Goal: Task Accomplishment & Management: Manage account settings

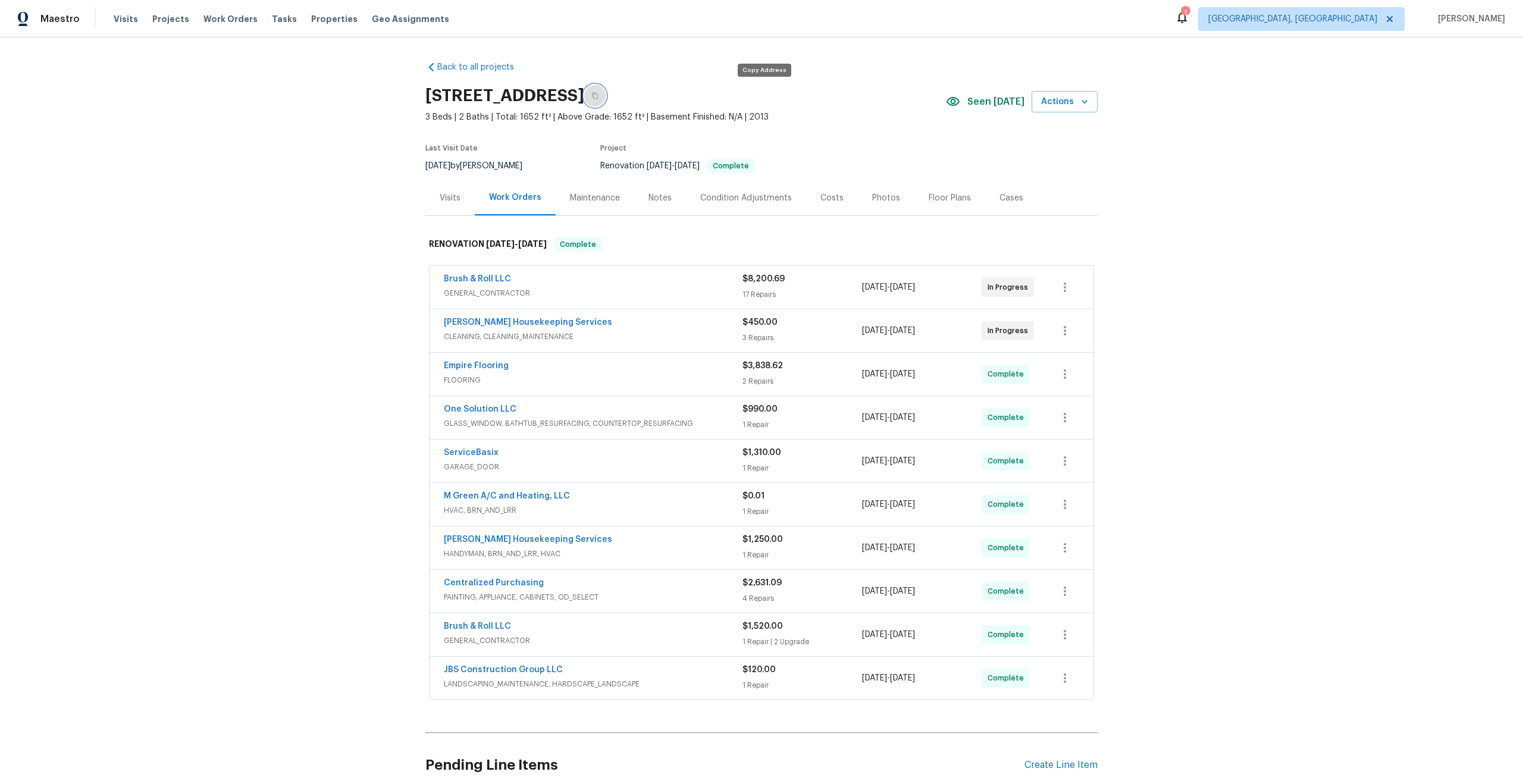
click at [598, 97] on icon "button" at bounding box center [595, 96] width 6 height 7
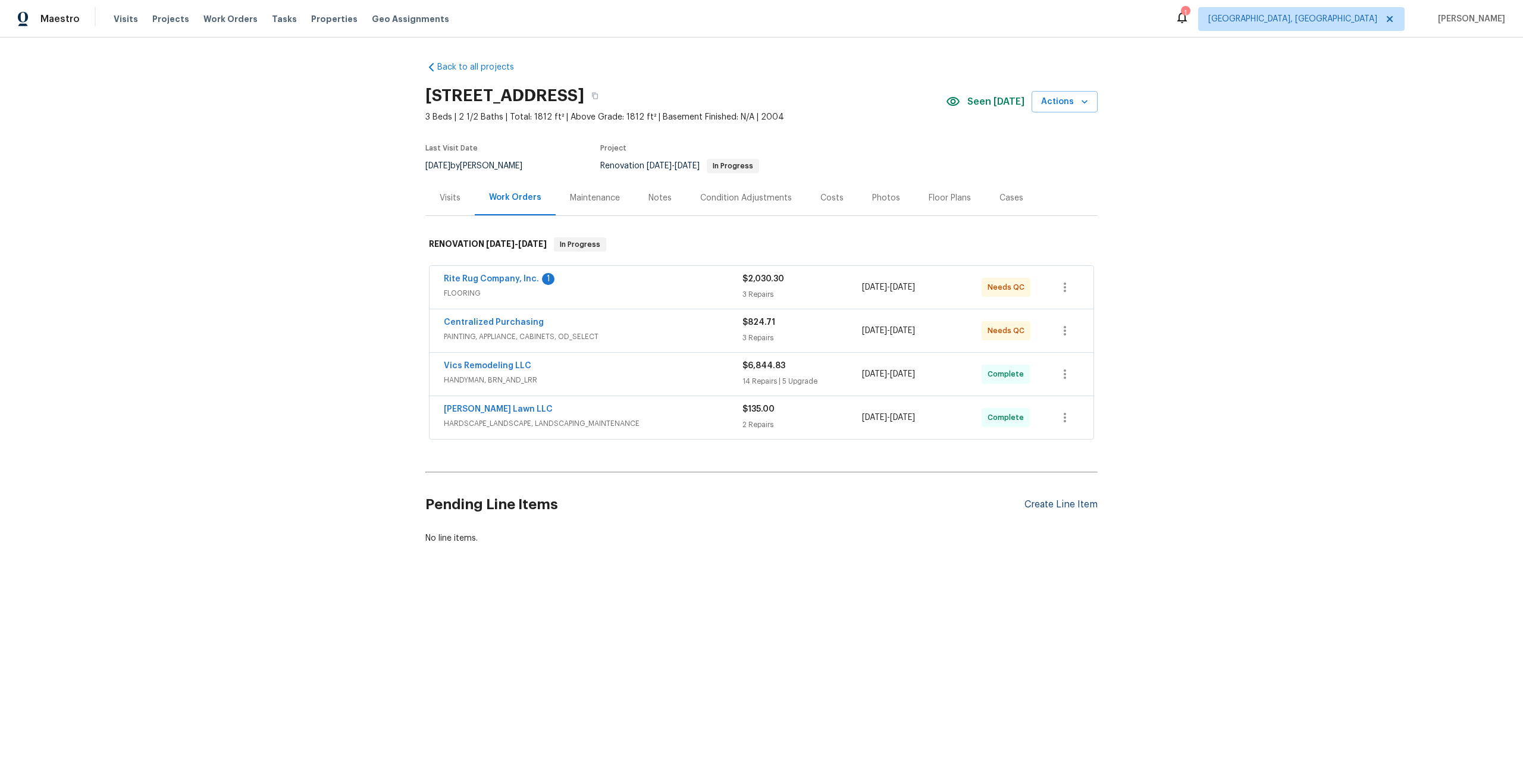
click at [1070, 506] on div "Create Line Item" at bounding box center [1061, 505] width 73 height 11
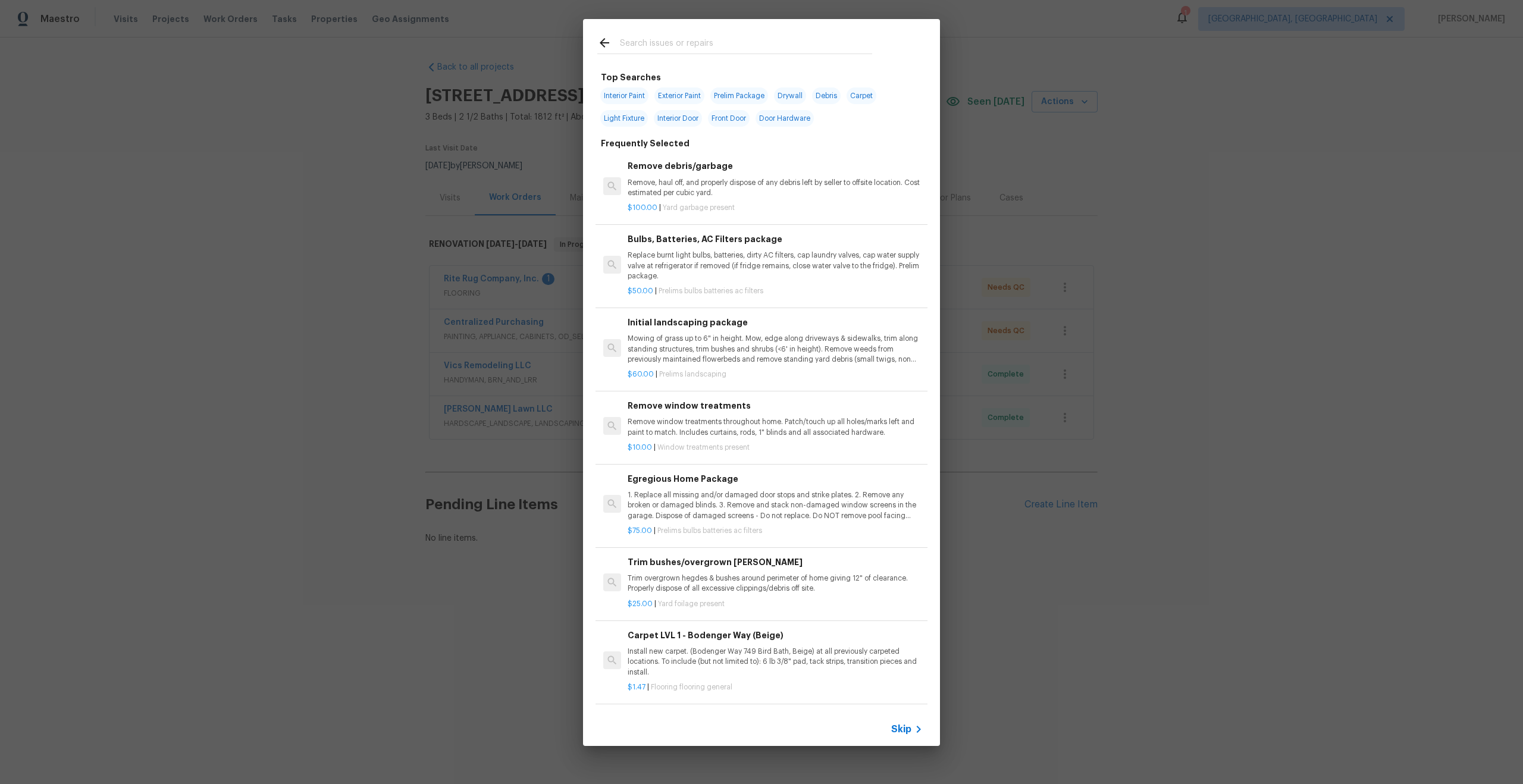
click at [912, 731] on icon at bounding box center [919, 729] width 14 height 14
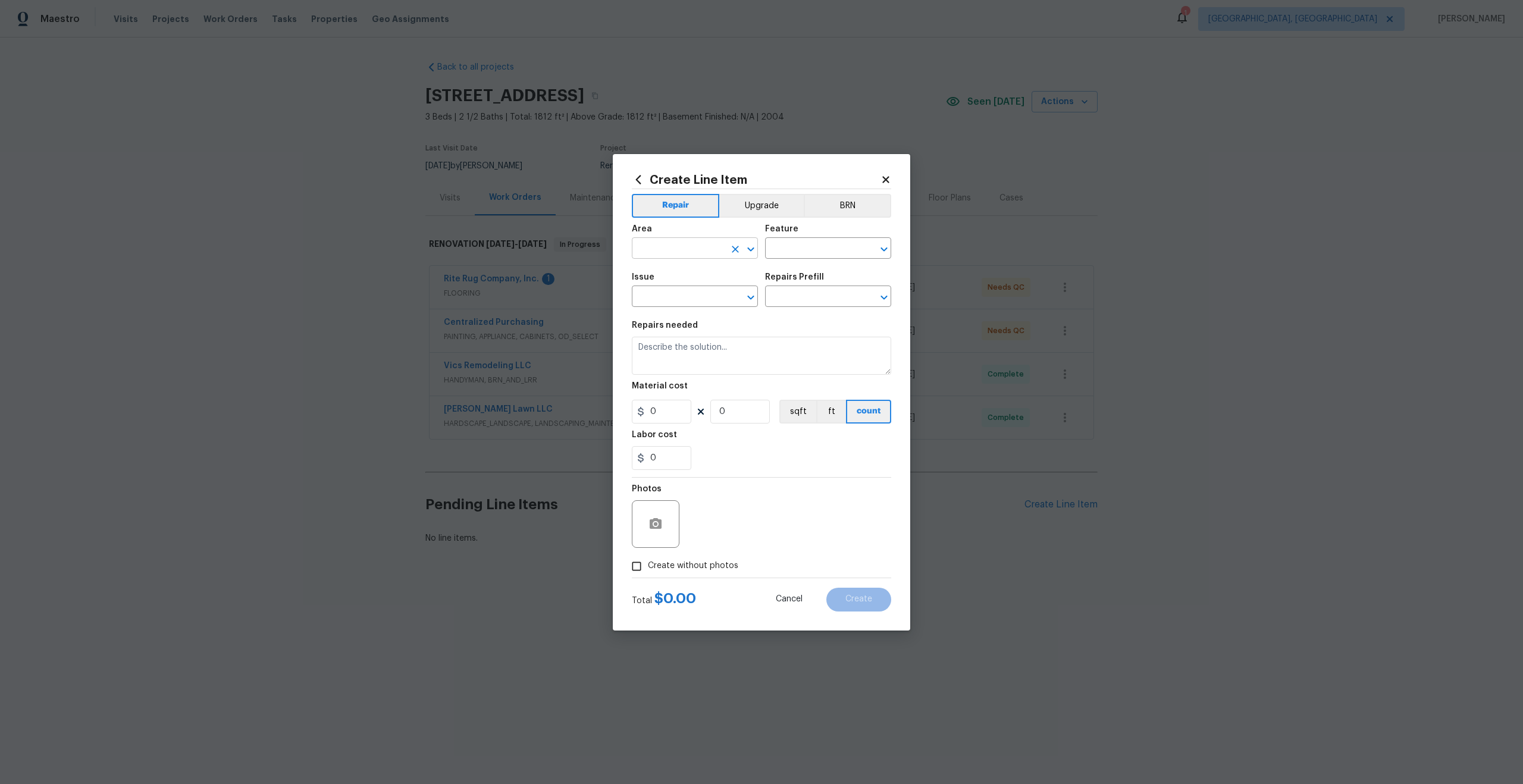
click at [728, 241] on div at bounding box center [742, 249] width 31 height 17
click at [714, 240] on input "text" at bounding box center [678, 249] width 93 height 19
click at [691, 292] on li "Interior Overall" at bounding box center [694, 295] width 126 height 20
type input "Interior Overall"
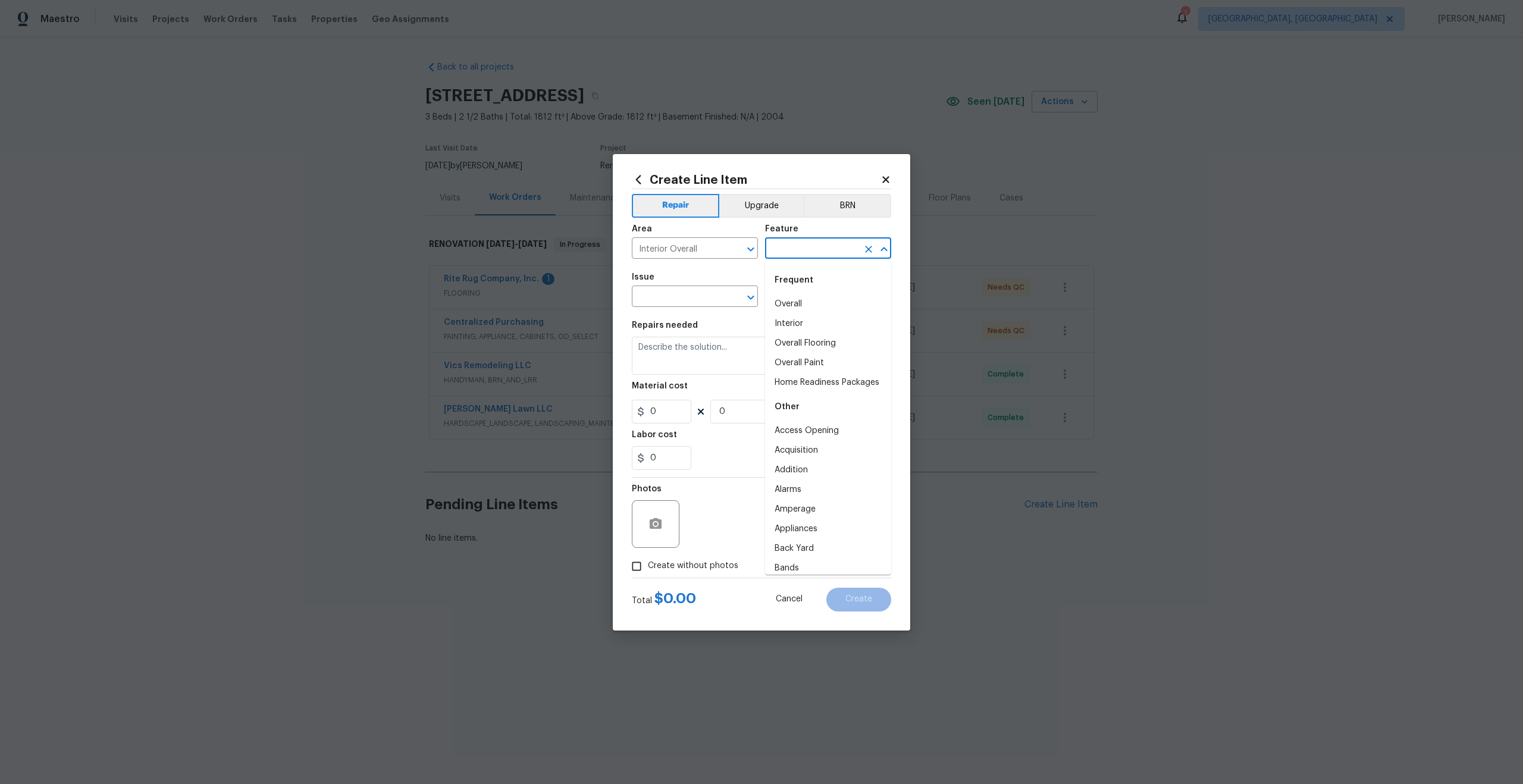
click at [797, 251] on input "text" at bounding box center [812, 249] width 93 height 19
click at [778, 300] on li "Overall" at bounding box center [828, 304] width 126 height 20
type input "Overall"
click at [679, 296] on input "text" at bounding box center [678, 298] width 93 height 19
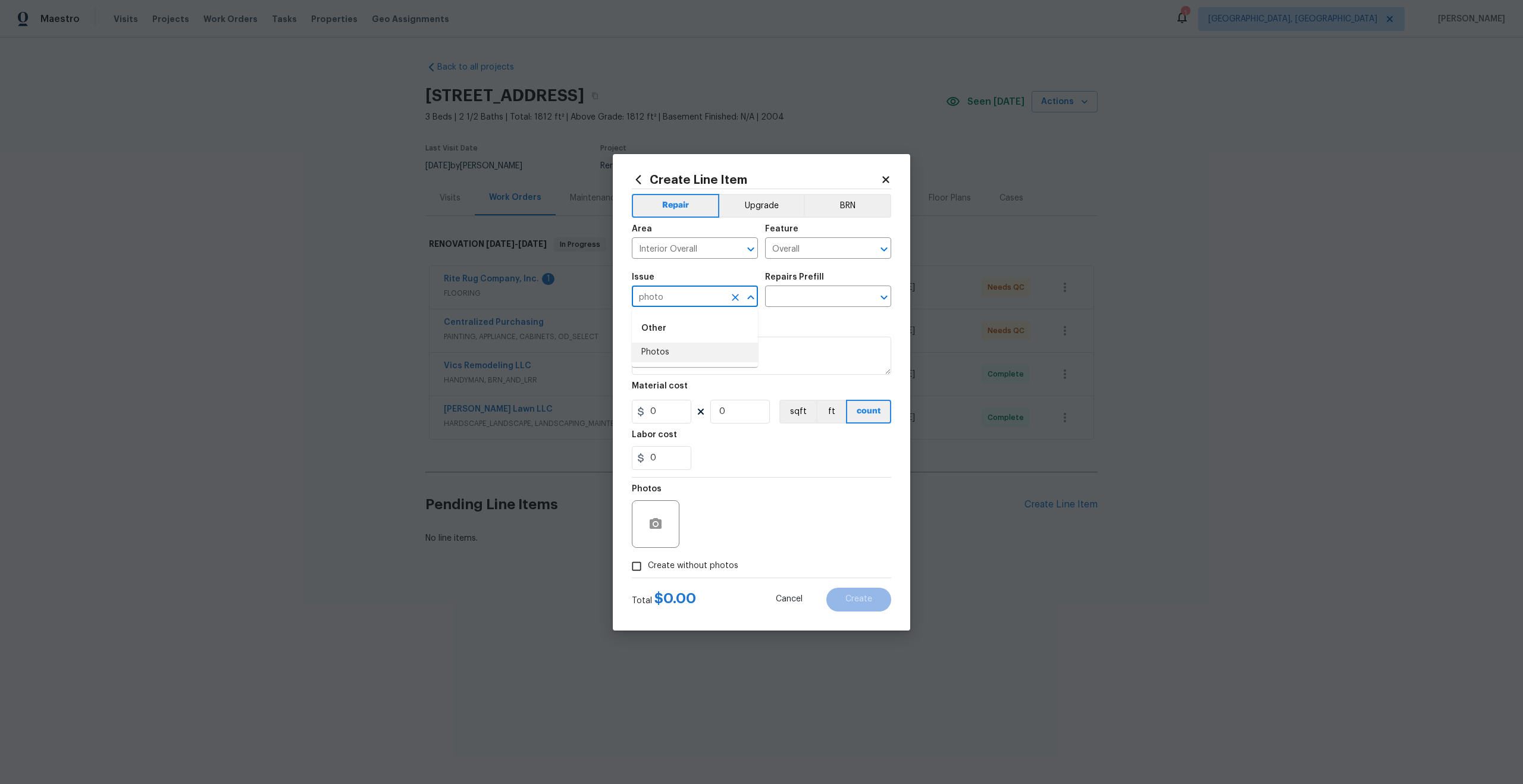
click at [661, 347] on li "Photos" at bounding box center [694, 352] width 126 height 20
type input "Photos"
click at [802, 296] on input "text" at bounding box center [812, 298] width 93 height 19
click at [793, 325] on li "3D Tour Capture $120.00" at bounding box center [828, 323] width 126 height 20
type input "3D Tour Capture $120.00"
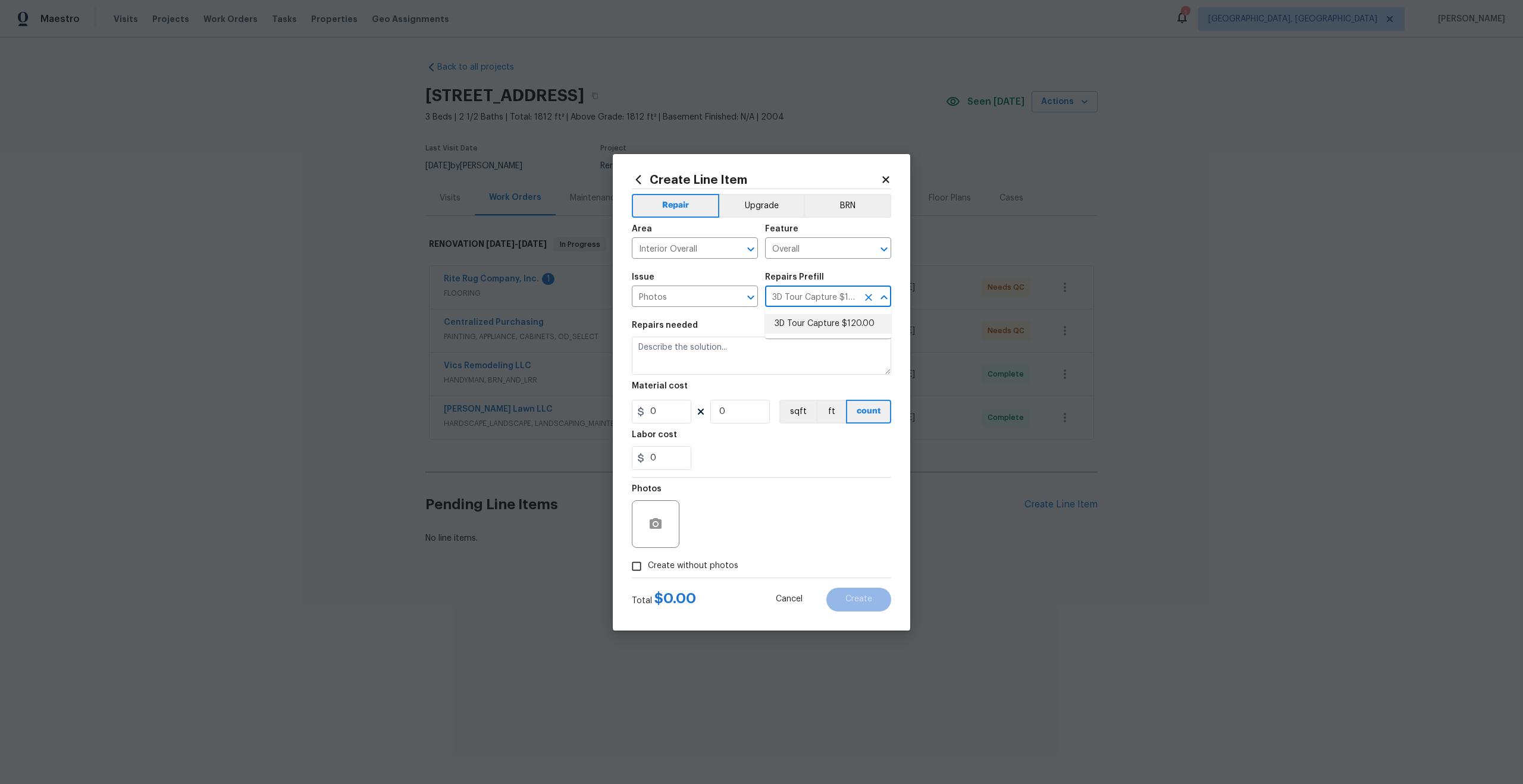
type textarea "Capture 3D tour of home"
type input "1"
type input "120"
click at [636, 576] on input "Create without photos" at bounding box center [636, 566] width 22 height 22
checkbox input "true"
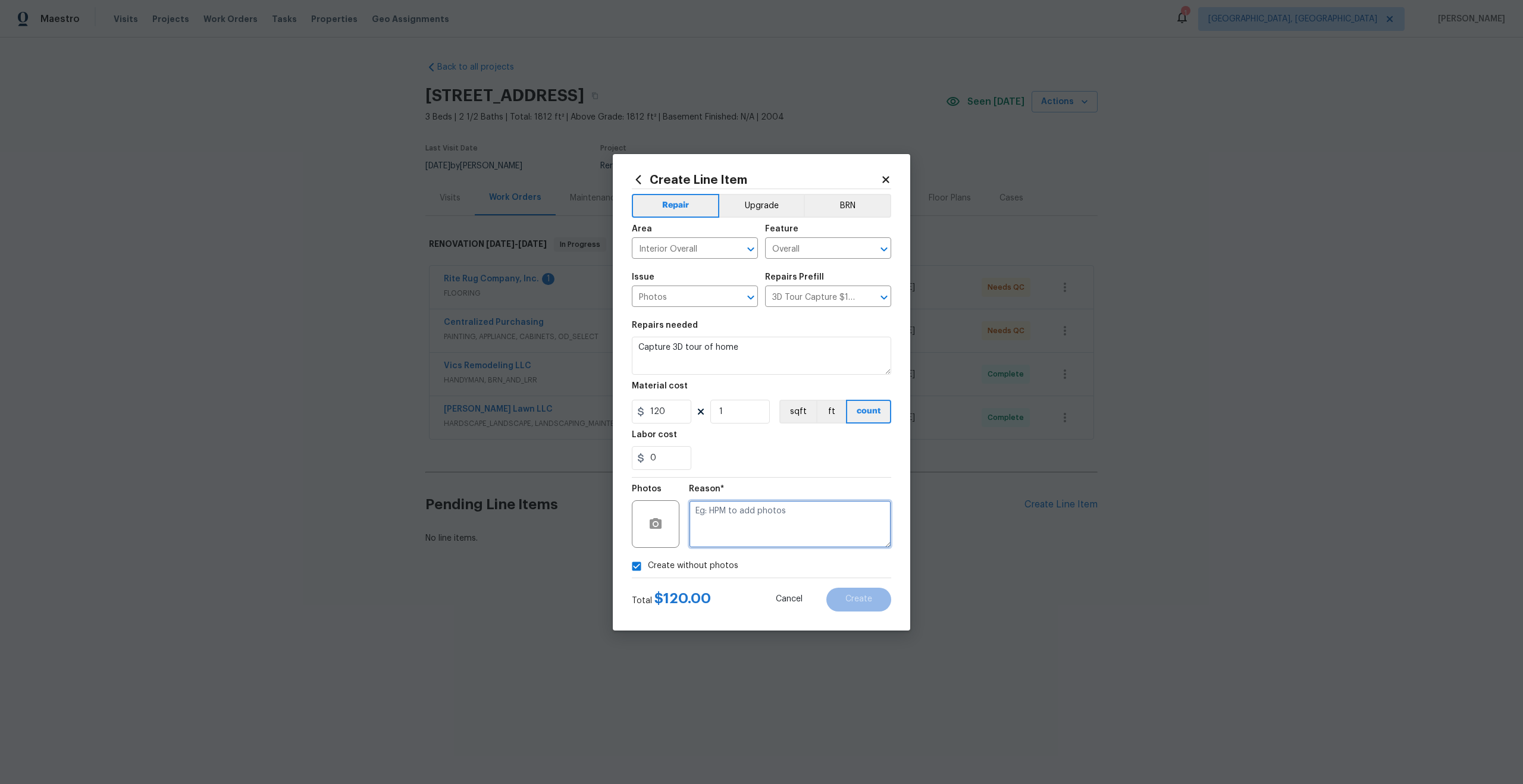
click at [717, 535] on textarea at bounding box center [790, 524] width 202 height 48
type textarea "."
click at [865, 596] on span "Create" at bounding box center [859, 599] width 27 height 9
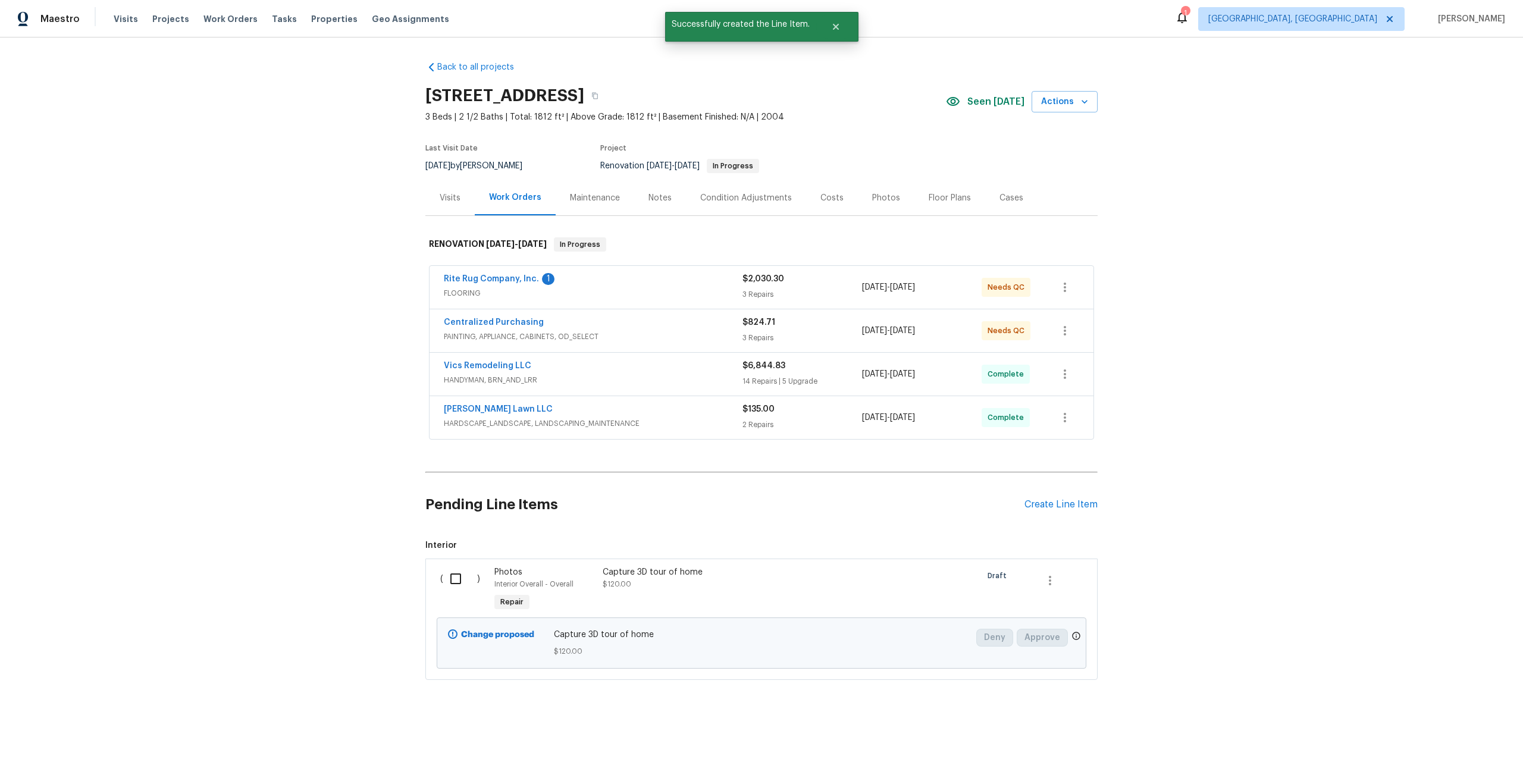
click at [452, 580] on input "checkbox" at bounding box center [460, 578] width 34 height 25
checkbox input "true"
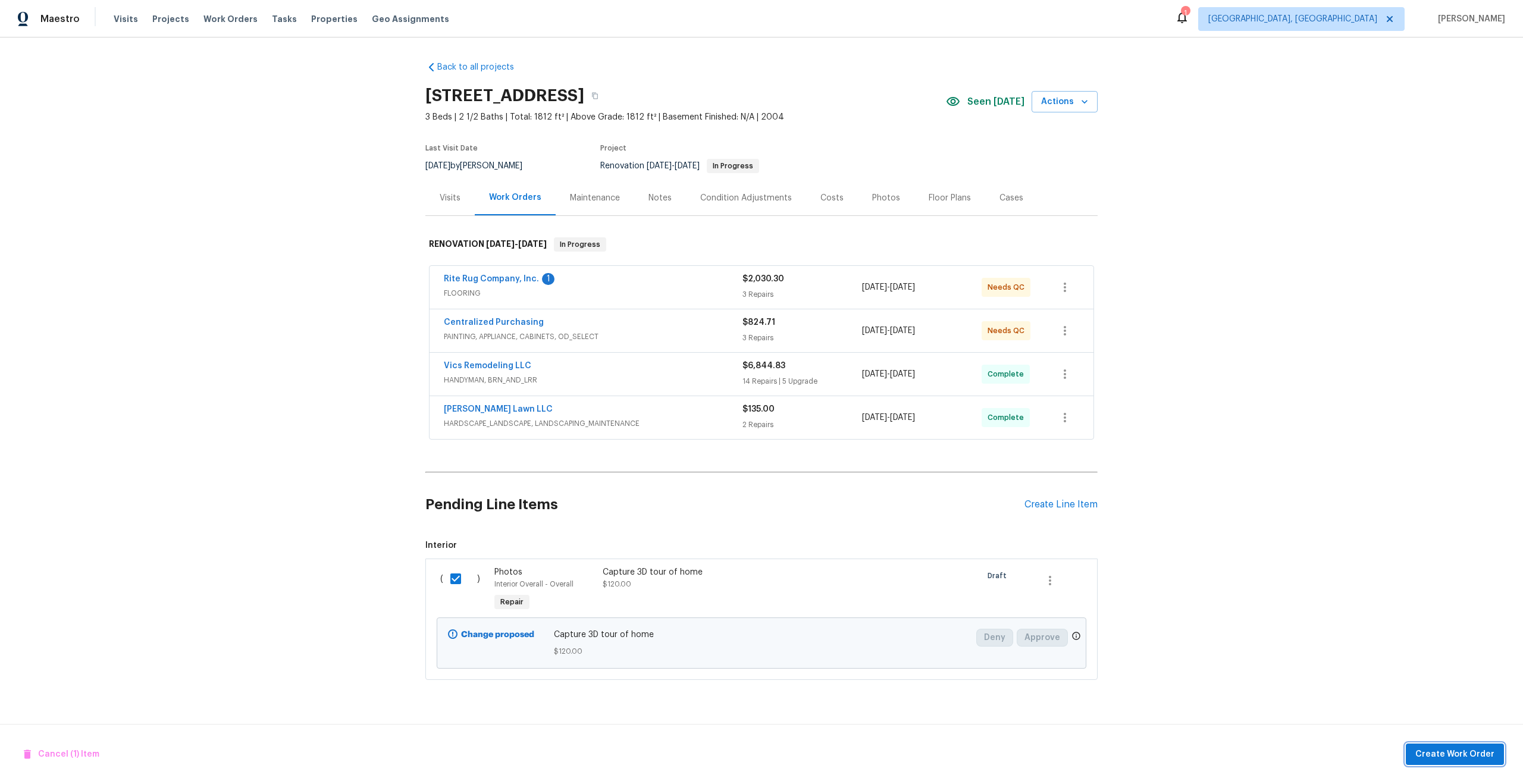
click at [1460, 758] on span "Create Work Order" at bounding box center [1455, 754] width 79 height 15
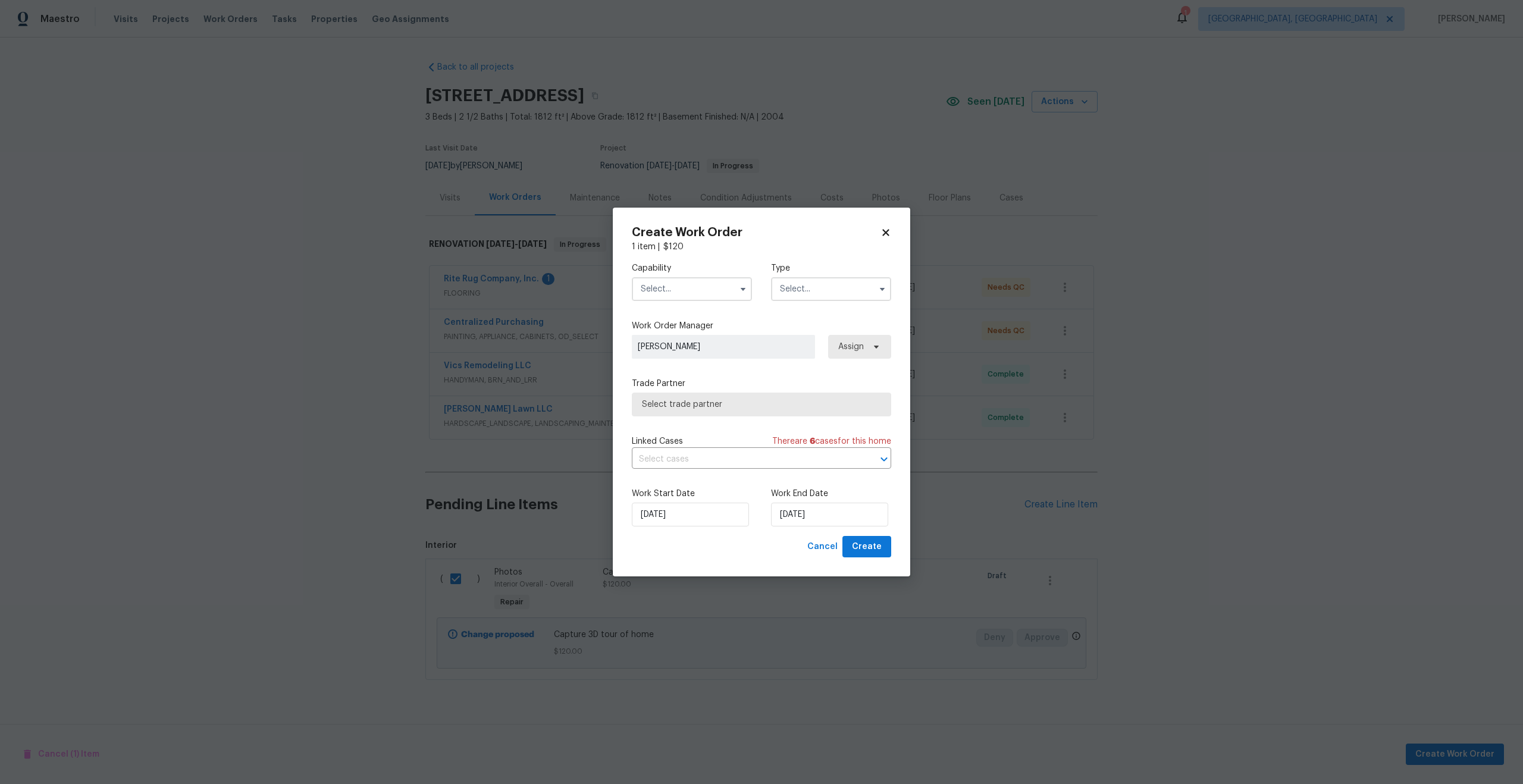
click at [682, 285] on input "text" at bounding box center [691, 288] width 120 height 24
click at [680, 359] on span "Photography" at bounding box center [670, 362] width 51 height 8
type input "Photography"
click at [812, 290] on input "text" at bounding box center [831, 288] width 120 height 24
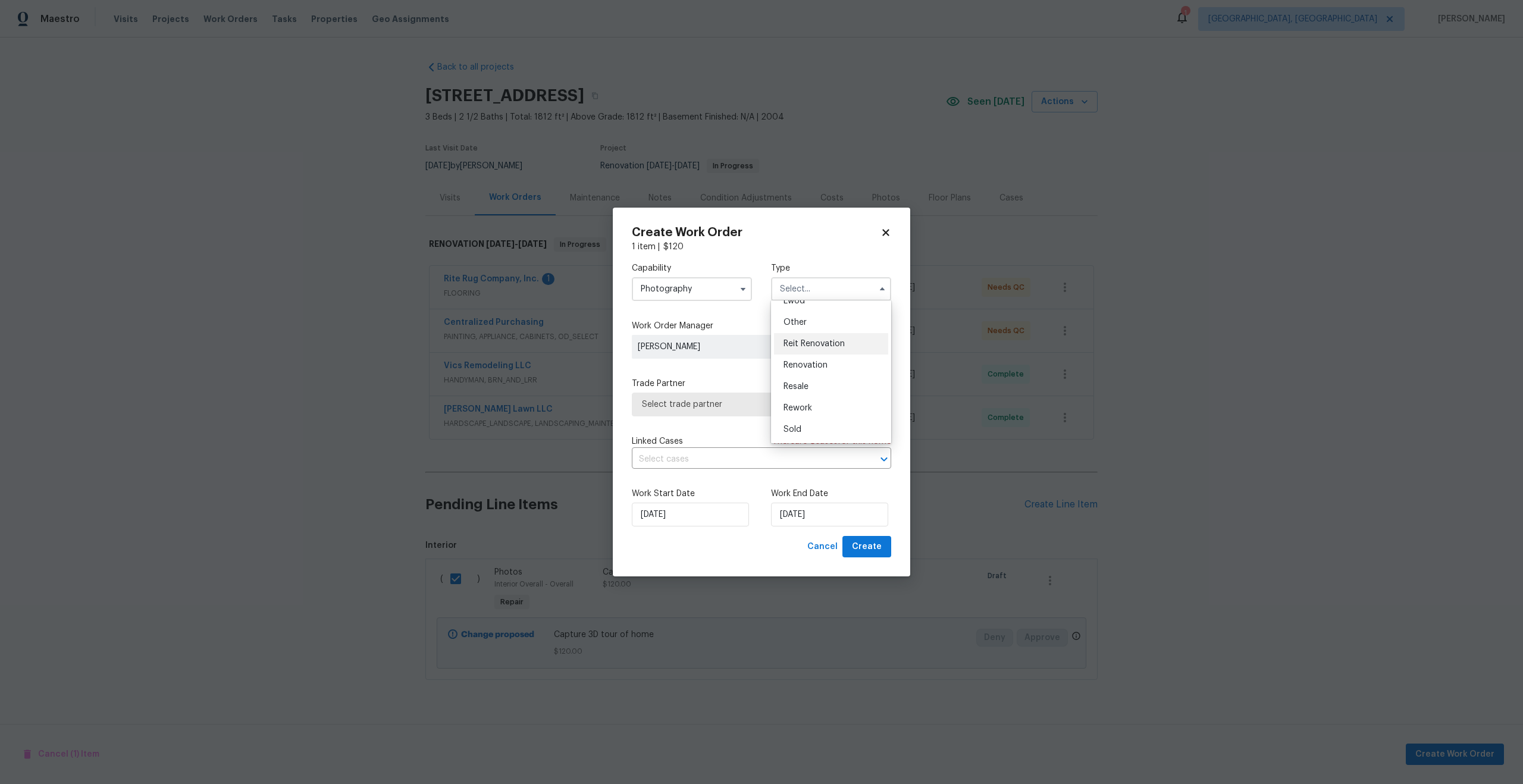
scroll to position [81, 0]
click at [794, 378] on div "Other" at bounding box center [831, 383] width 114 height 21
type input "Other"
click at [720, 409] on span "Select trade partner" at bounding box center [753, 404] width 222 height 12
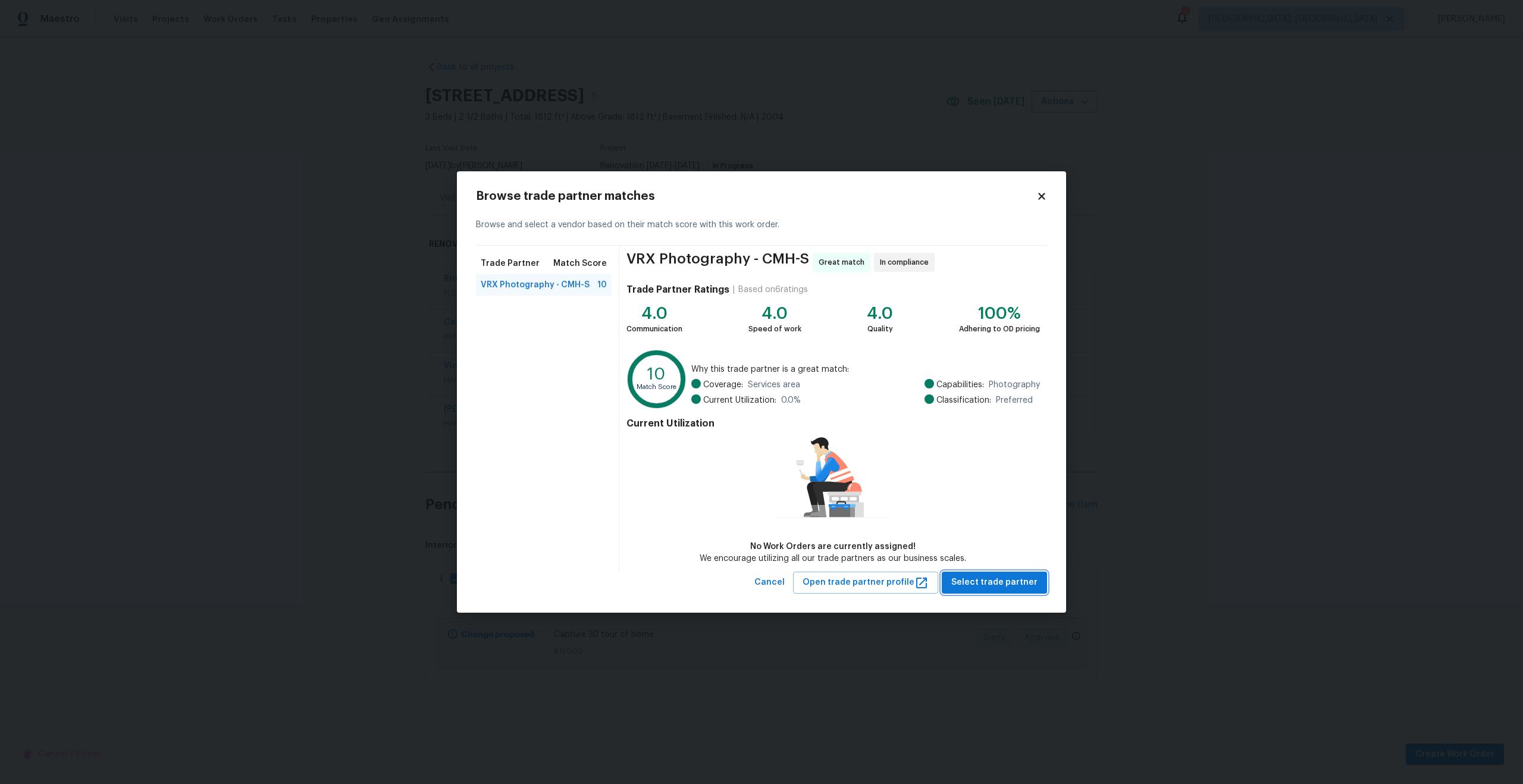
click at [977, 575] on span "Select trade partner" at bounding box center [995, 582] width 86 height 15
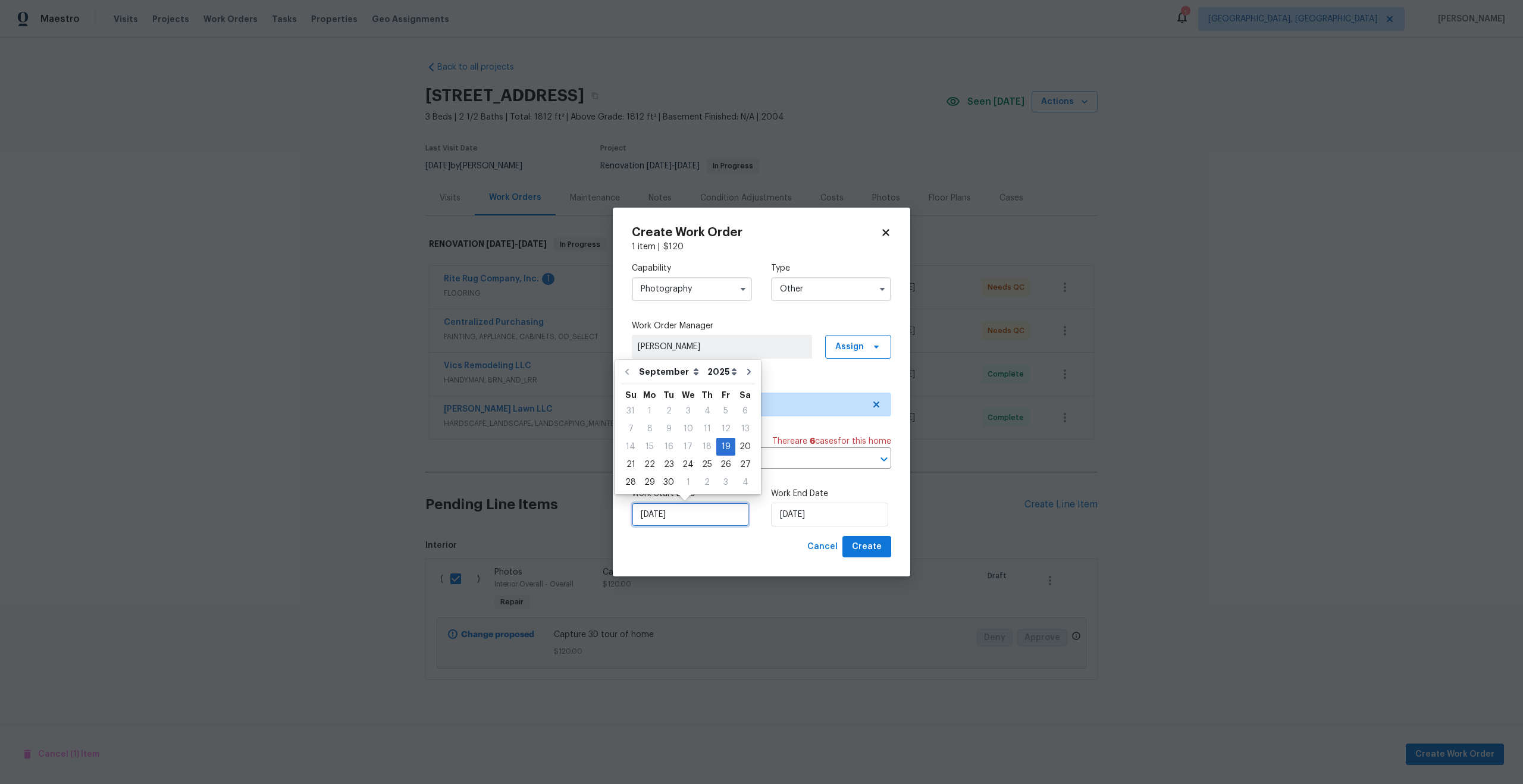
click at [704, 510] on input "[DATE]" at bounding box center [690, 514] width 117 height 24
click at [839, 514] on input "[DATE]" at bounding box center [830, 514] width 117 height 24
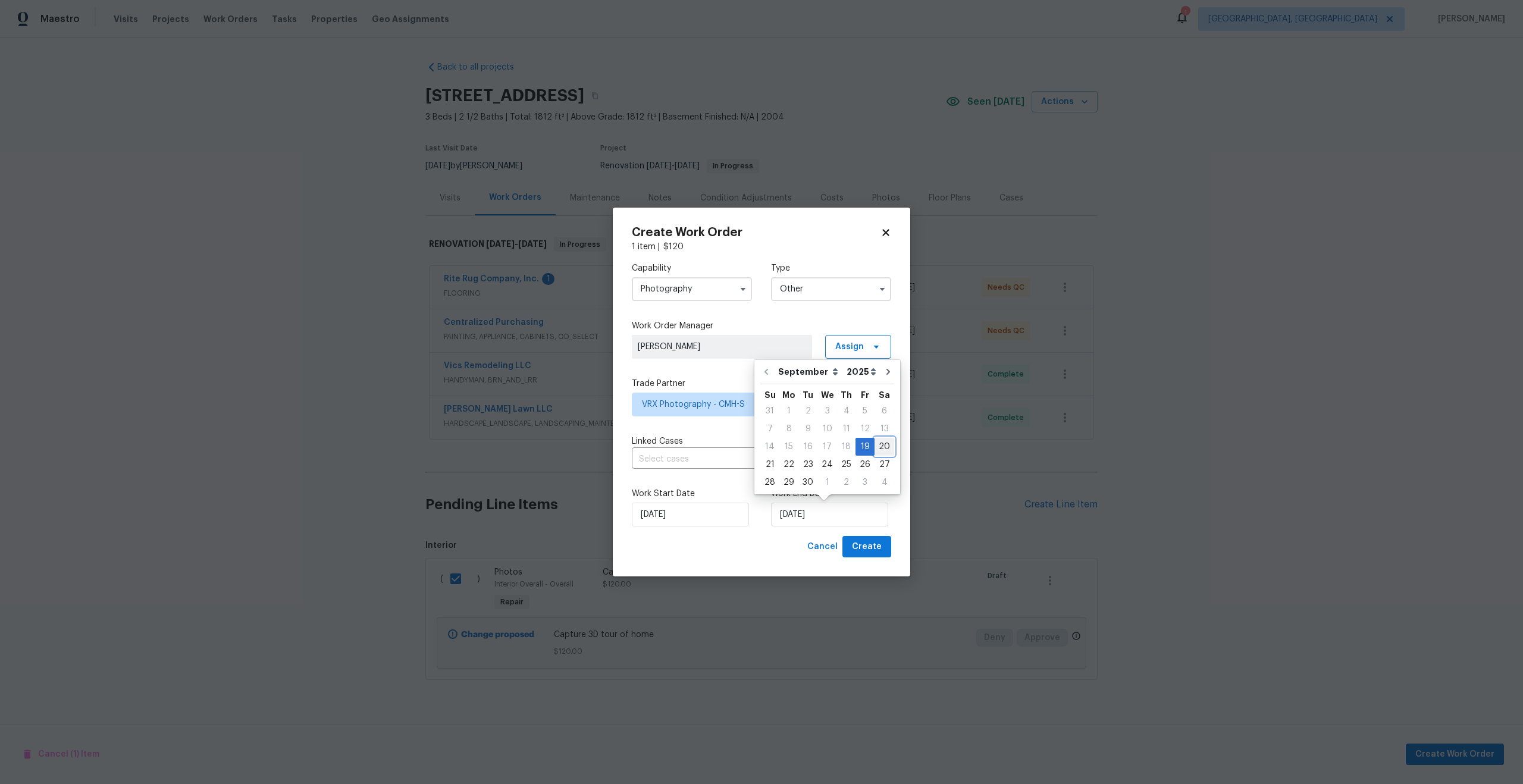
click at [877, 445] on div "20" at bounding box center [884, 447] width 20 height 17
type input "20/09/2025"
click at [868, 541] on span "Create" at bounding box center [867, 547] width 30 height 15
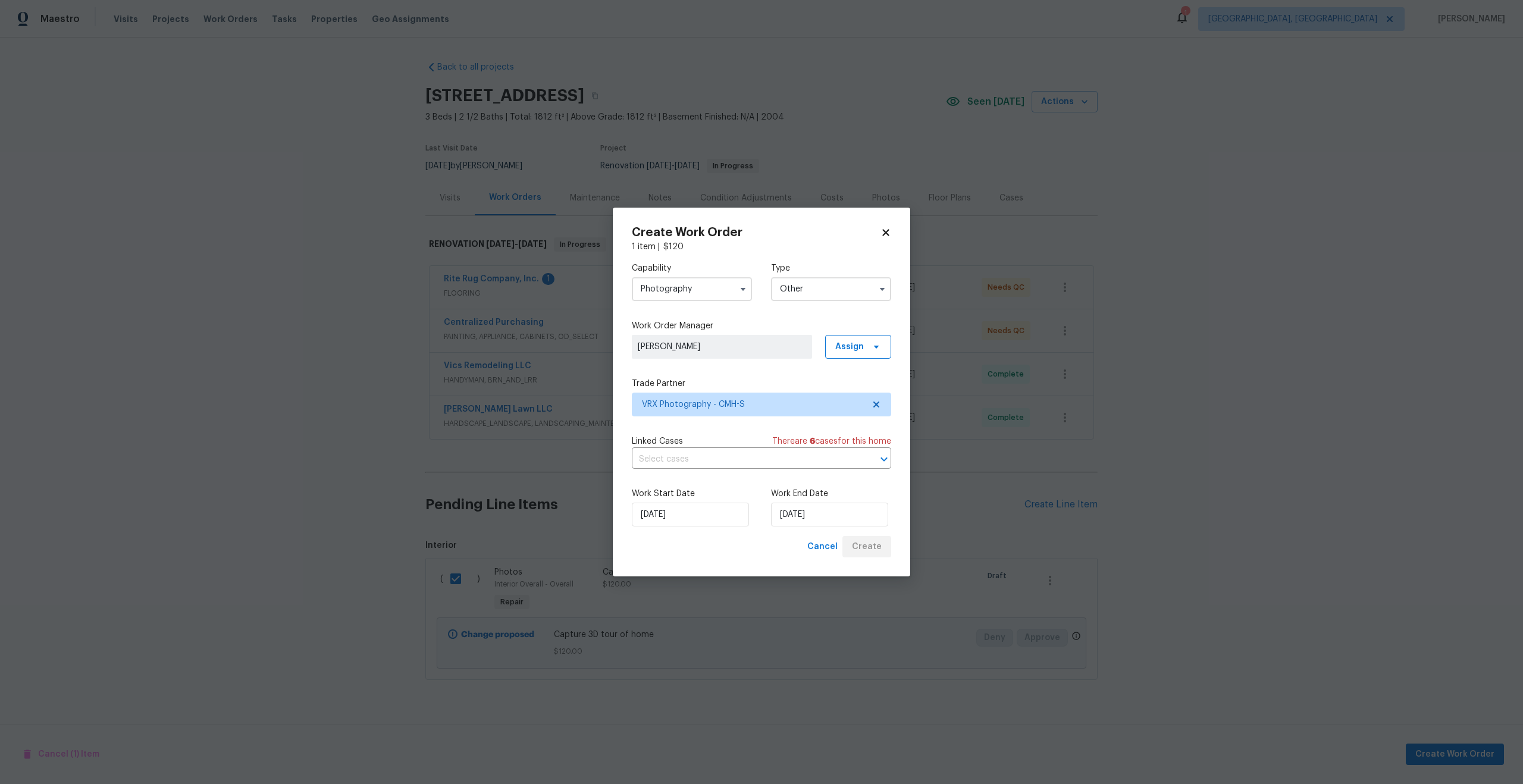
checkbox input "false"
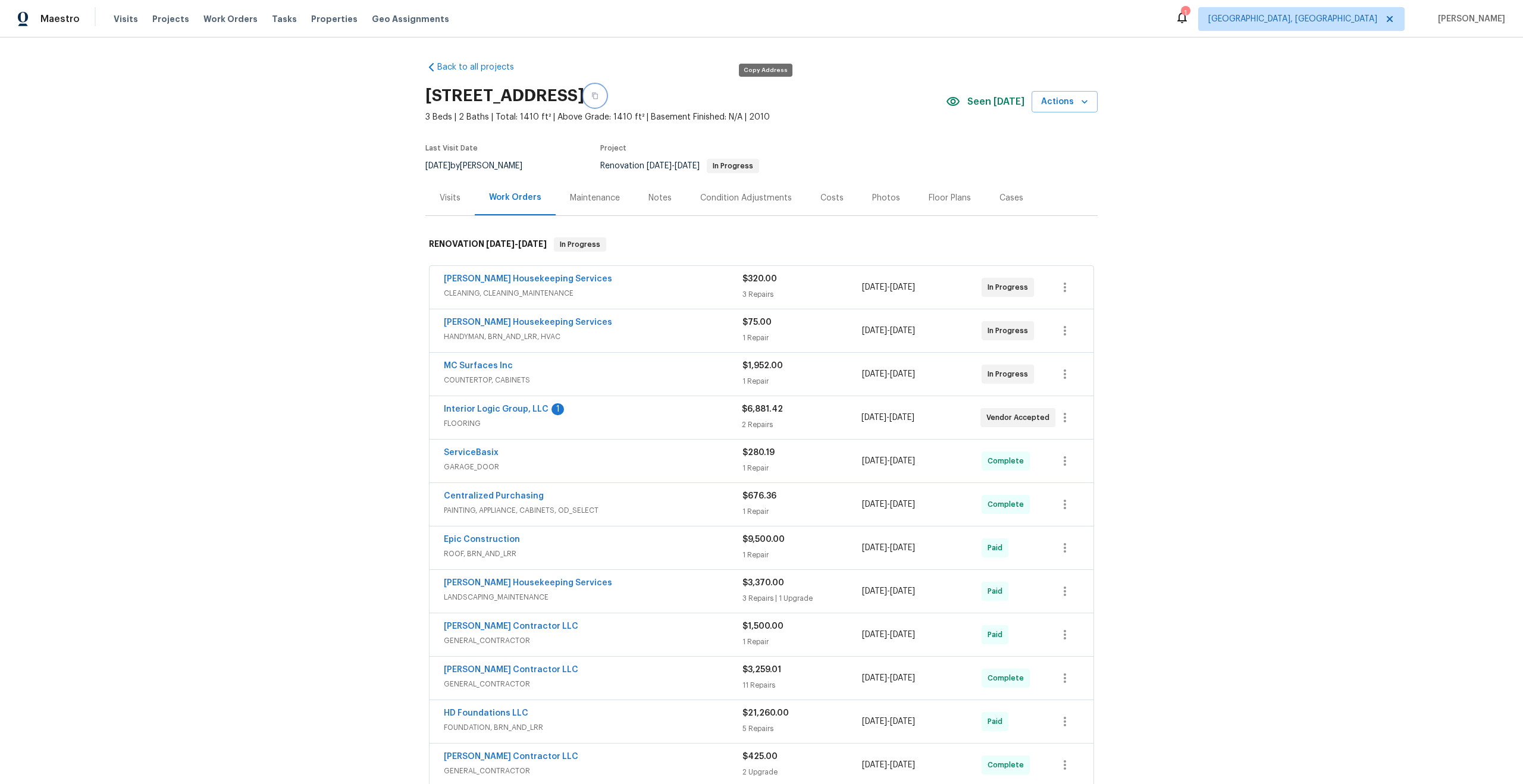
click at [598, 94] on icon "button" at bounding box center [595, 96] width 7 height 7
drag, startPoint x: 569, startPoint y: 276, endPoint x: 428, endPoint y: 276, distance: 141.0
click at [428, 276] on div "Arelis Housekeeping Services CLEANING, CLEANING_MAINTENANCE $320.00 3 Repairs 8…" at bounding box center [762, 570] width 672 height 614
copy link "Arelis Housekeeping Services"
click at [596, 69] on div "Back to all projects 124 Blossom Valley Strm, Buda, TX 78610 3 Beds | 2 Baths |…" at bounding box center [762, 602] width 672 height 1101
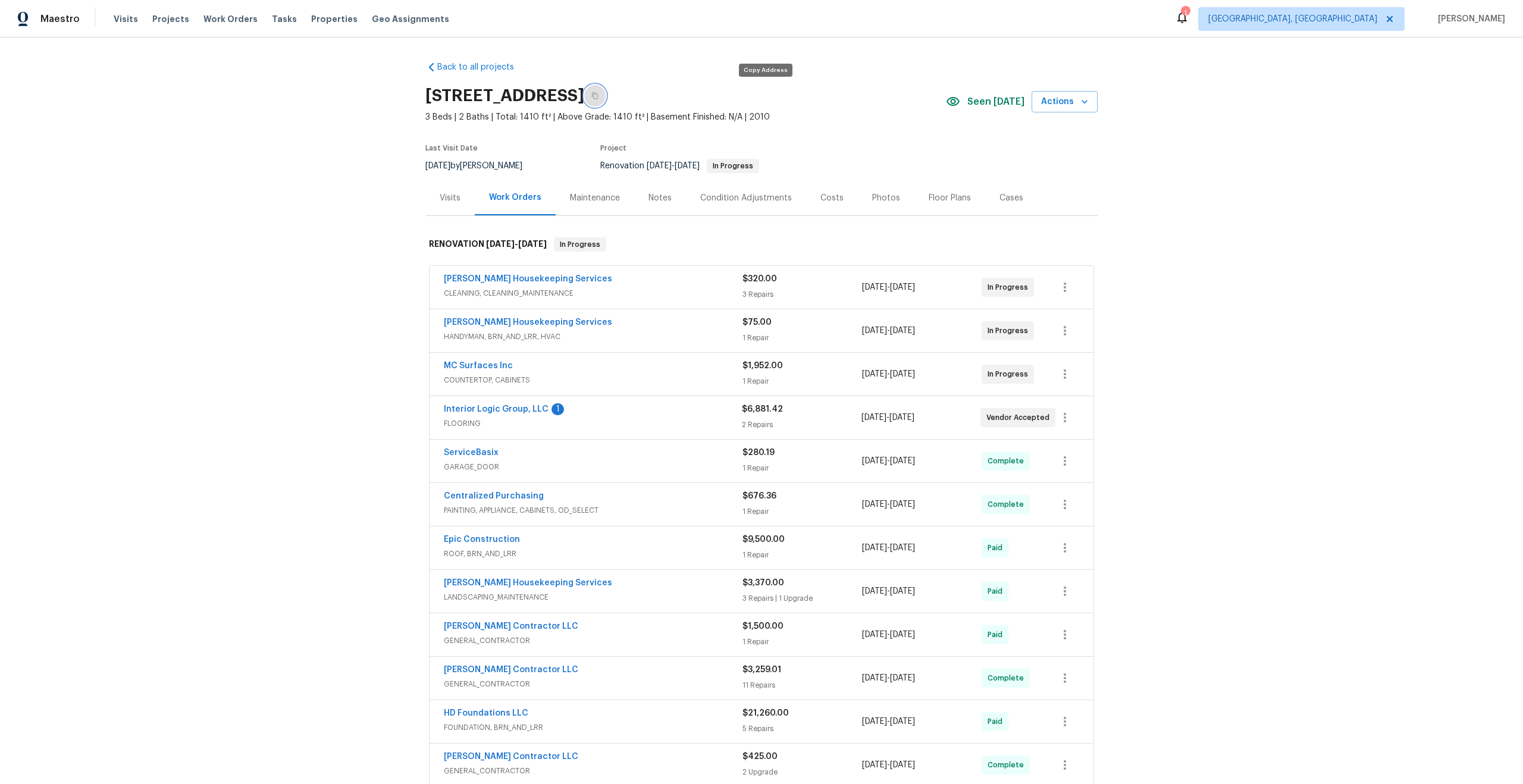
click at [606, 95] on button "button" at bounding box center [595, 95] width 21 height 21
drag, startPoint x: 572, startPoint y: 276, endPoint x: 426, endPoint y: 276, distance: 146.0
click at [426, 276] on div "Arelis Housekeeping Services CLEANING, CLEANING_MAINTENANCE $320.00 3 Repairs 8…" at bounding box center [762, 570] width 672 height 614
copy link "Arelis Housekeeping Services"
drag, startPoint x: 571, startPoint y: 322, endPoint x: 382, endPoint y: 322, distance: 189.0
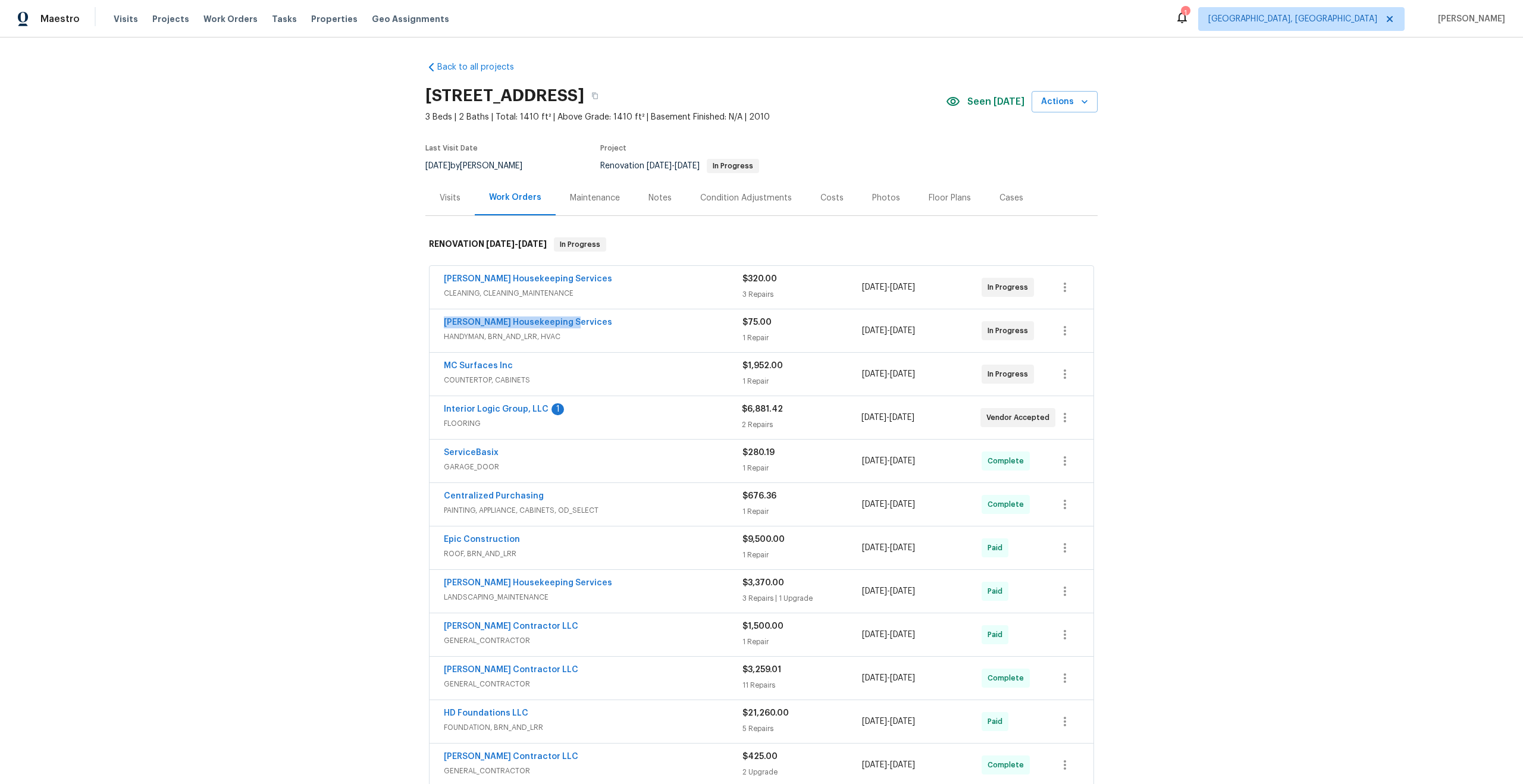
click at [382, 322] on div "Back to all projects 124 Blossom Valley Strm, Buda, TX 78610 3 Beds | 2 Baths |…" at bounding box center [762, 410] width 1523 height 747
copy link "Arelis Housekeeping Services"
drag, startPoint x: 491, startPoint y: 365, endPoint x: 412, endPoint y: 366, distance: 79.0
click at [412, 366] on div "Back to all projects 124 Blossom Valley Strm, Buda, TX 78610 3 Beds | 2 Baths |…" at bounding box center [762, 410] width 1523 height 747
copy link "MC Surfaces Inc"
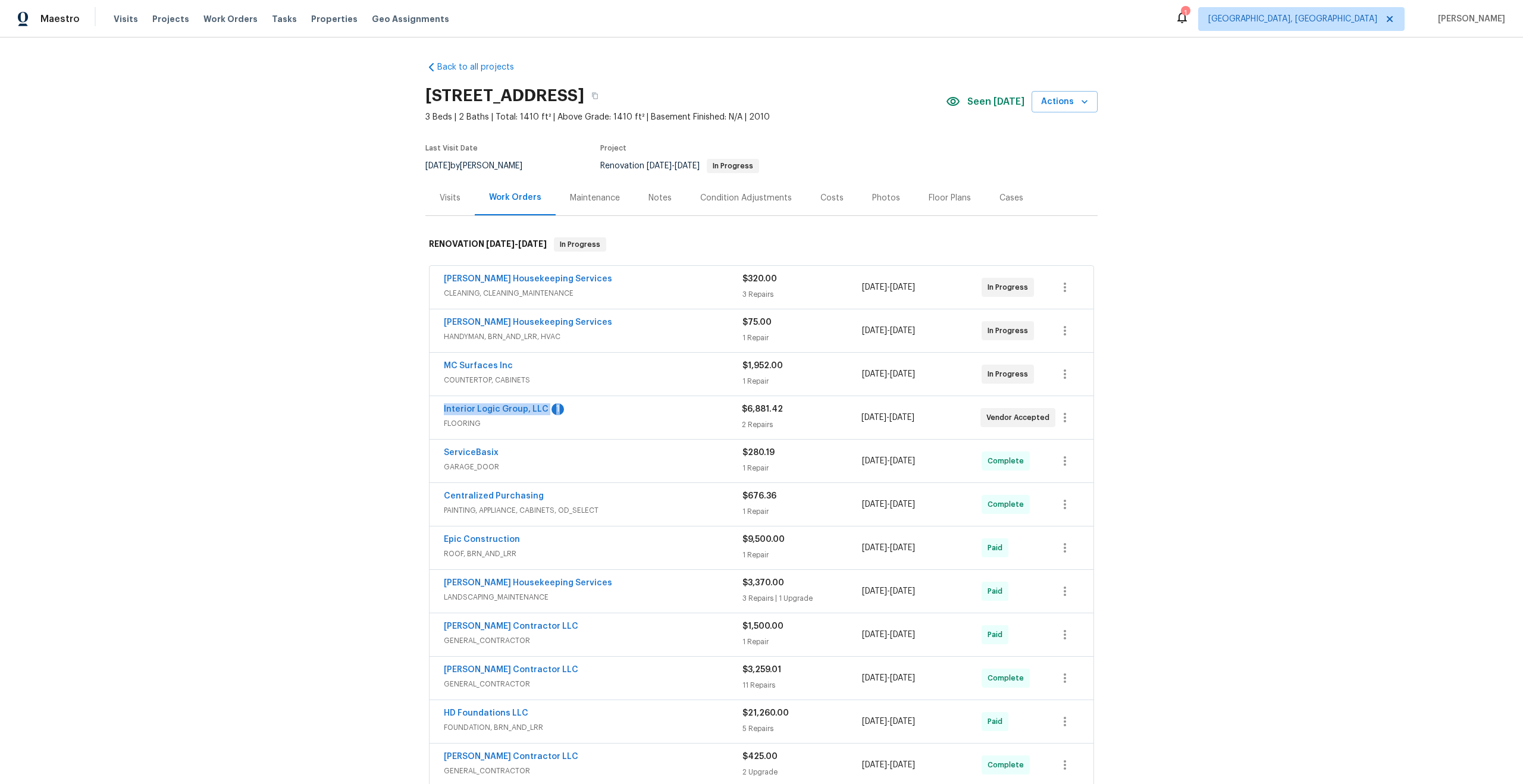
drag, startPoint x: 572, startPoint y: 406, endPoint x: 408, endPoint y: 406, distance: 164.0
click at [408, 406] on div "Back to all projects 124 Blossom Valley Strm, Buda, TX 78610 3 Beds | 2 Baths |…" at bounding box center [762, 410] width 1523 height 747
copy div "Interior Logic Group, LLC 1"
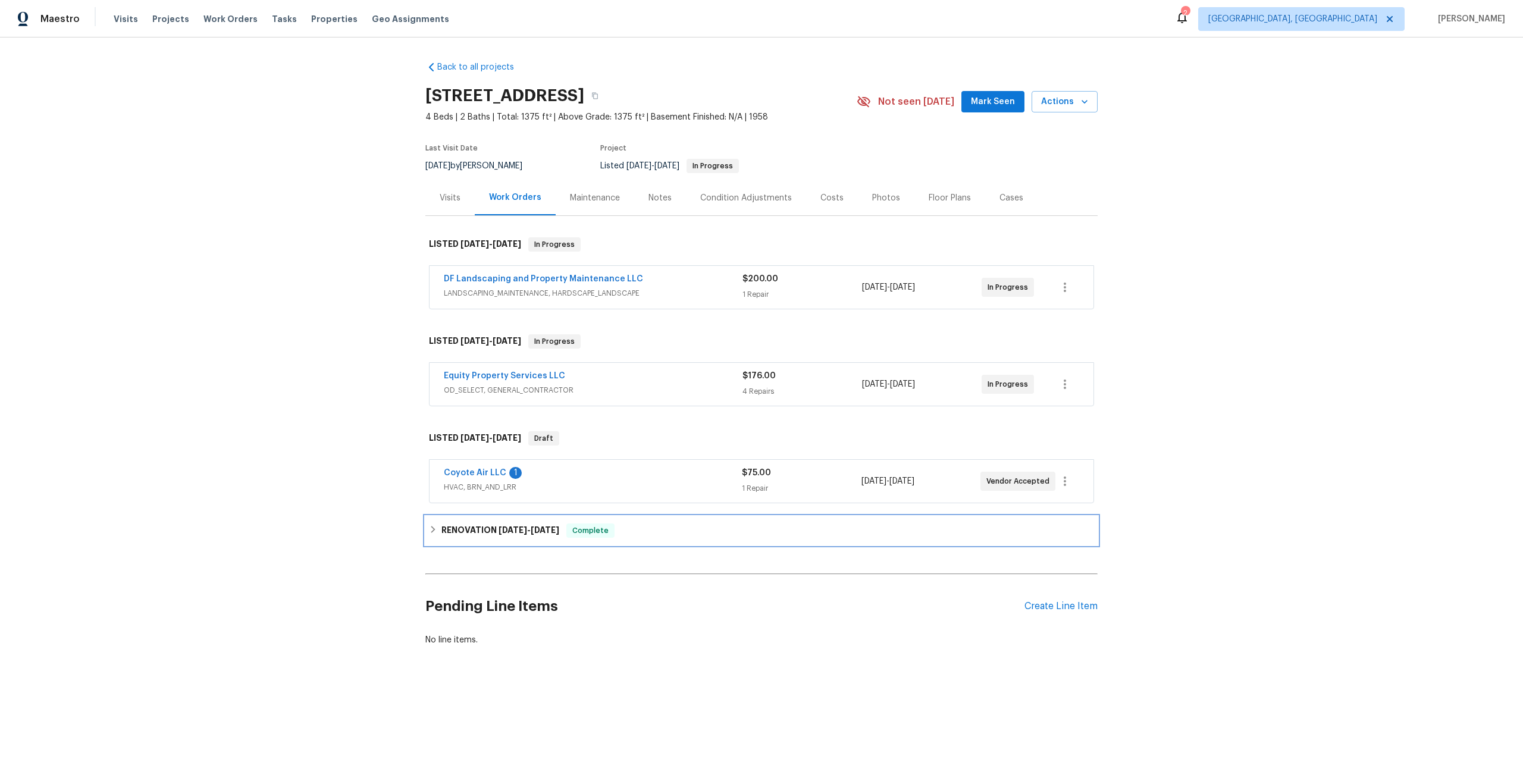
click at [492, 531] on h6 "RENOVATION 8/5/25 - 9/5/25" at bounding box center [500, 531] width 118 height 14
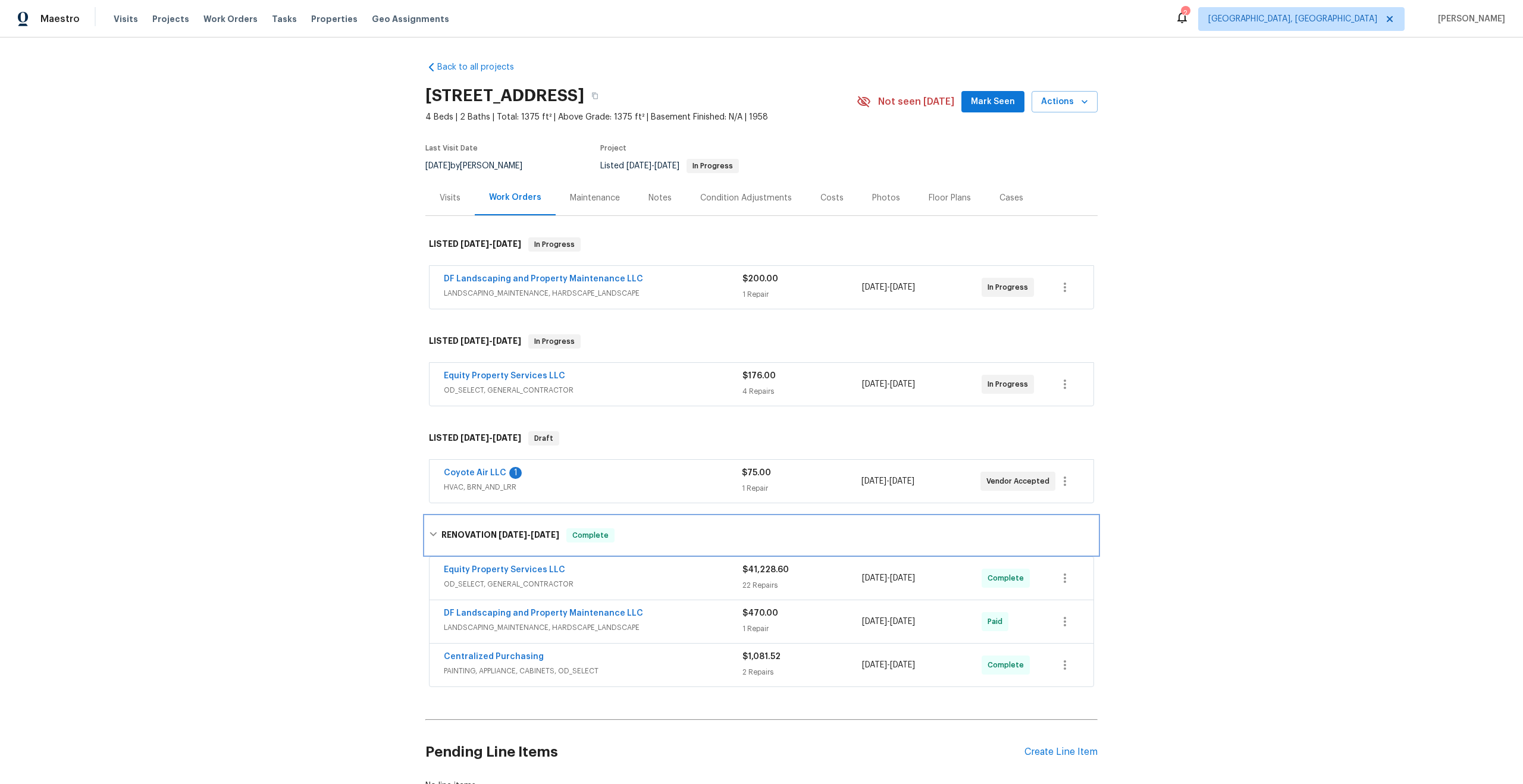
scroll to position [89, 0]
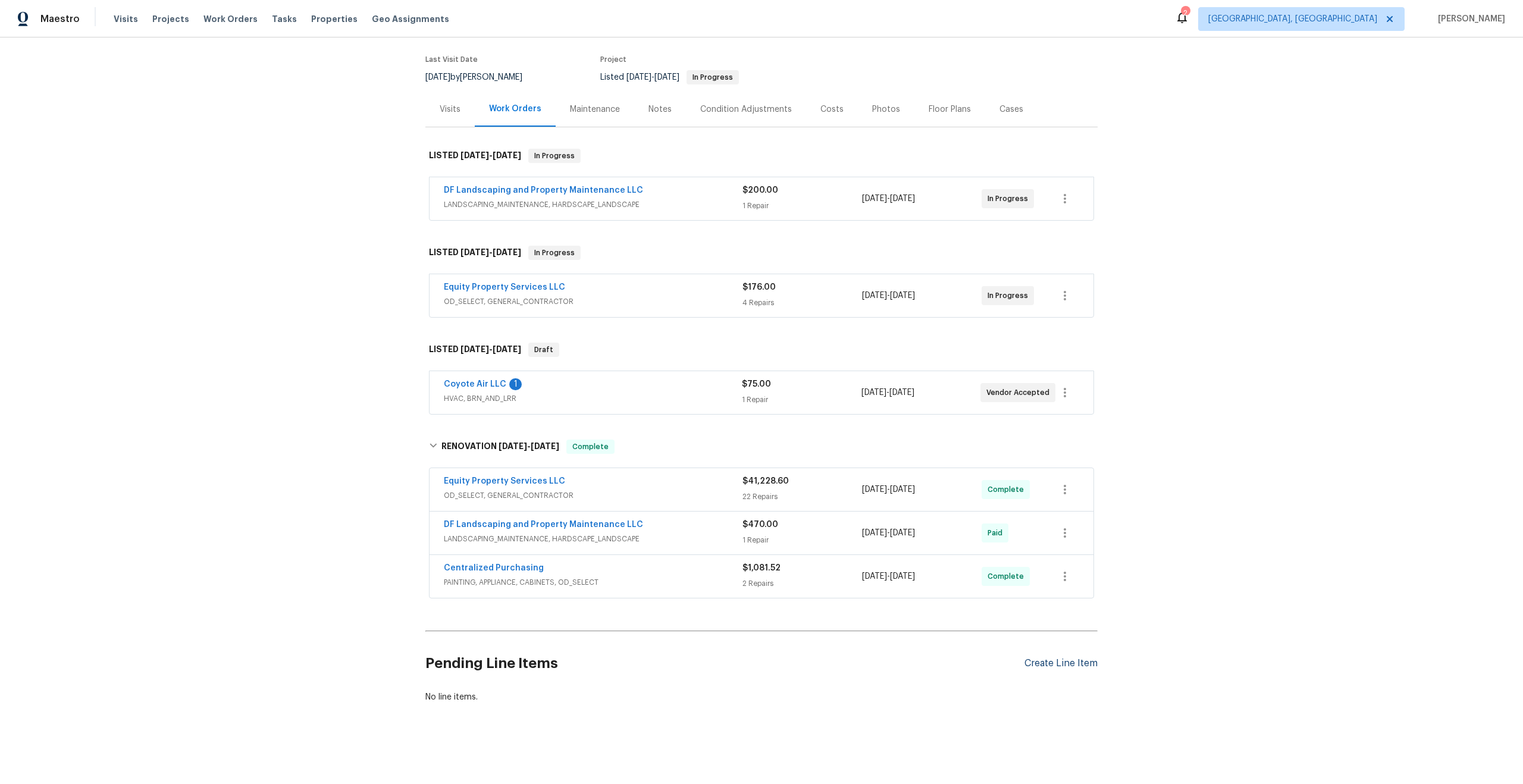
click at [1074, 661] on div "Create Line Item" at bounding box center [1061, 663] width 73 height 11
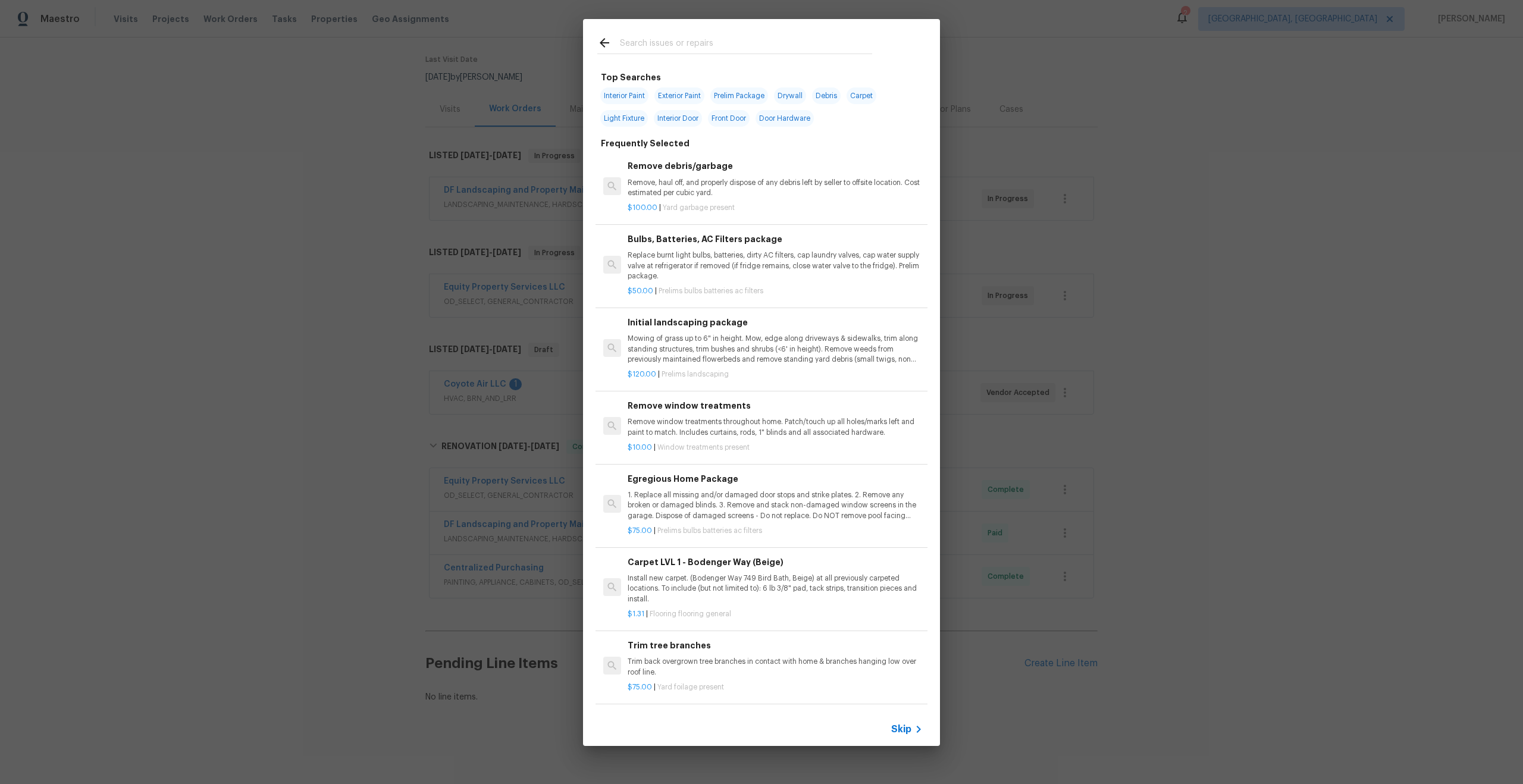
click at [905, 725] on span "Skip" at bounding box center [902, 729] width 21 height 12
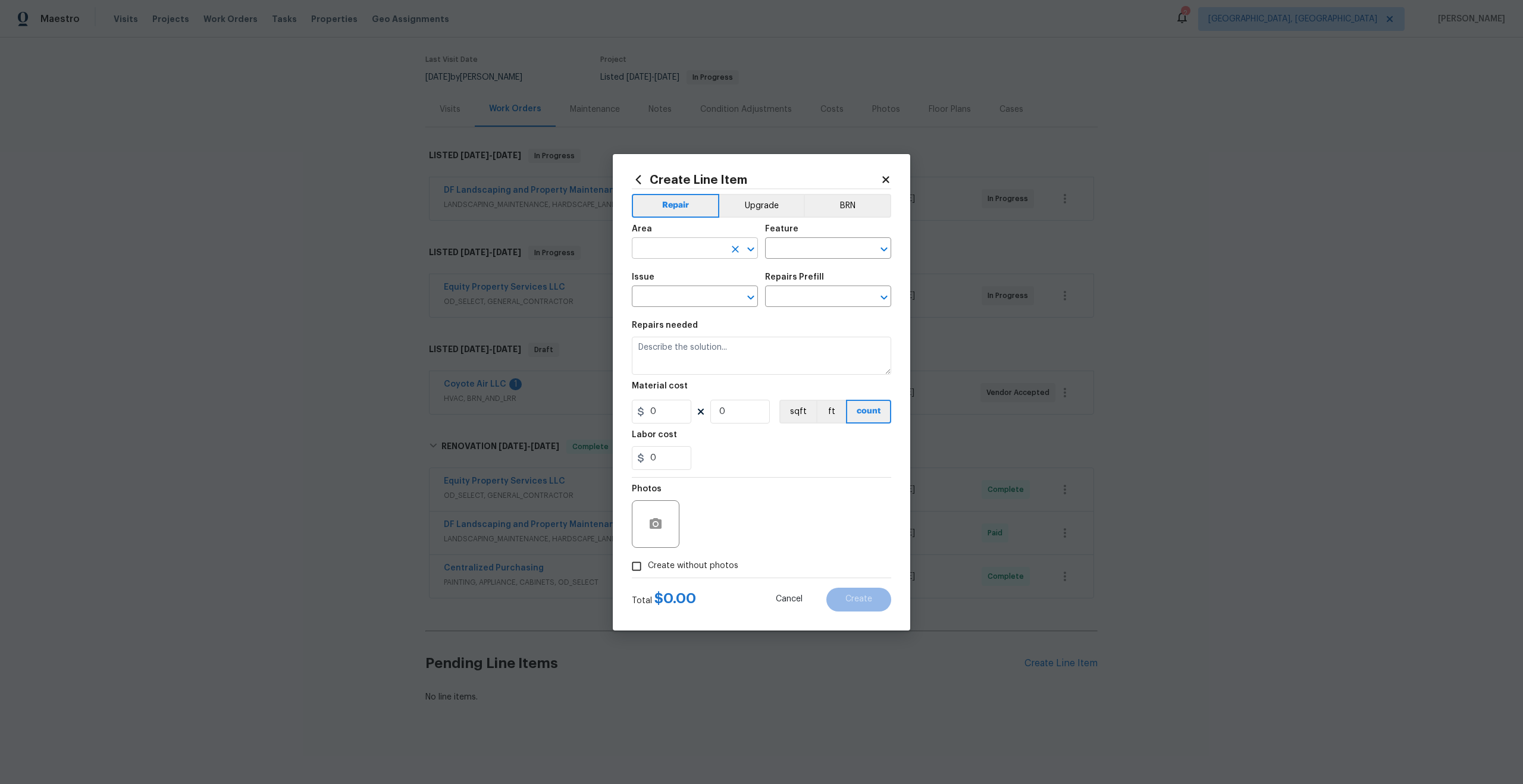
click at [704, 252] on input "text" at bounding box center [678, 249] width 93 height 19
type input "i"
type input "o"
click at [688, 298] on li "Interior Overall" at bounding box center [694, 295] width 126 height 20
type input "Interior Overall"
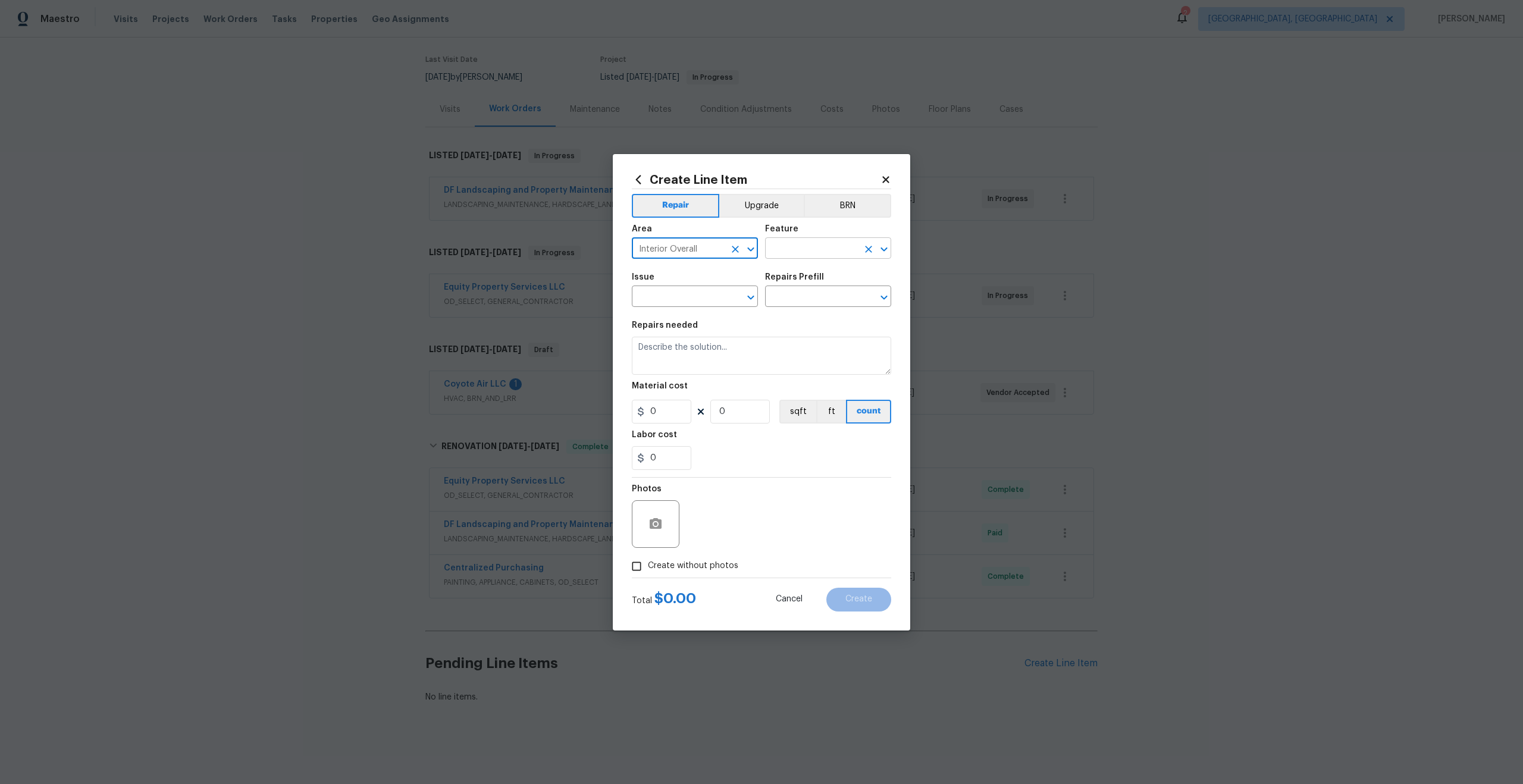
click at [813, 251] on input "text" at bounding box center [812, 249] width 93 height 19
click at [801, 309] on li "Overall" at bounding box center [828, 304] width 126 height 20
type input "Overall"
click at [704, 294] on input "text" at bounding box center [678, 298] width 93 height 19
click at [661, 345] on li "Photos" at bounding box center [694, 352] width 126 height 20
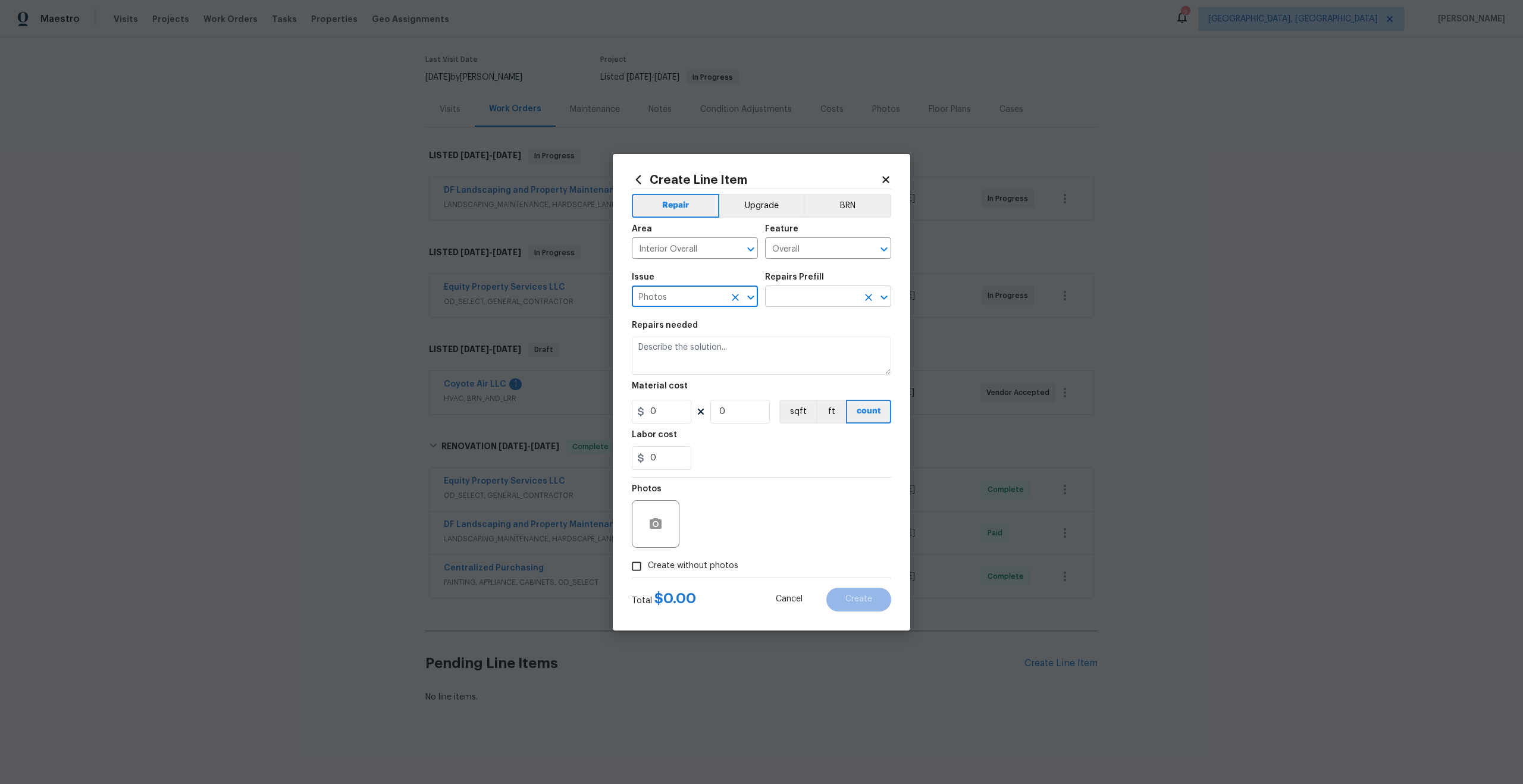
type input "Photos"
click at [785, 302] on input "text" at bounding box center [812, 298] width 93 height 19
click at [788, 321] on li "3D Tour Capture $120.00" at bounding box center [828, 323] width 126 height 20
type input "3D Tour Capture $120.00"
type textarea "Capture 3D tour of home"
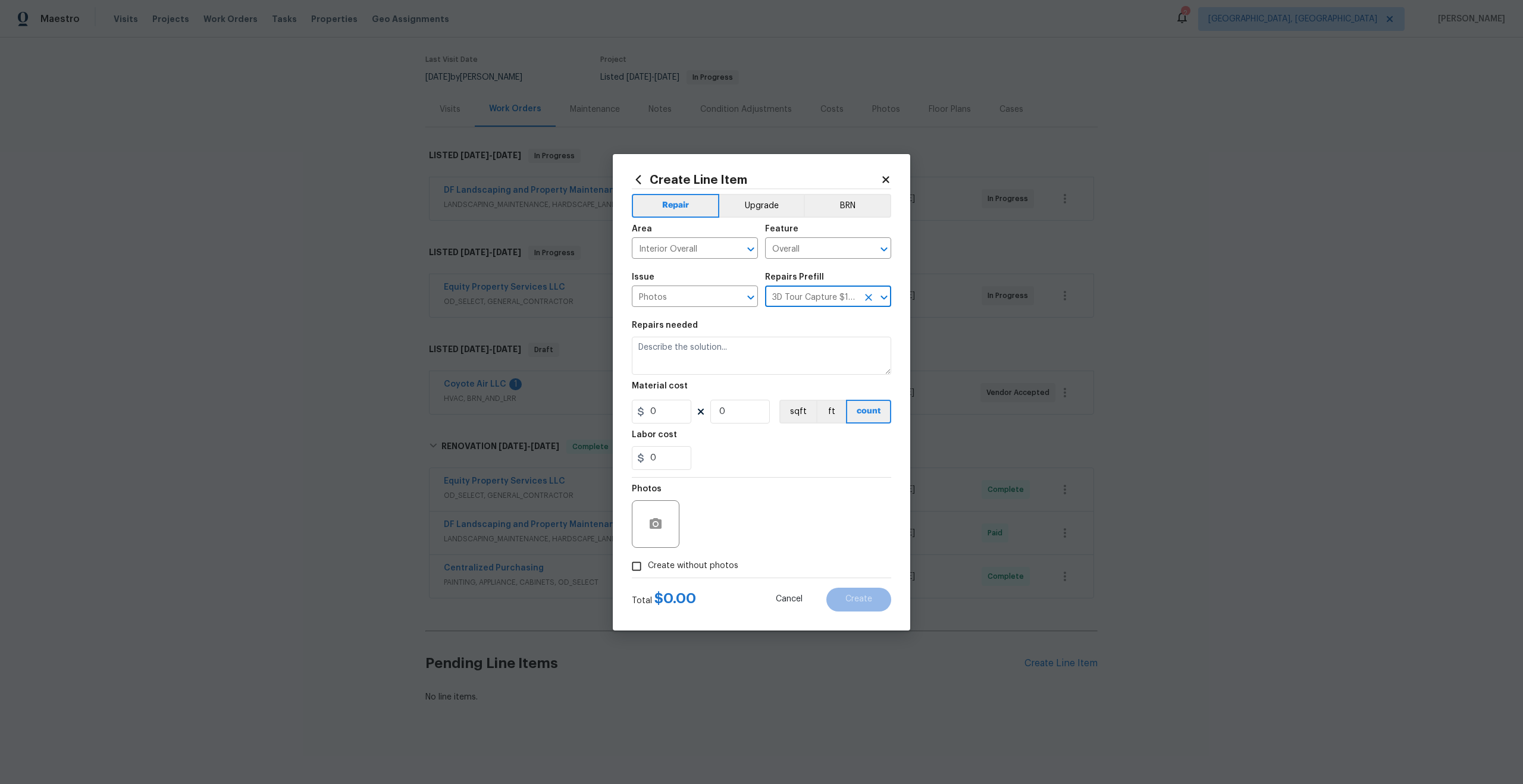
type input "1"
type input "120"
click at [643, 567] on input "Create without photos" at bounding box center [636, 566] width 22 height 22
checkbox input "true"
click at [741, 496] on div "Reason*" at bounding box center [790, 492] width 202 height 16
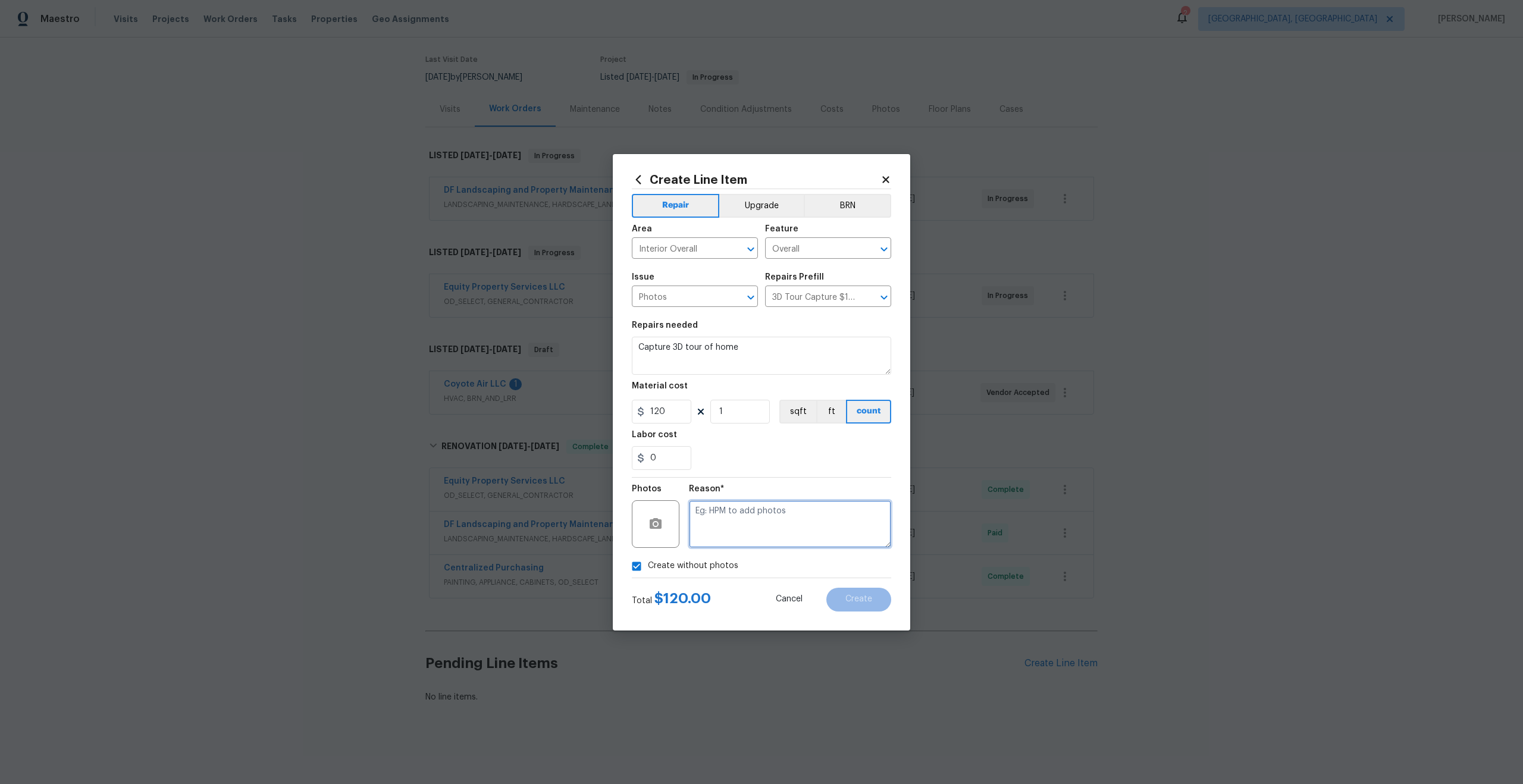
click at [725, 523] on textarea at bounding box center [790, 524] width 202 height 48
type textarea "."
click at [856, 605] on button "Create" at bounding box center [859, 599] width 65 height 24
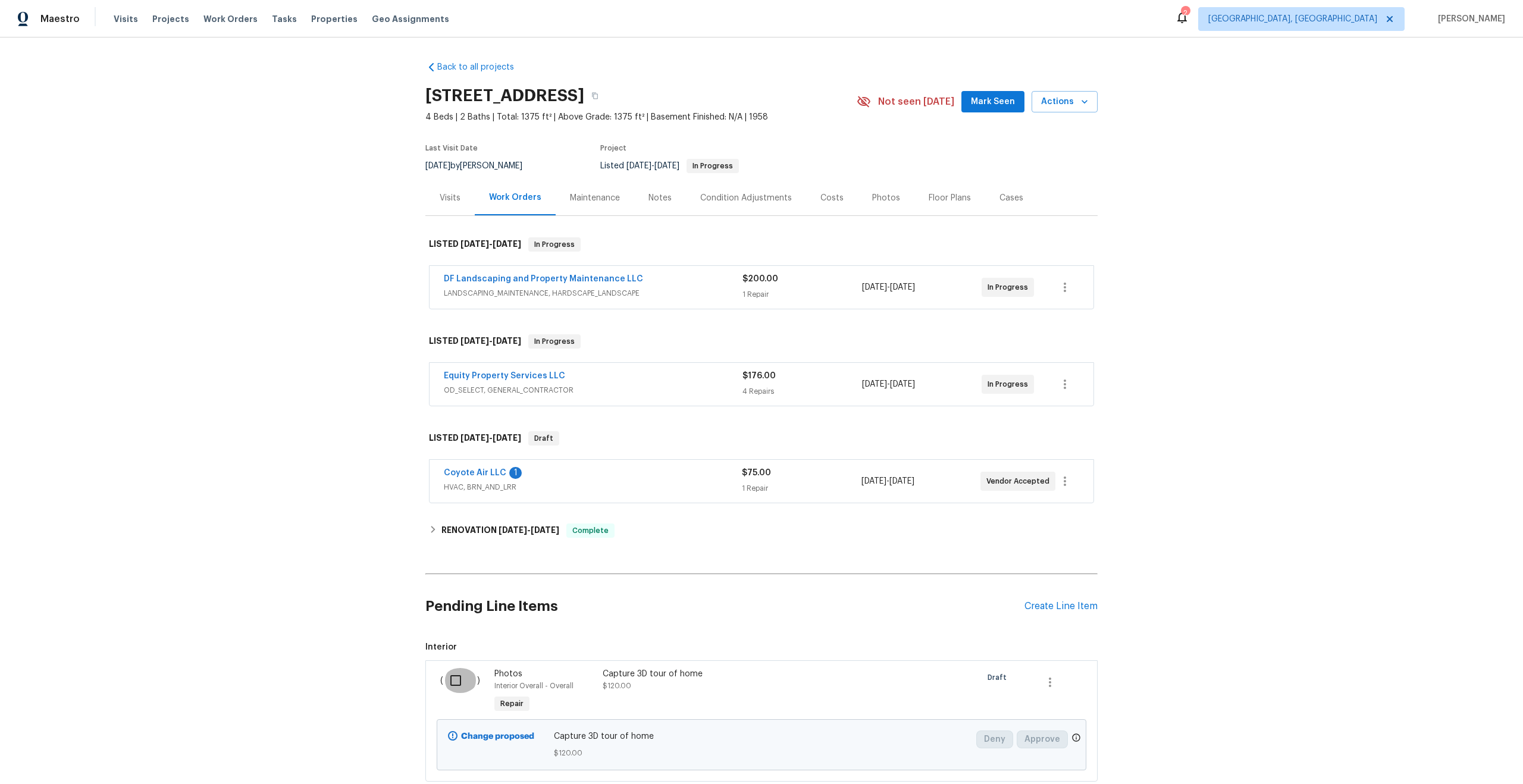
click at [455, 673] on input "checkbox" at bounding box center [460, 680] width 34 height 25
checkbox input "true"
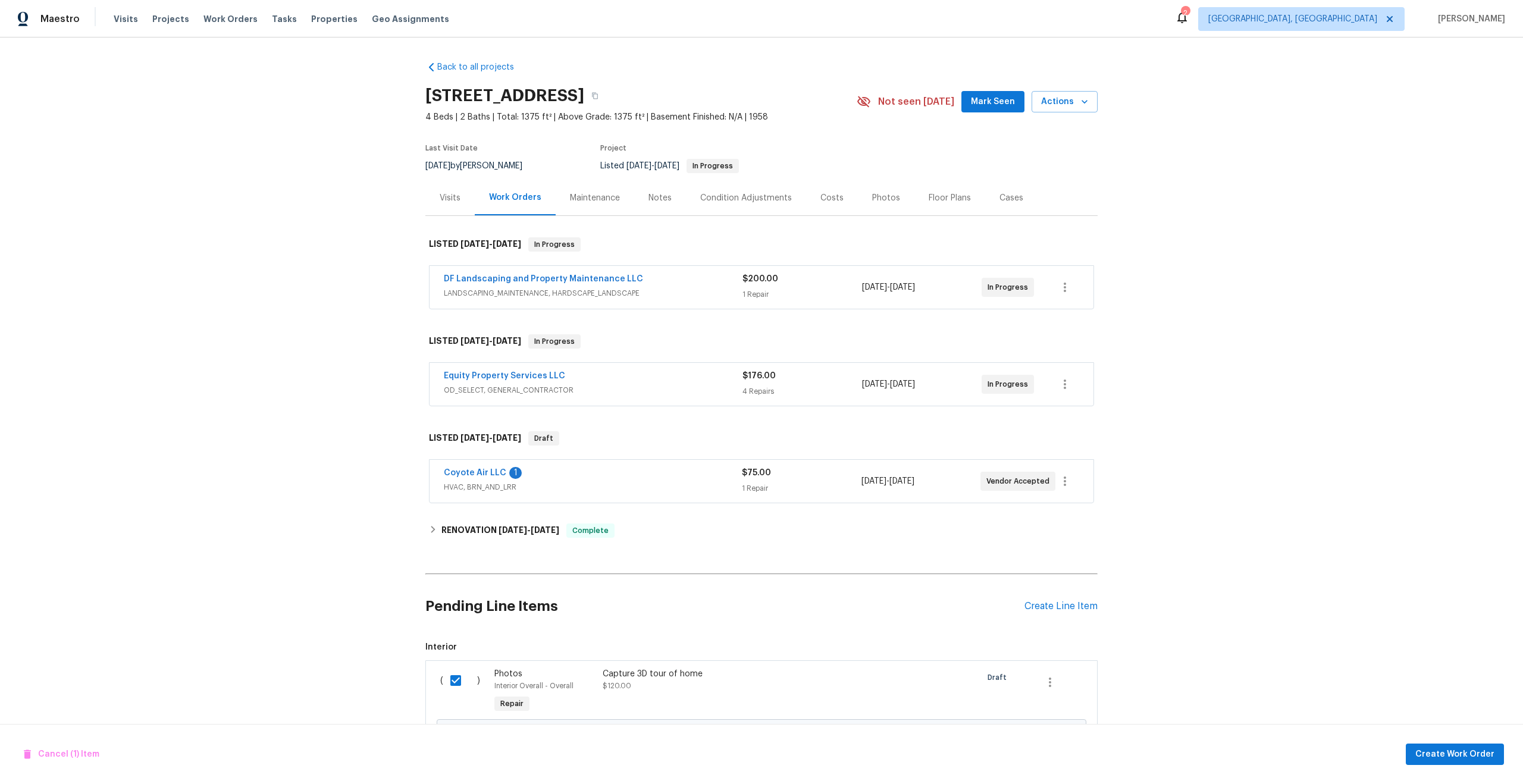
scroll to position [78, 0]
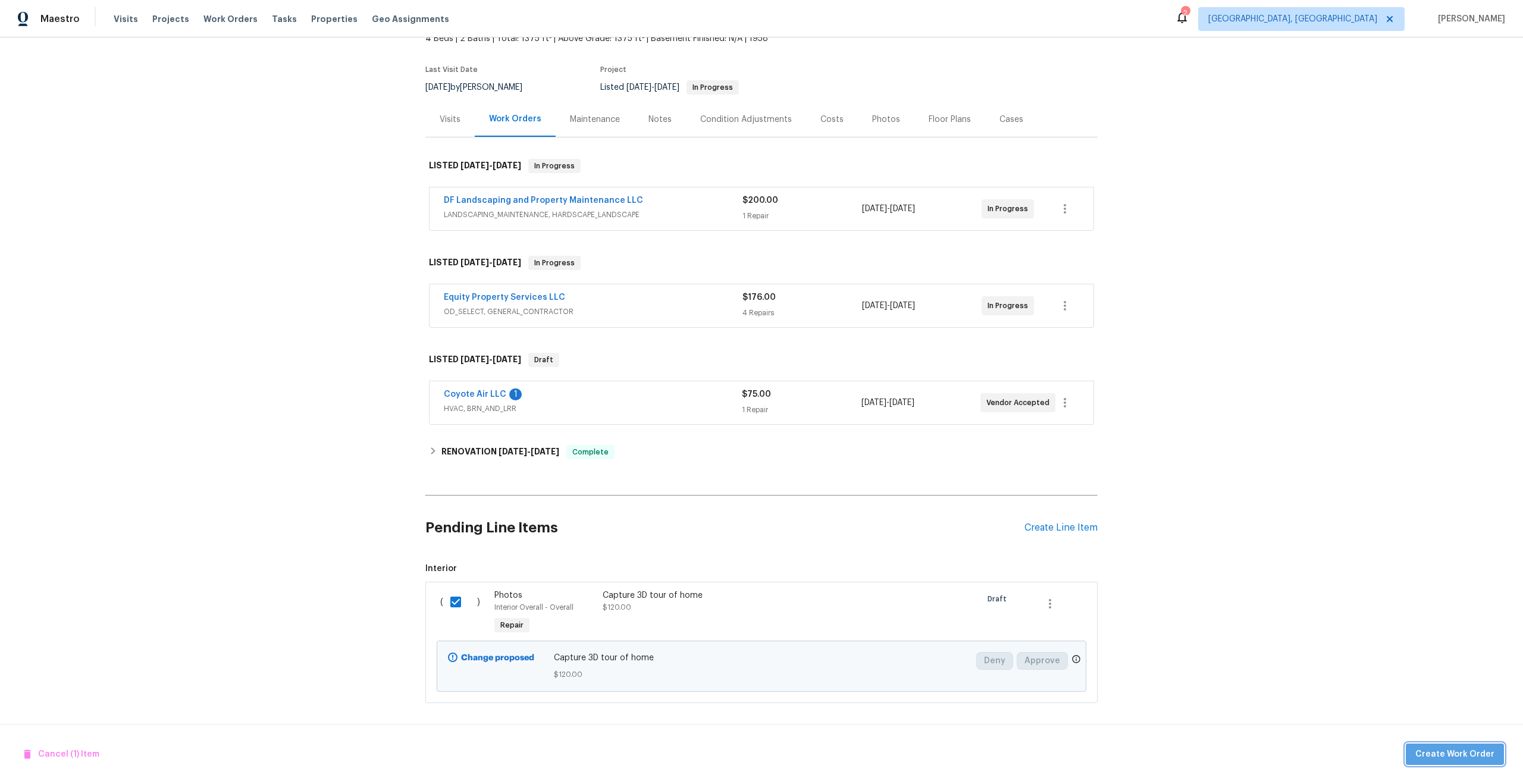
click at [1461, 746] on button "Create Work Order" at bounding box center [1455, 754] width 98 height 22
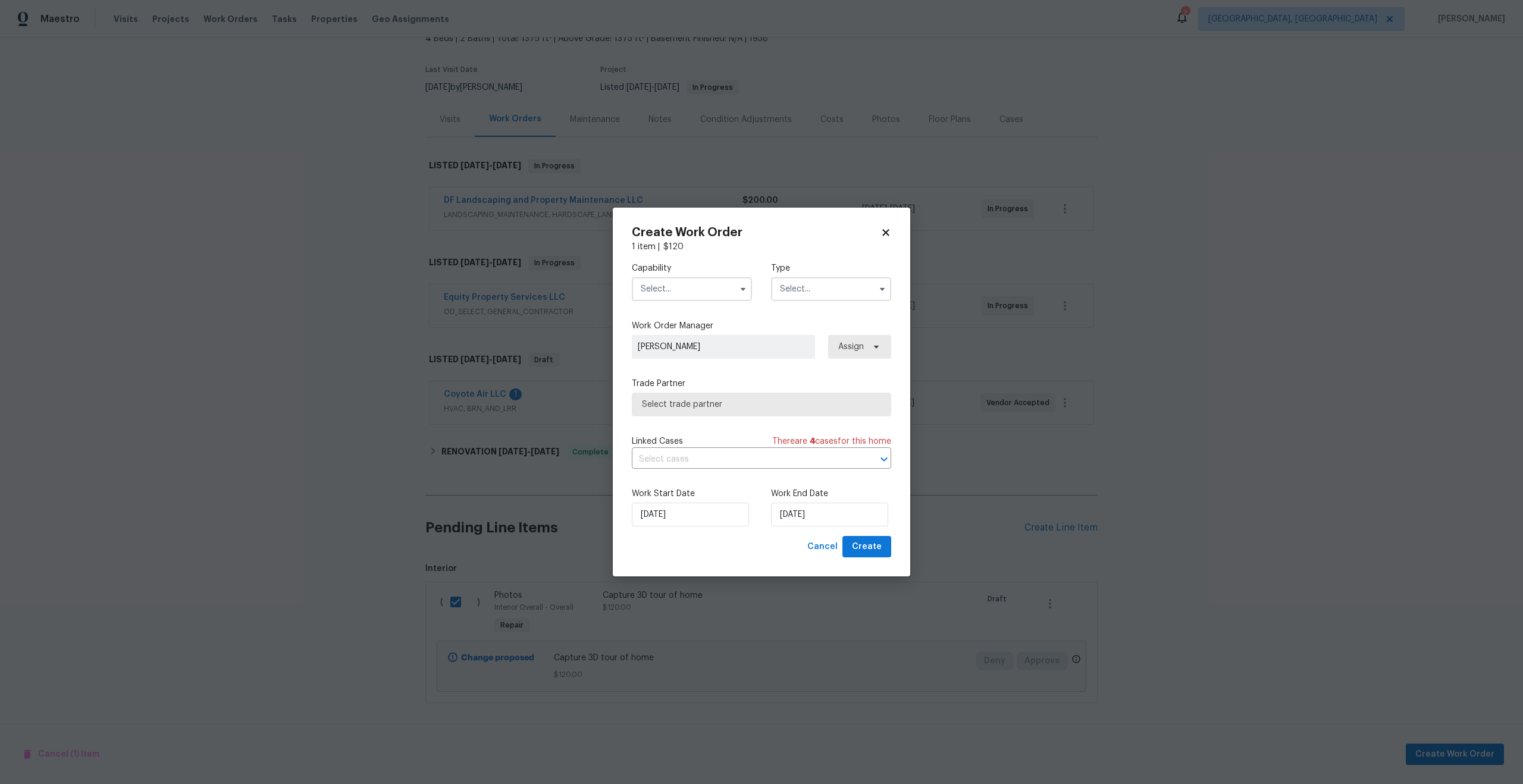
click at [696, 298] on input "text" at bounding box center [691, 288] width 120 height 24
click at [684, 326] on div "Photography" at bounding box center [691, 321] width 114 height 21
type input "Photography"
click at [792, 294] on input "text" at bounding box center [831, 288] width 120 height 24
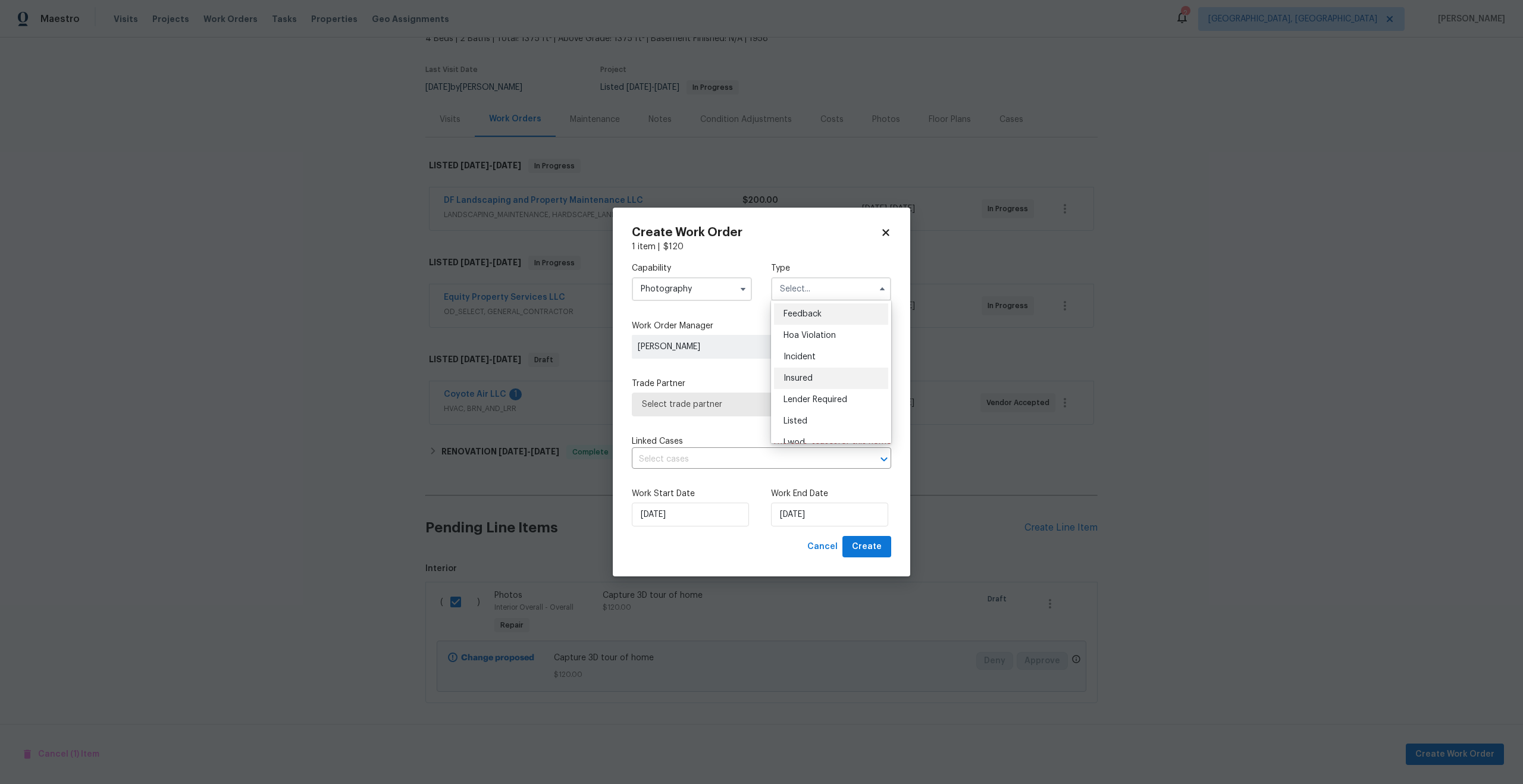
scroll to position [142, 0]
click at [797, 324] on span "Other" at bounding box center [795, 322] width 23 height 8
type input "Other"
click at [707, 417] on div "Capability Photography Type Other Feedback Hoa Violation Incident Insured Lende…" at bounding box center [762, 394] width 260 height 283
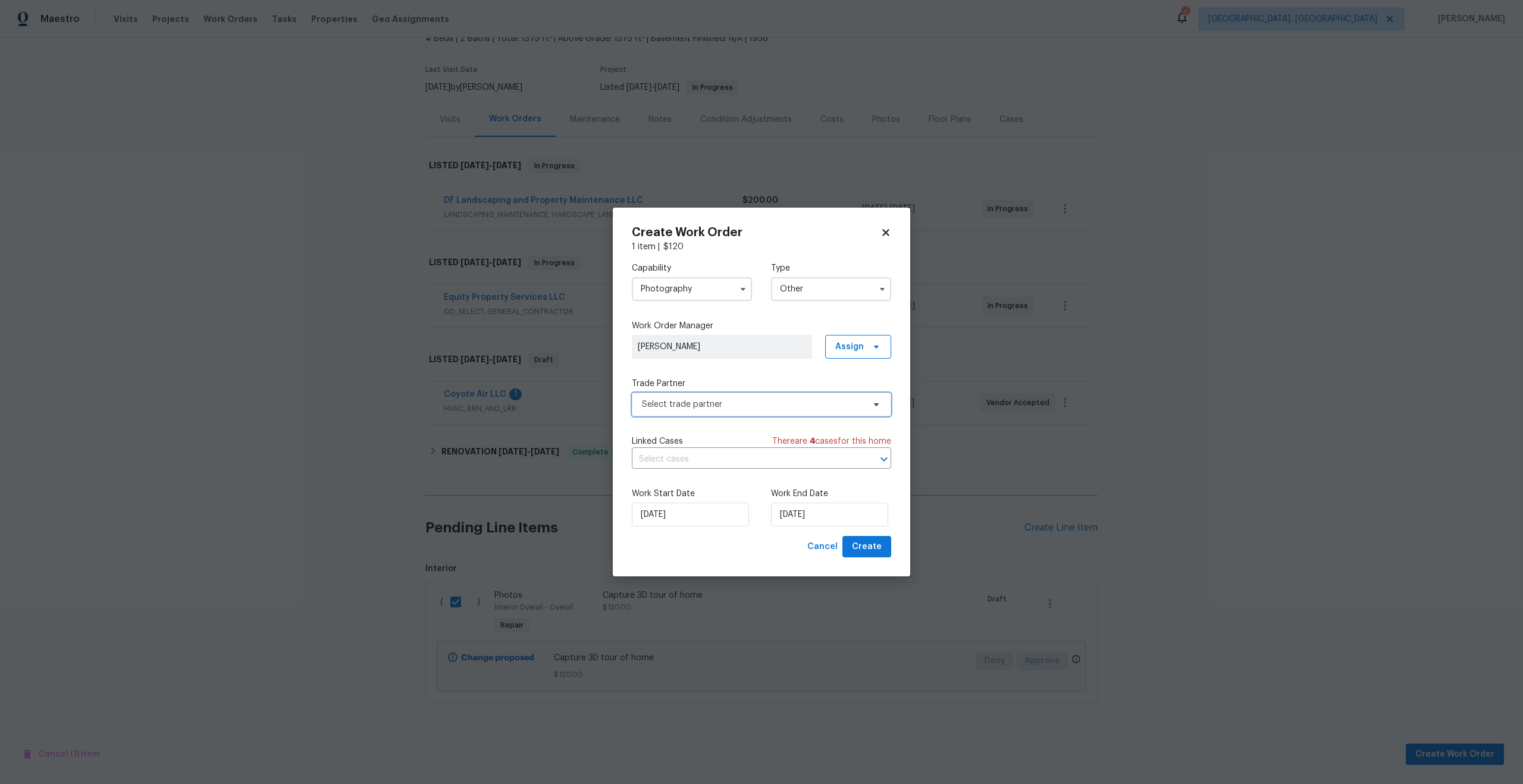
click at [713, 405] on span "Select trade partner" at bounding box center [753, 404] width 222 height 12
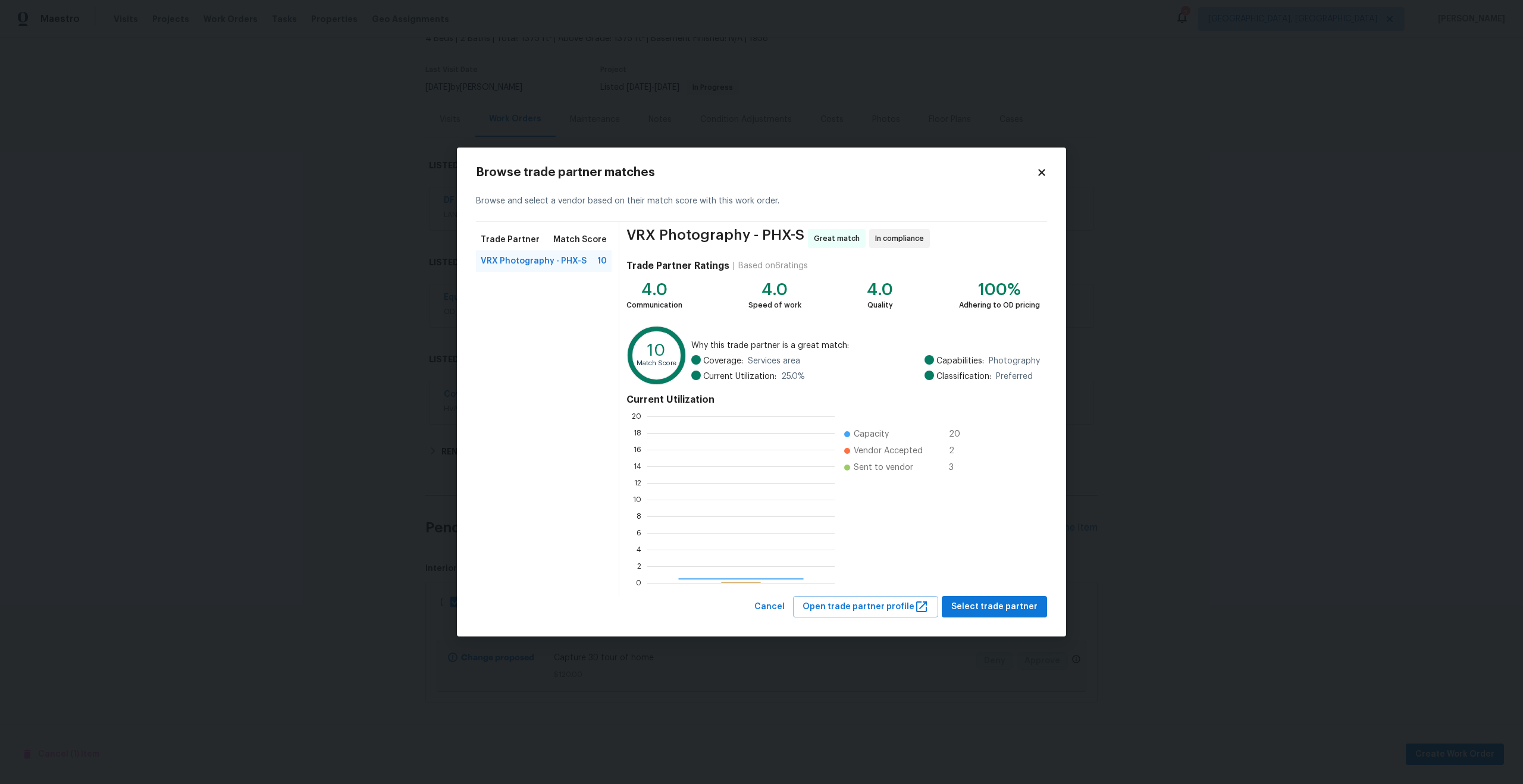
scroll to position [167, 187]
click at [996, 601] on span "Select trade partner" at bounding box center [995, 607] width 86 height 15
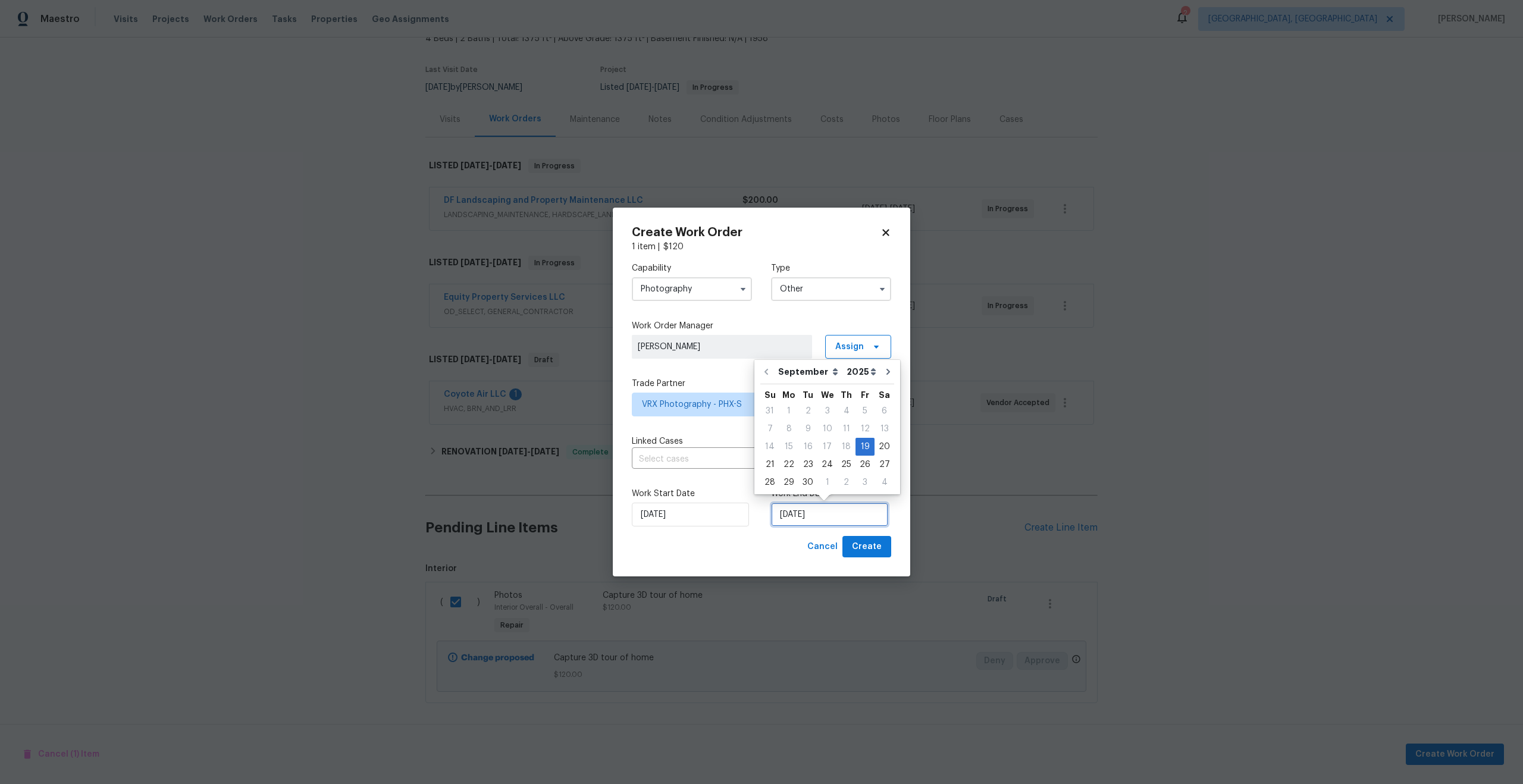
click at [800, 512] on input "[DATE]" at bounding box center [830, 514] width 117 height 24
click at [880, 444] on div "20" at bounding box center [884, 447] width 20 height 17
type input "20/09/2025"
click at [877, 540] on span "Create" at bounding box center [867, 547] width 30 height 15
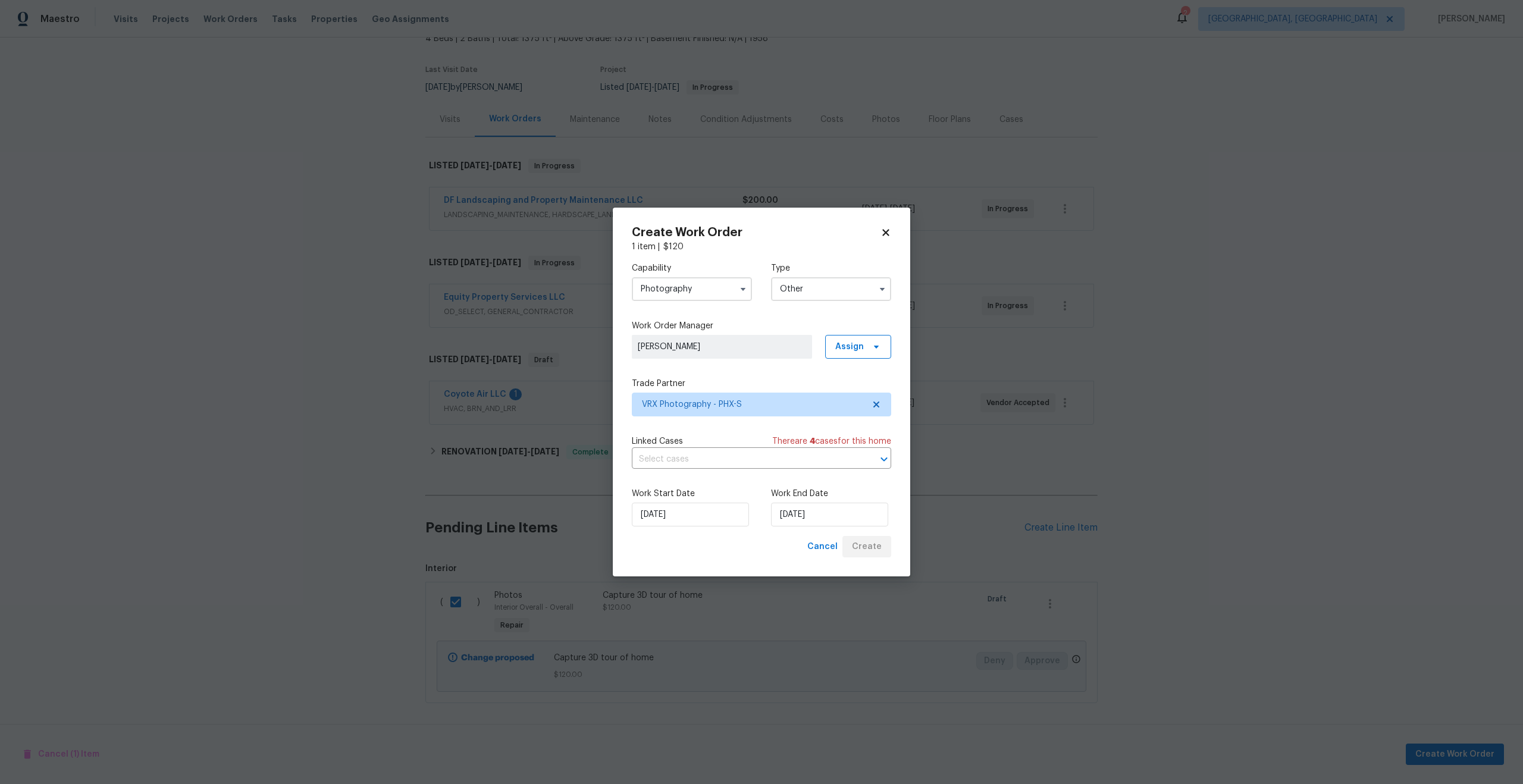
checkbox input "false"
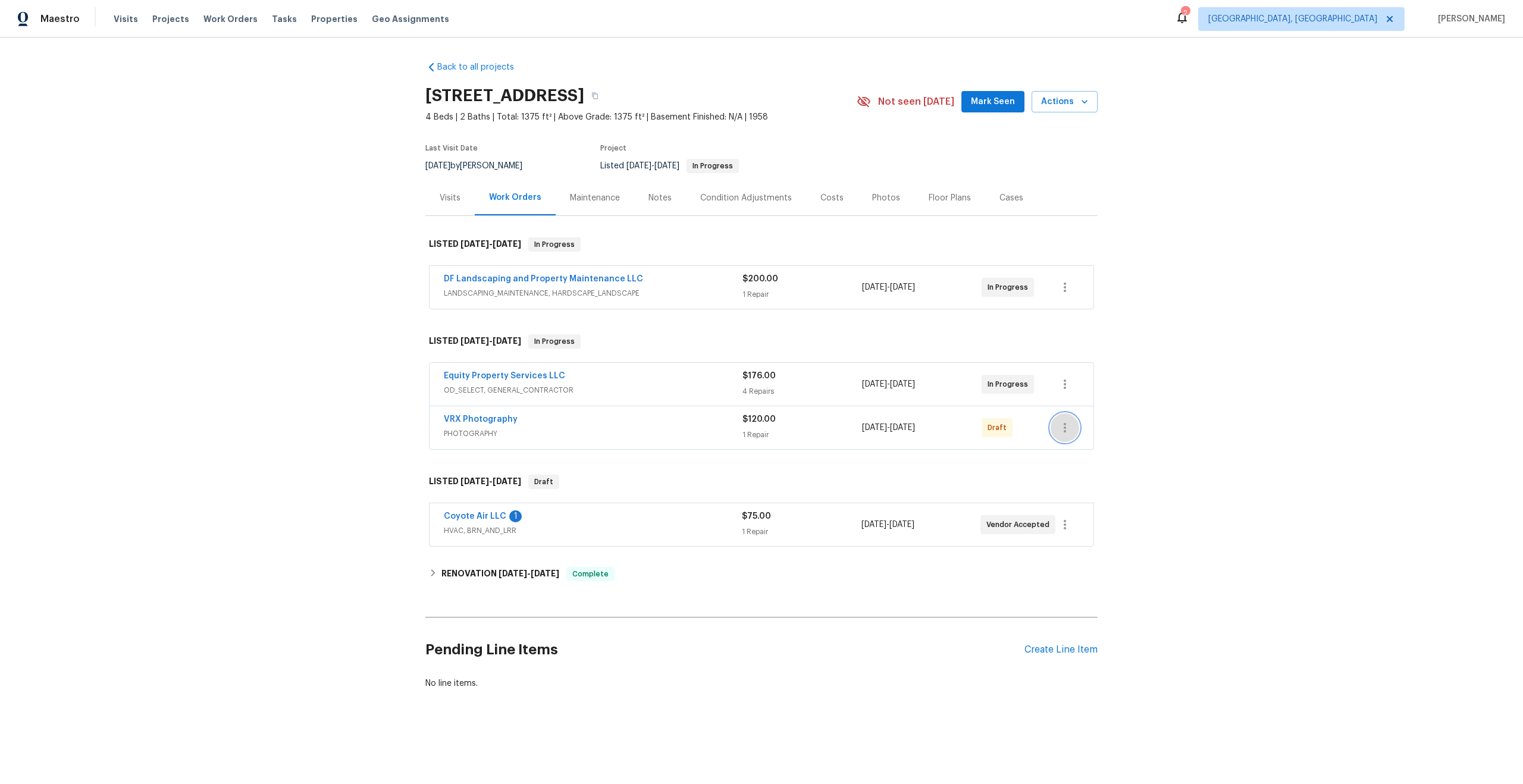
click at [1069, 425] on icon "button" at bounding box center [1065, 428] width 14 height 14
click at [1069, 425] on li "Send to Vendor" at bounding box center [1115, 428] width 129 height 20
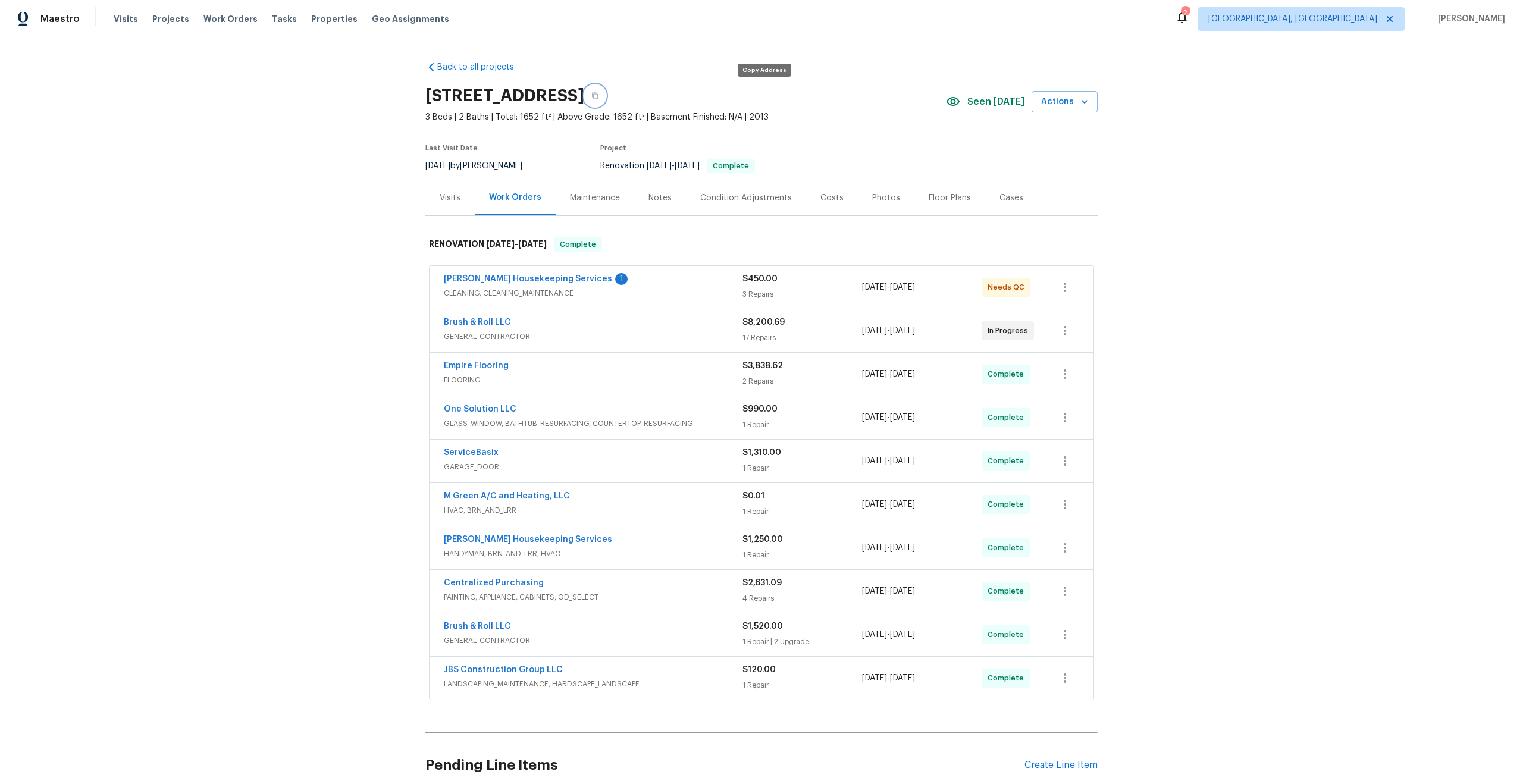
click at [598, 97] on icon "button" at bounding box center [595, 96] width 7 height 7
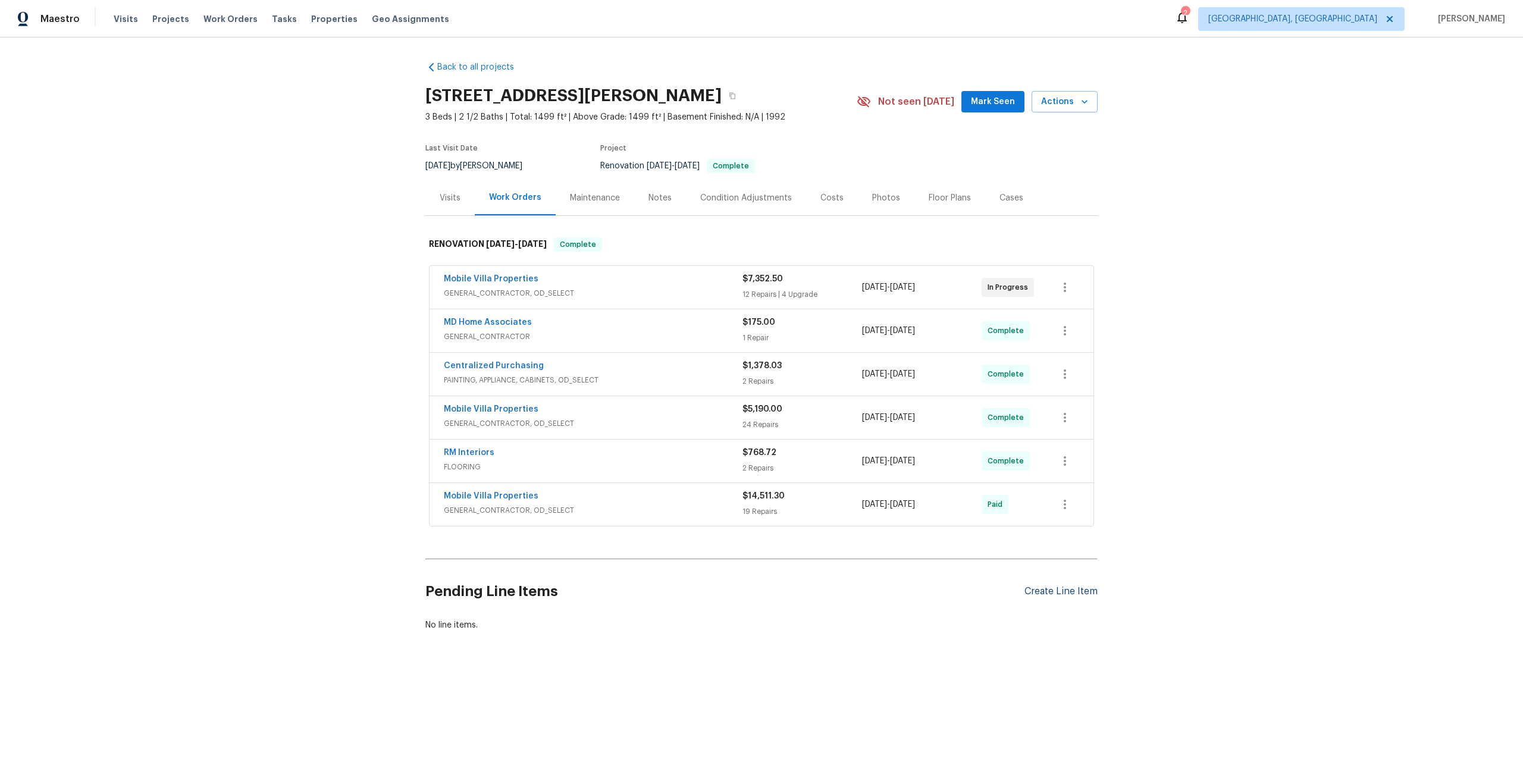
click at [1071, 590] on div "Create Line Item" at bounding box center [1061, 591] width 73 height 11
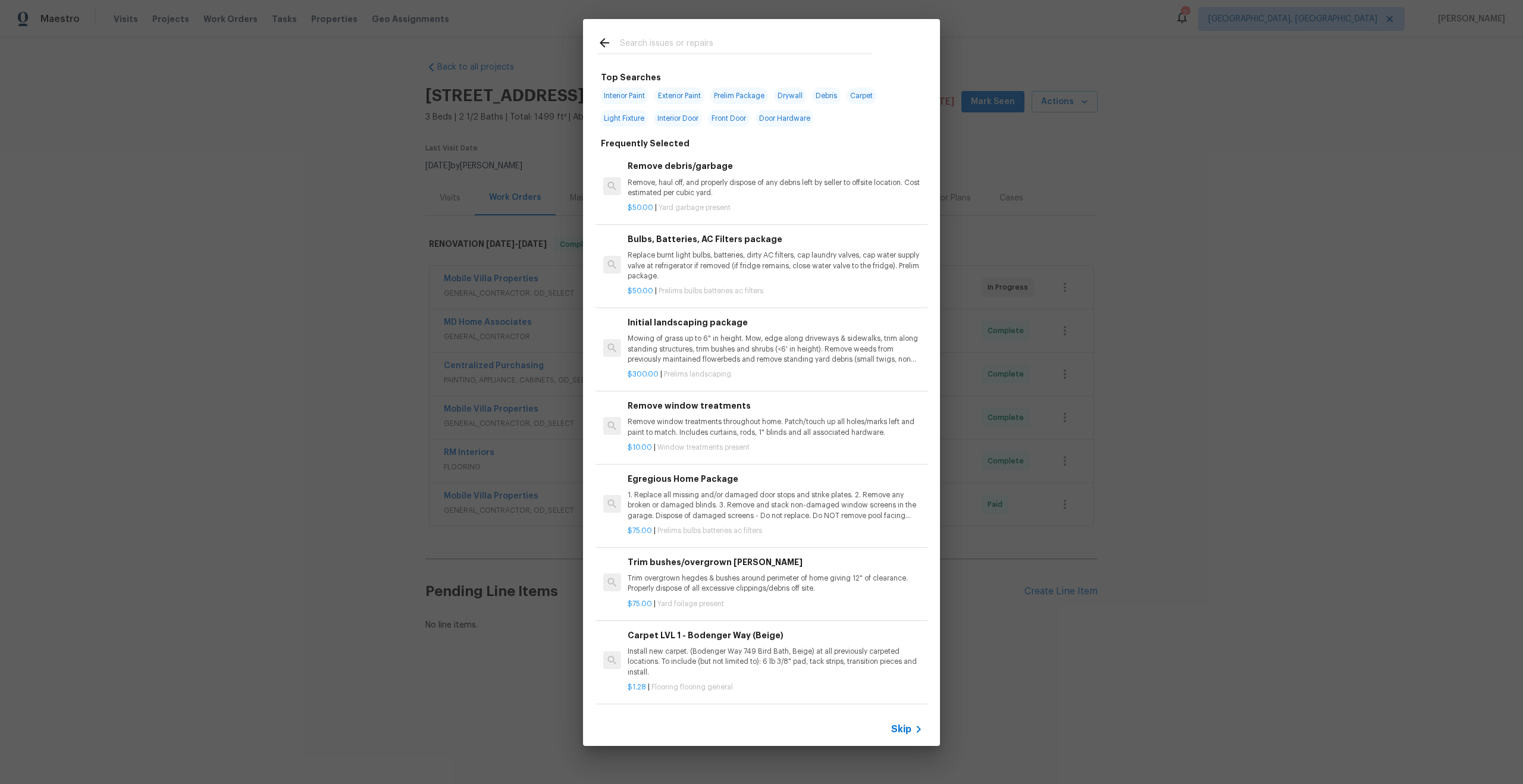
click at [912, 729] on icon at bounding box center [919, 729] width 14 height 14
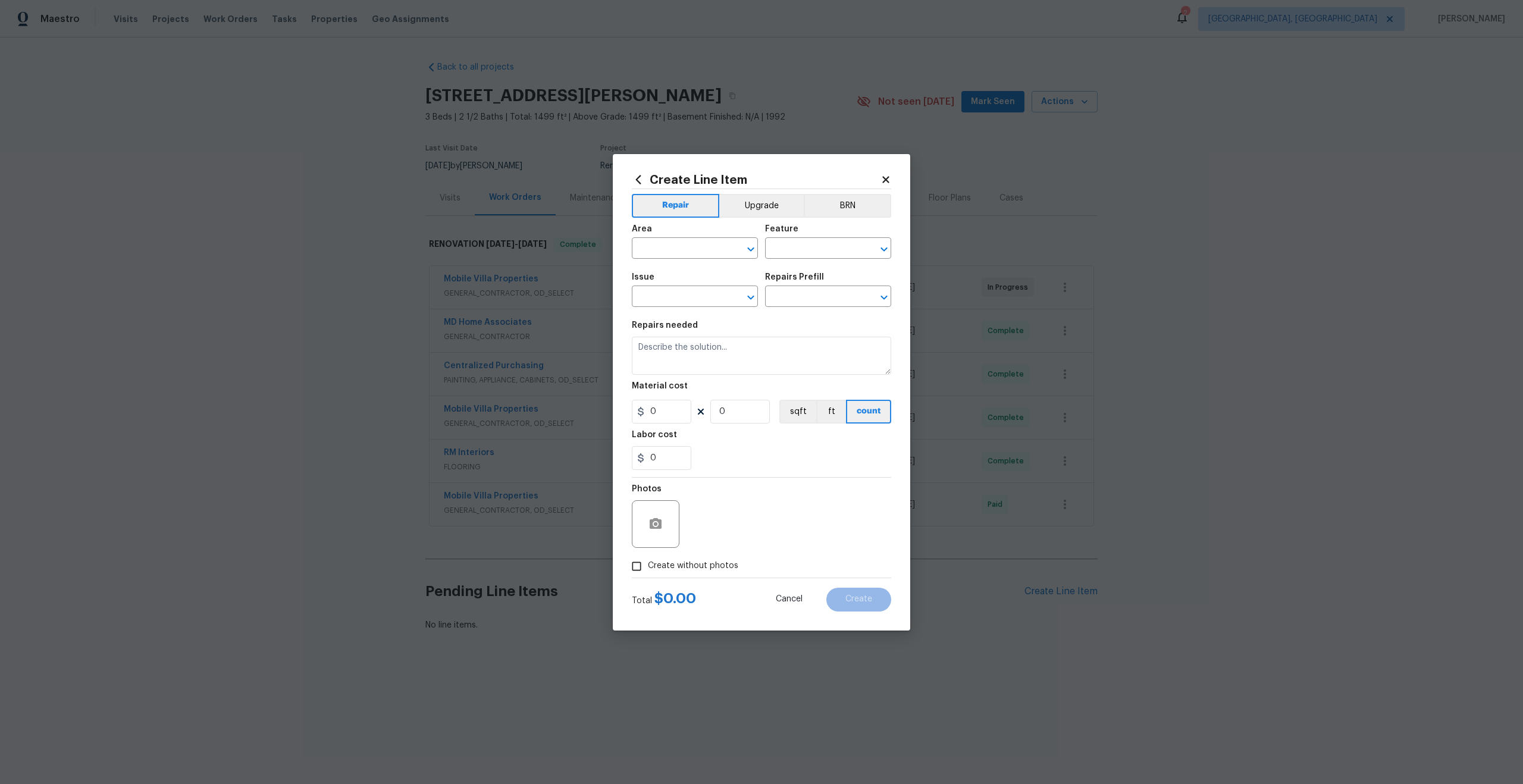
click at [679, 259] on span "Area ​" at bounding box center [694, 242] width 126 height 48
click at [679, 253] on input "text" at bounding box center [678, 249] width 93 height 19
click at [679, 298] on li "Interior Overall" at bounding box center [694, 295] width 126 height 20
type input "Interior Overall"
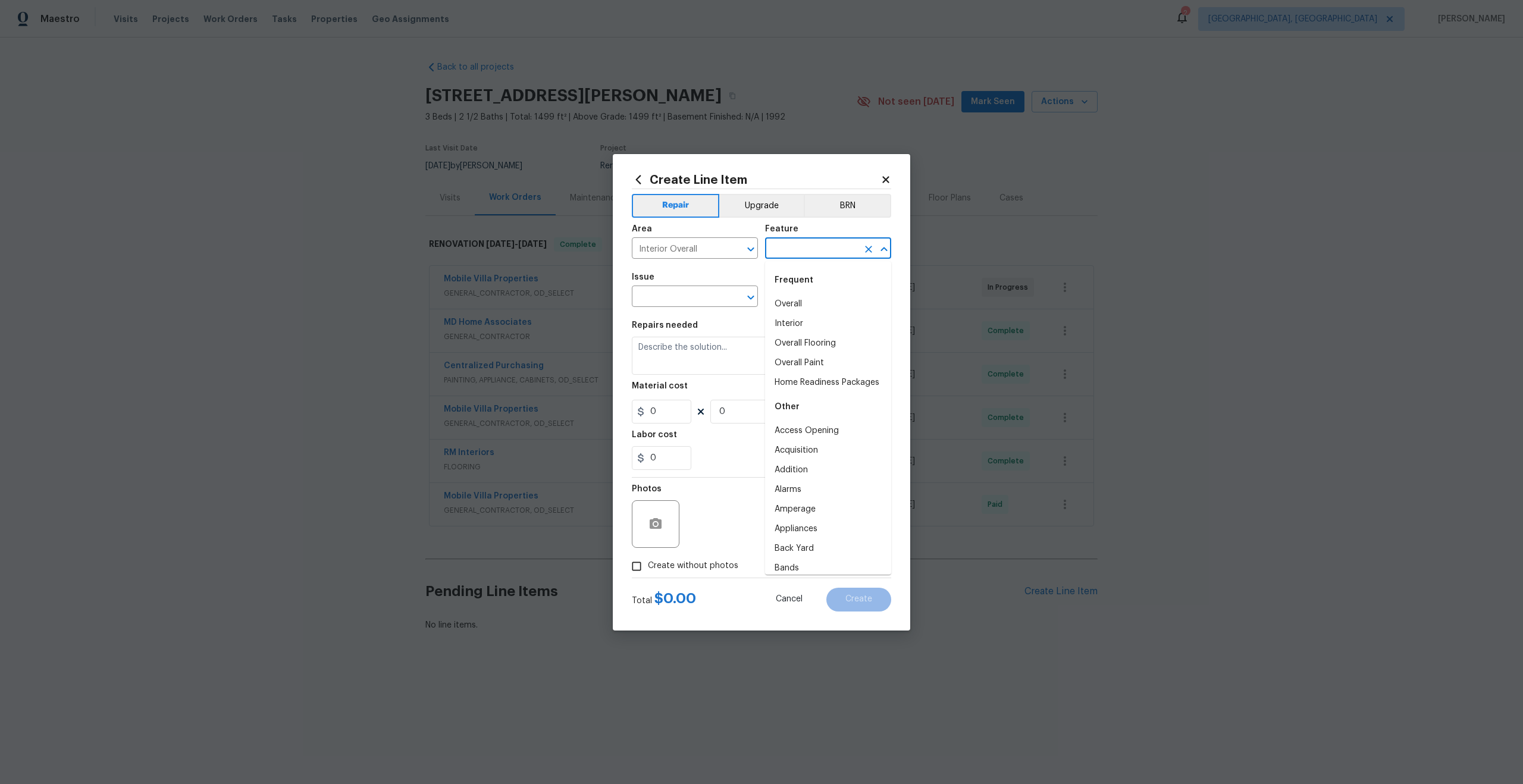
click at [803, 255] on input "text" at bounding box center [812, 249] width 93 height 19
click at [798, 299] on li "Overall" at bounding box center [828, 304] width 126 height 20
type input "Overall"
click at [698, 298] on input "text" at bounding box center [678, 298] width 93 height 19
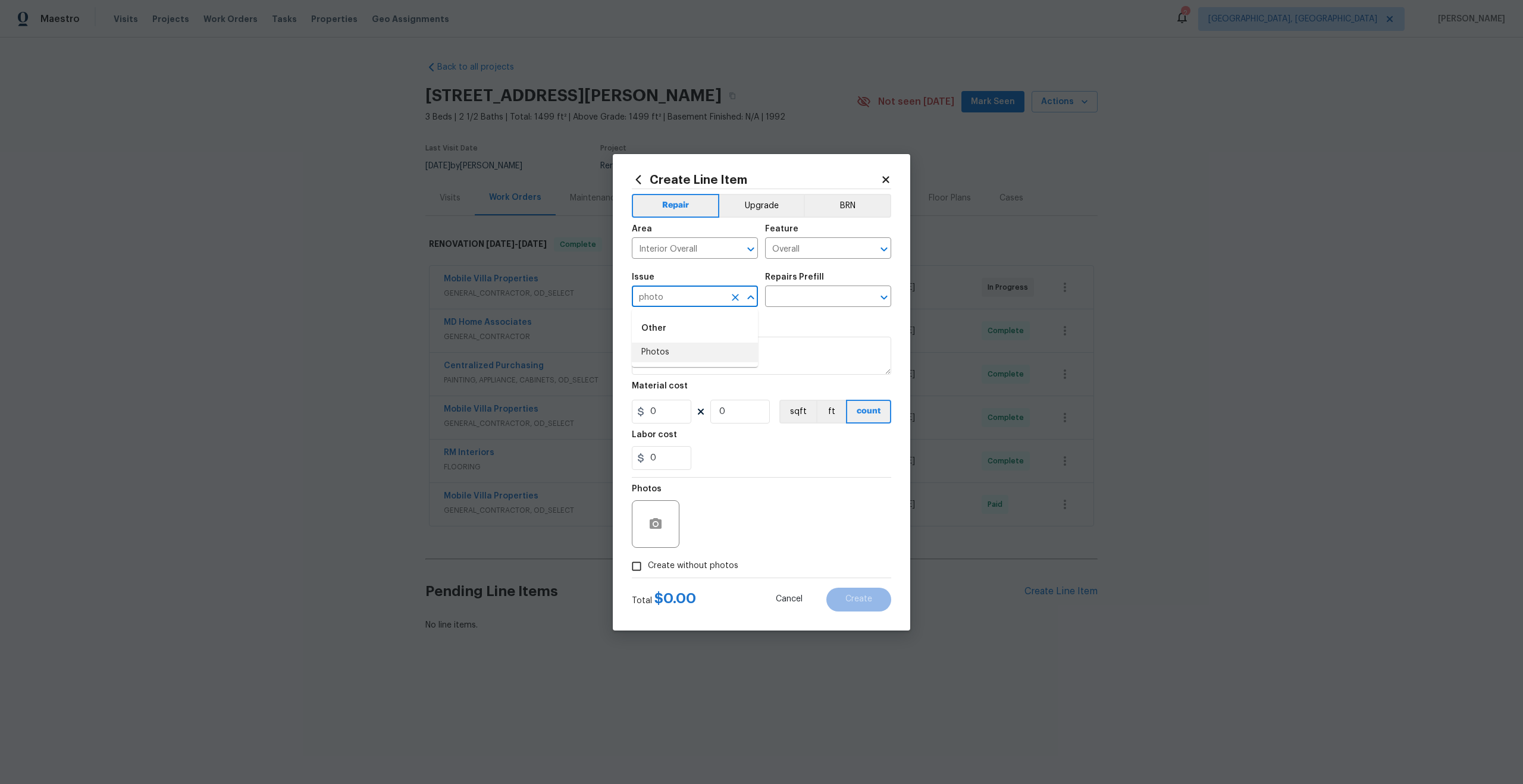
click at [672, 345] on li "Photos" at bounding box center [694, 352] width 126 height 20
type input "Photos"
click at [796, 297] on input "text" at bounding box center [812, 298] width 93 height 19
click at [790, 313] on ul "3D Tour Capture $120.00" at bounding box center [828, 323] width 126 height 29
click at [806, 316] on li "3D Tour Capture $120.00" at bounding box center [828, 323] width 126 height 20
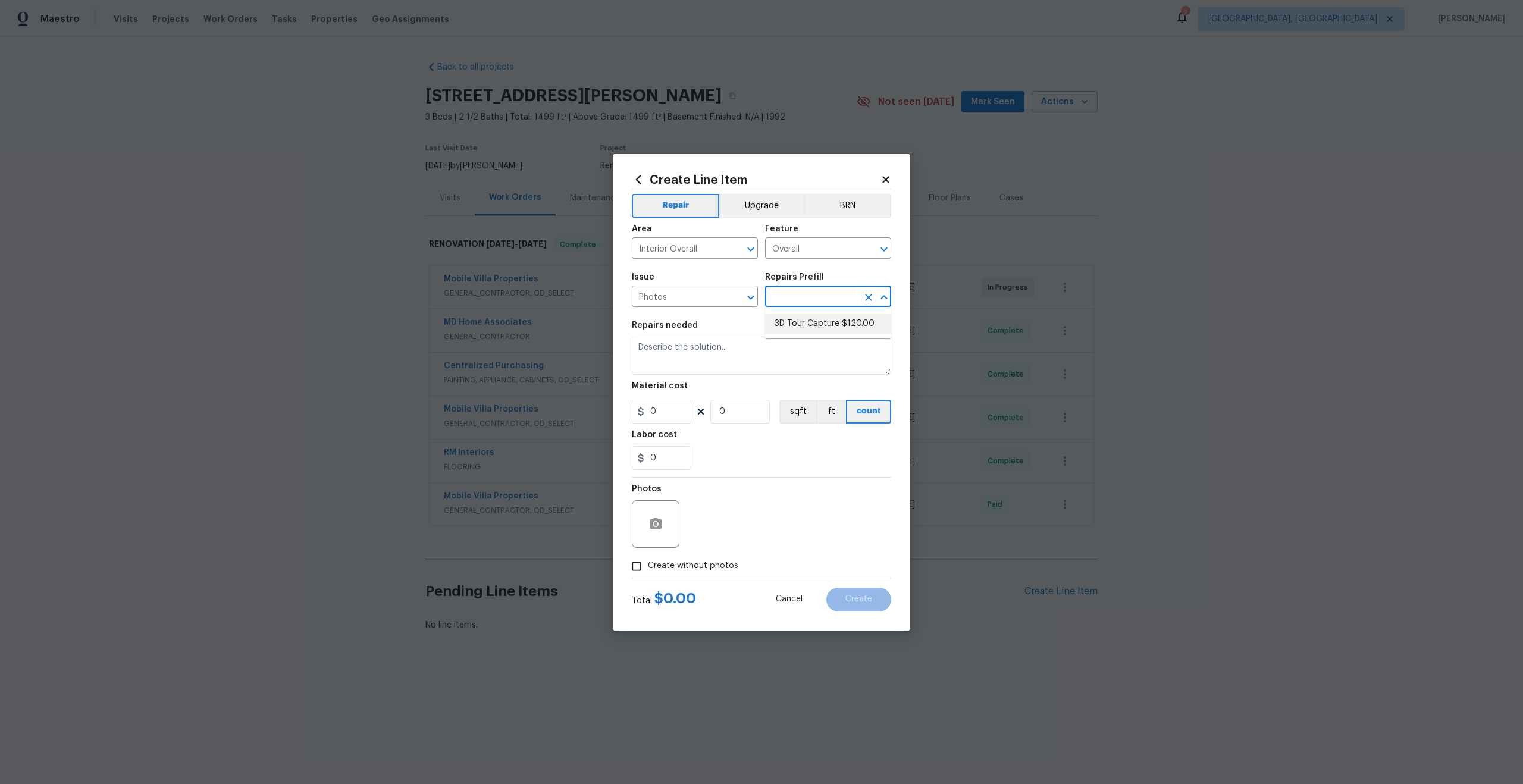
type input "3D Tour Capture $120.00"
type textarea "Capture 3D tour of home"
type input "1"
type input "120"
click at [644, 569] on input "Create without photos" at bounding box center [636, 566] width 22 height 22
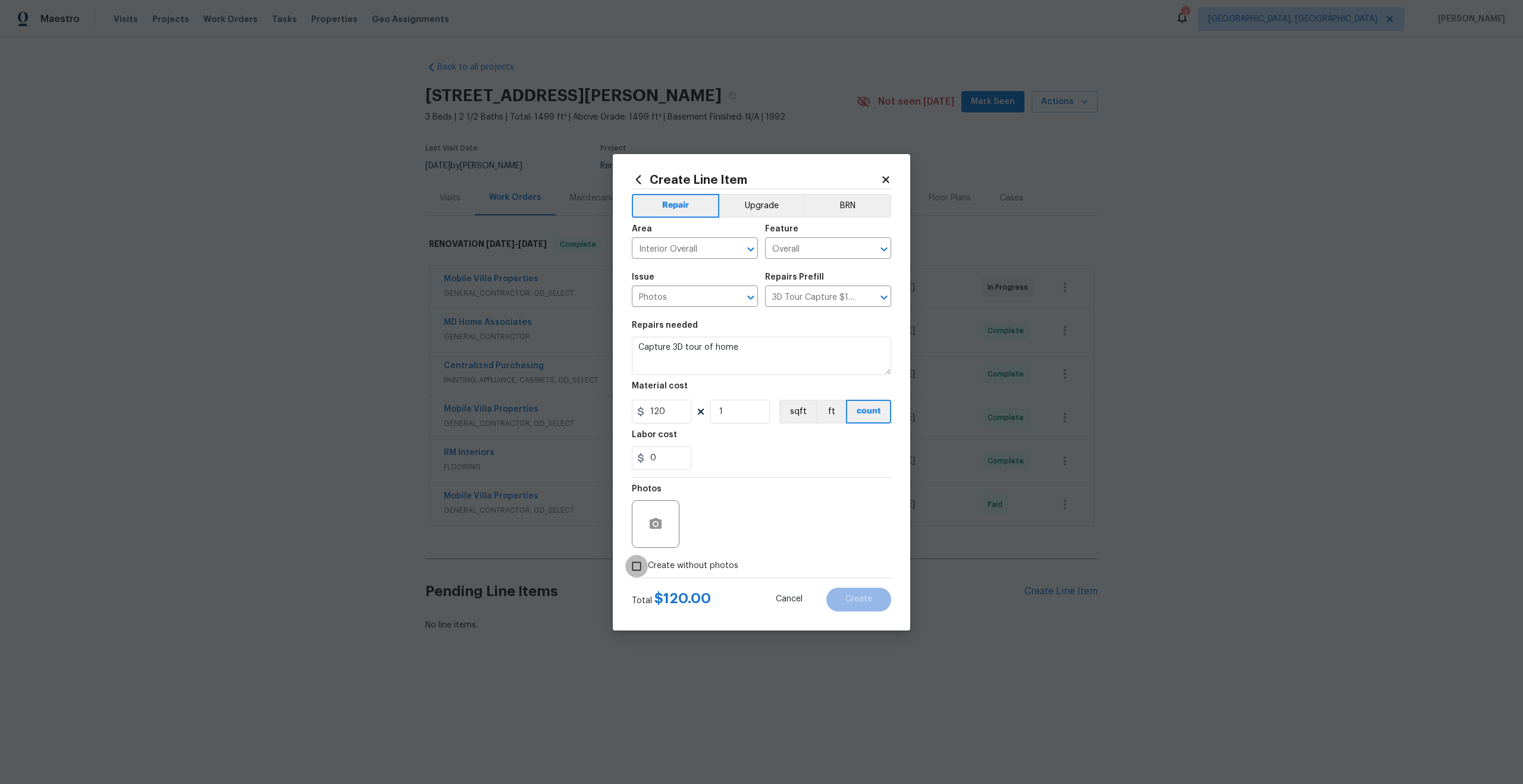
checkbox input "true"
click at [731, 528] on textarea at bounding box center [790, 524] width 202 height 48
type textarea "."
click at [848, 593] on button "Create" at bounding box center [859, 599] width 65 height 24
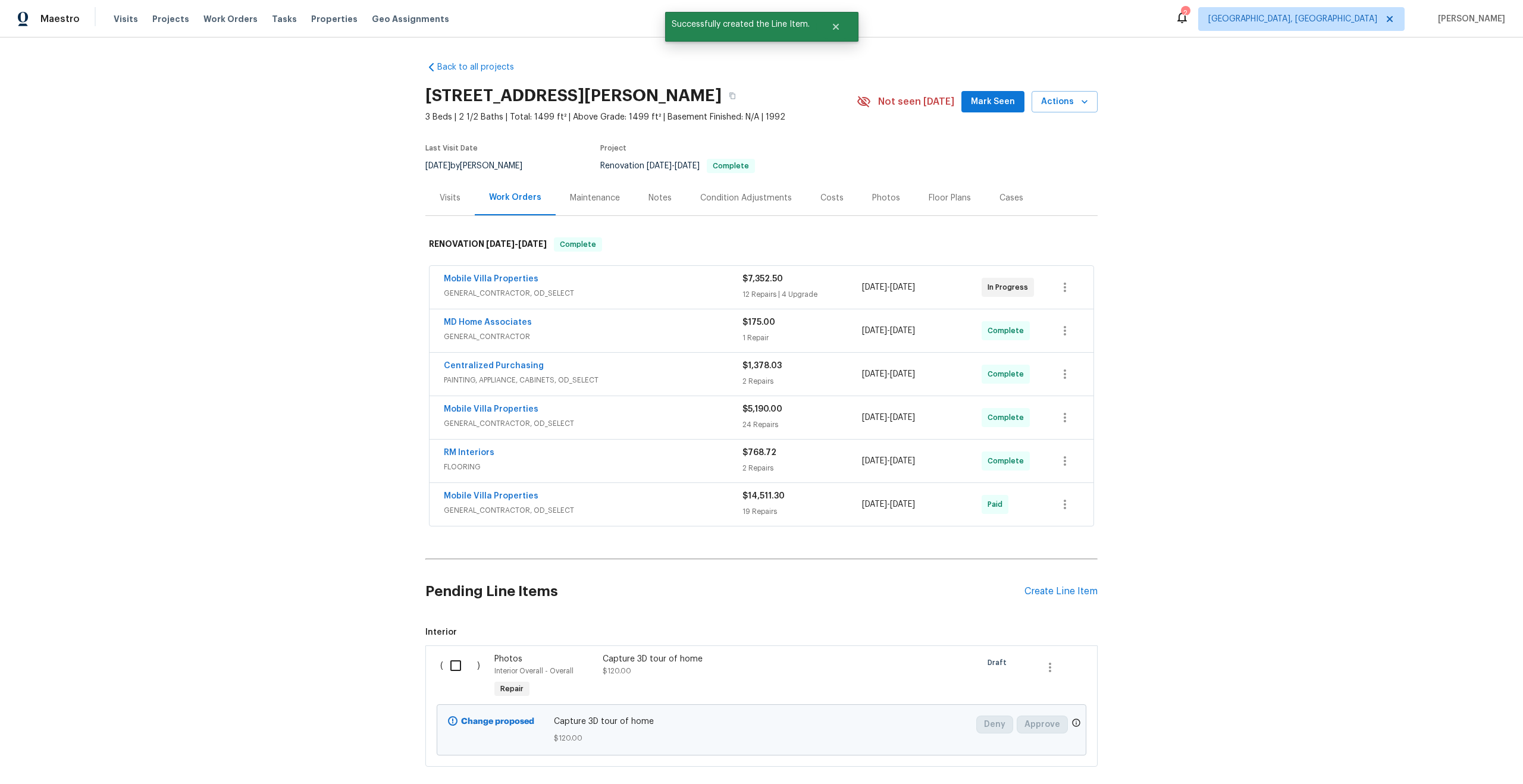
click at [454, 663] on input "checkbox" at bounding box center [460, 665] width 34 height 25
checkbox input "true"
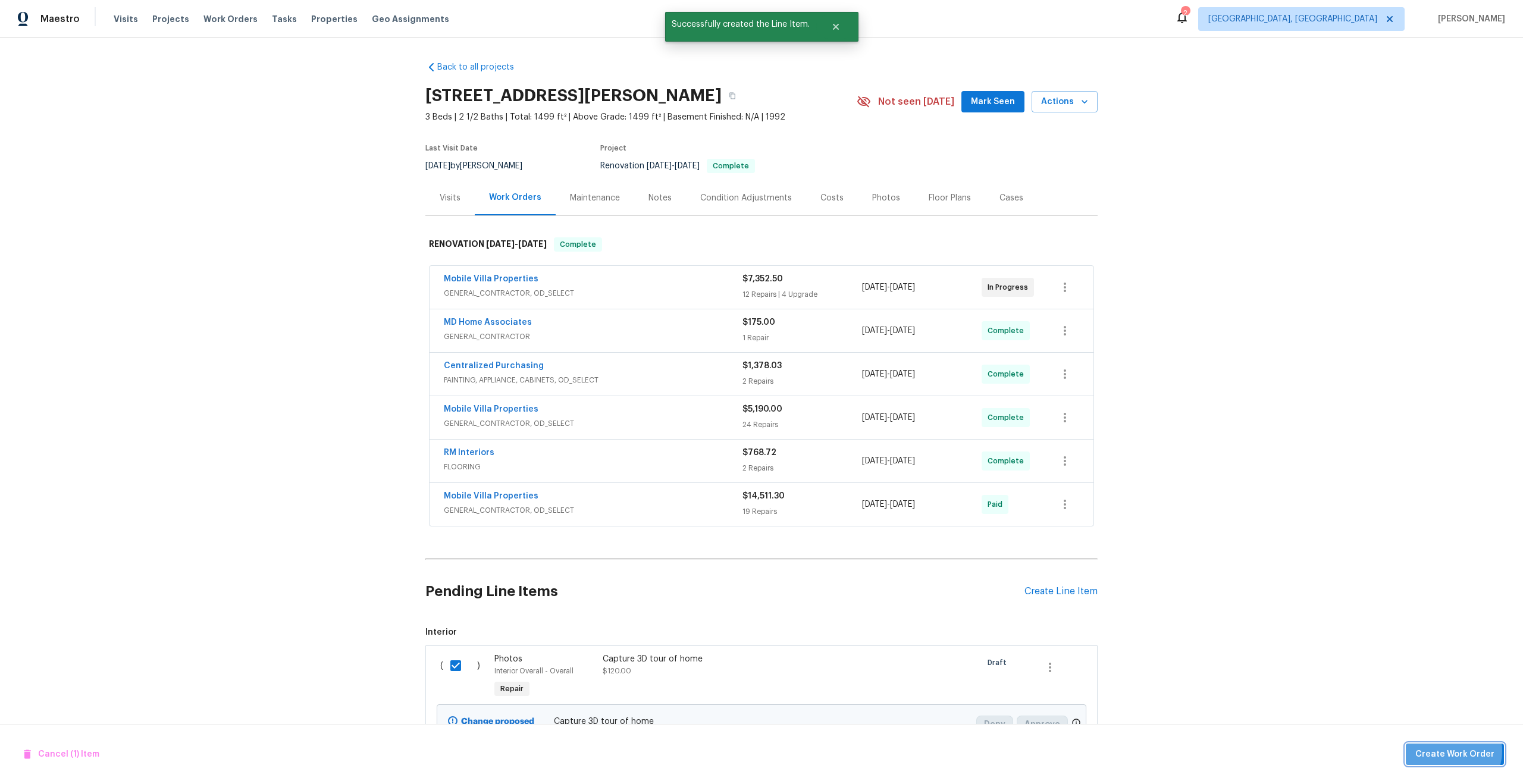
click at [1455, 750] on span "Create Work Order" at bounding box center [1455, 754] width 79 height 15
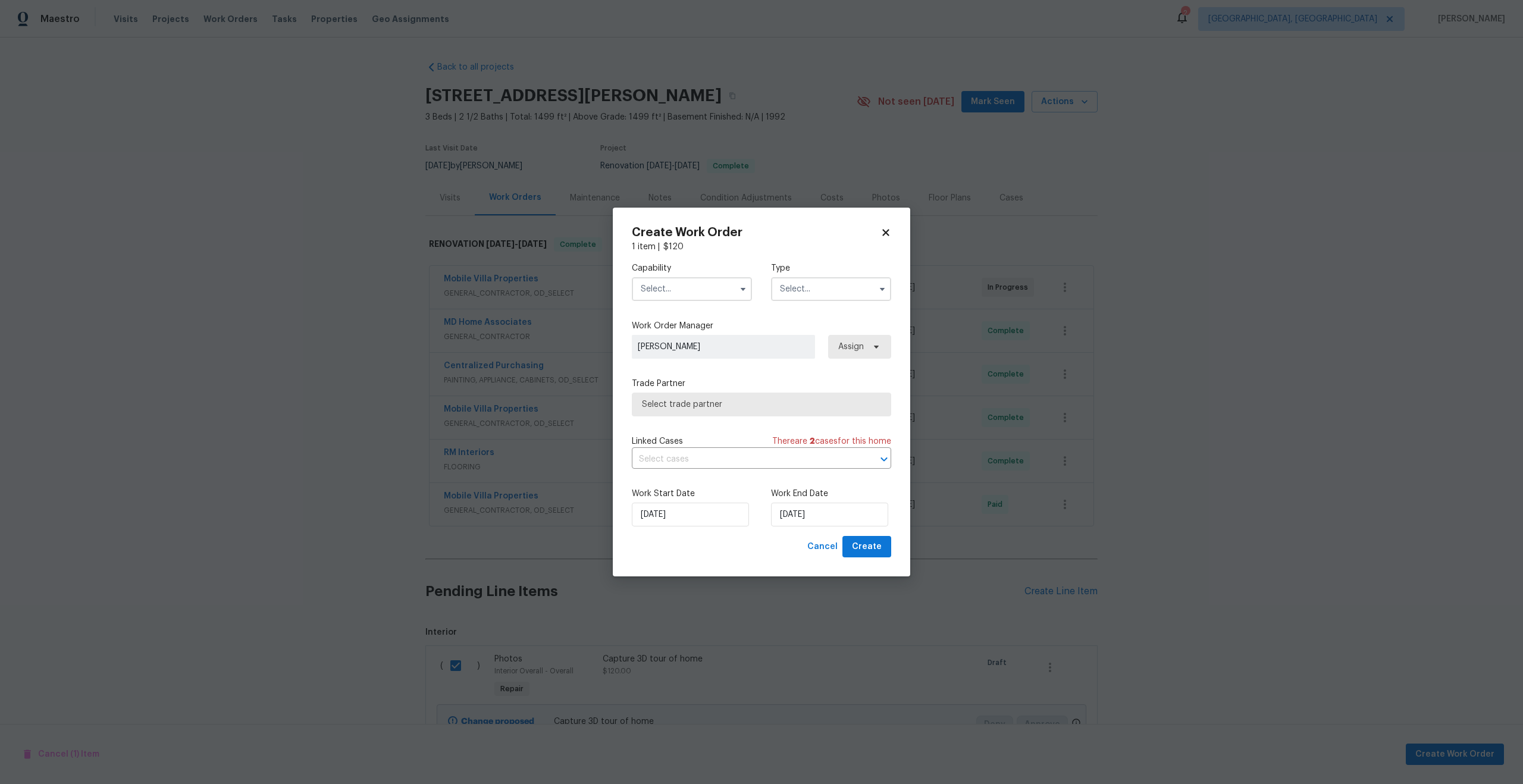
click at [723, 293] on input "text" at bounding box center [691, 288] width 120 height 24
click at [682, 373] on div "Photography" at bounding box center [691, 368] width 114 height 21
type input "Photography"
click at [806, 301] on div "Capability Photography Agent Appliance Bathtub Resurfacing BRN And Lrr Broker C…" at bounding box center [762, 282] width 260 height 58
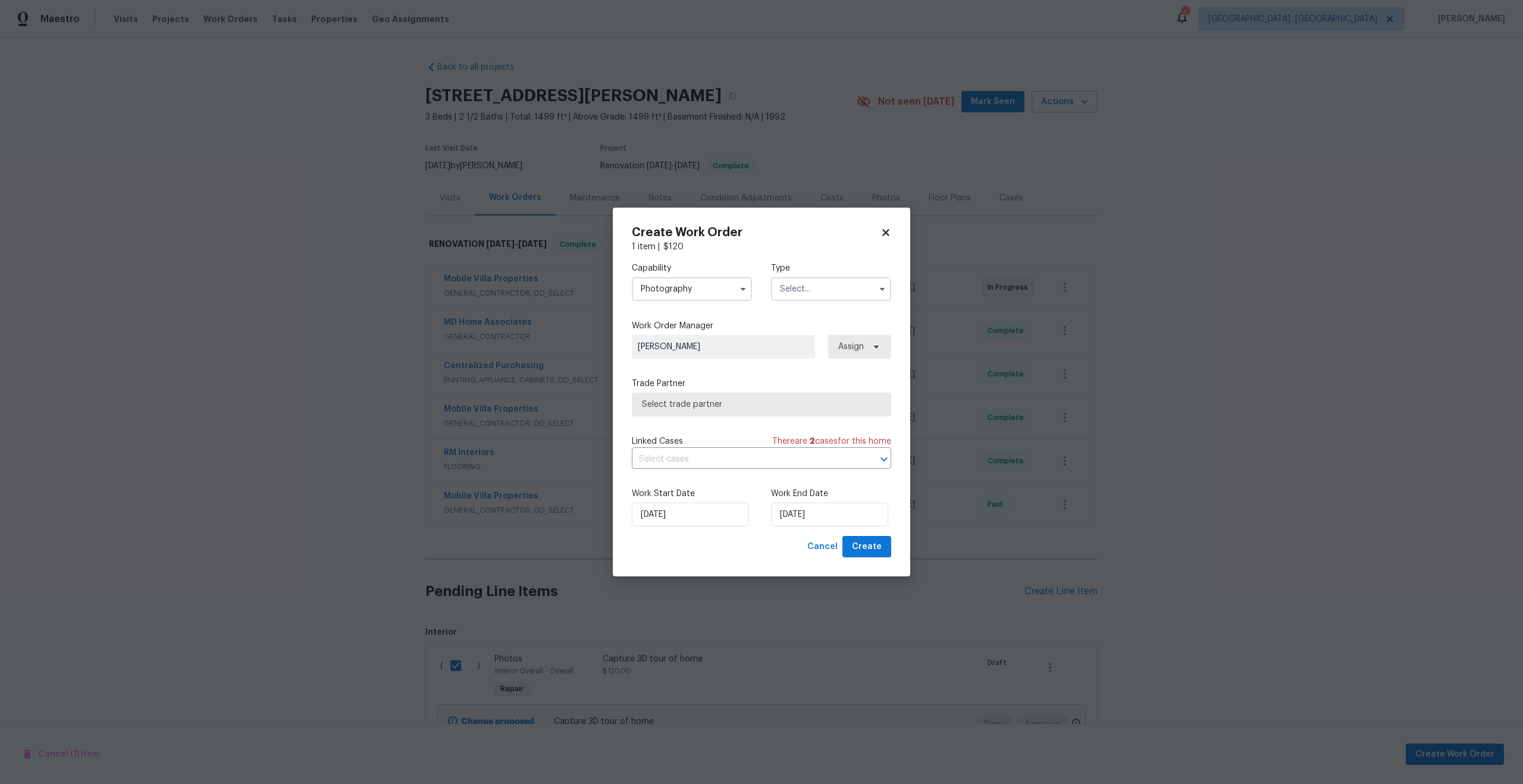
click at [806, 289] on input "text" at bounding box center [831, 288] width 120 height 24
click at [803, 326] on span "Other" at bounding box center [795, 322] width 23 height 8
type input "Other"
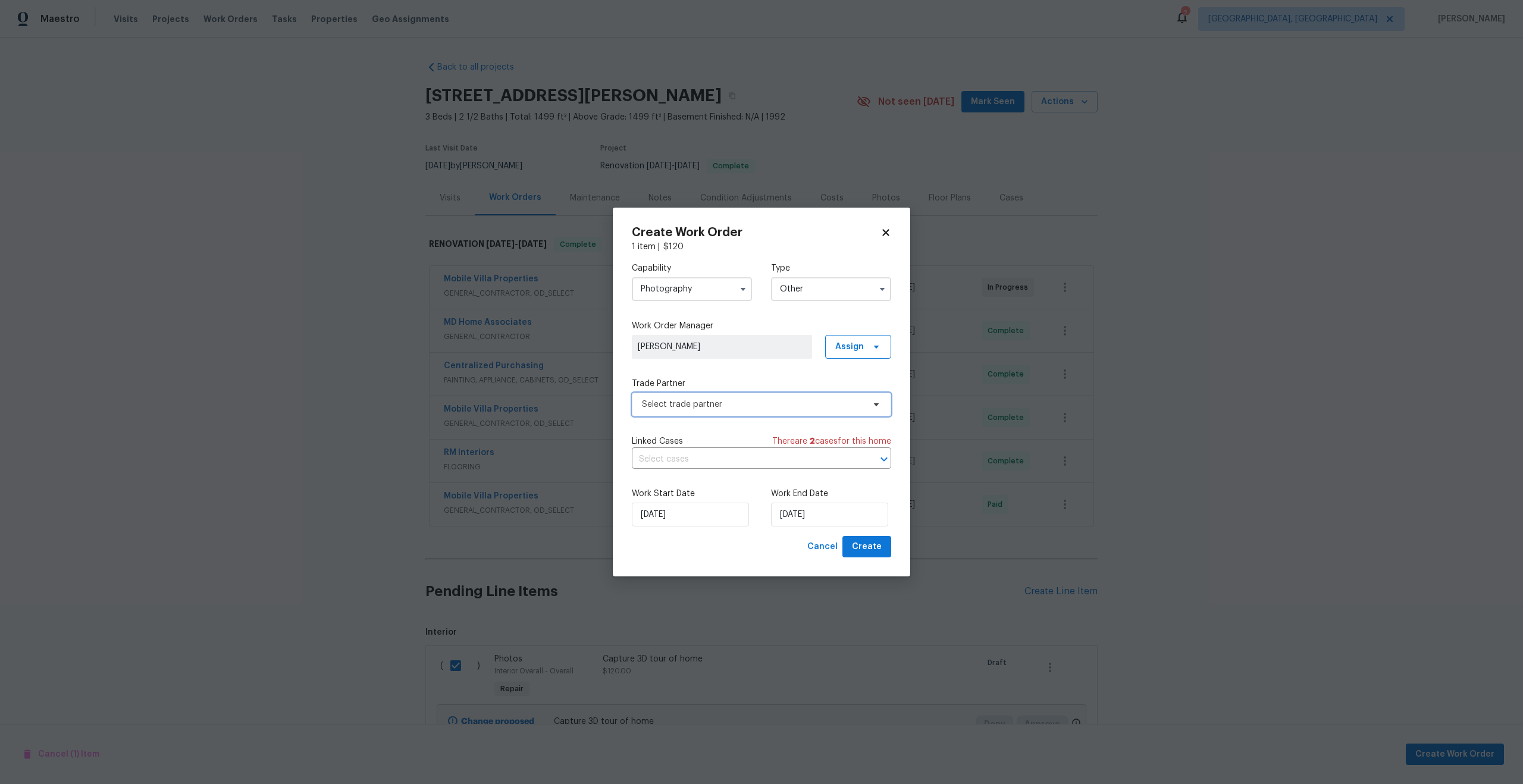
click at [693, 413] on span "Select trade partner" at bounding box center [762, 404] width 260 height 24
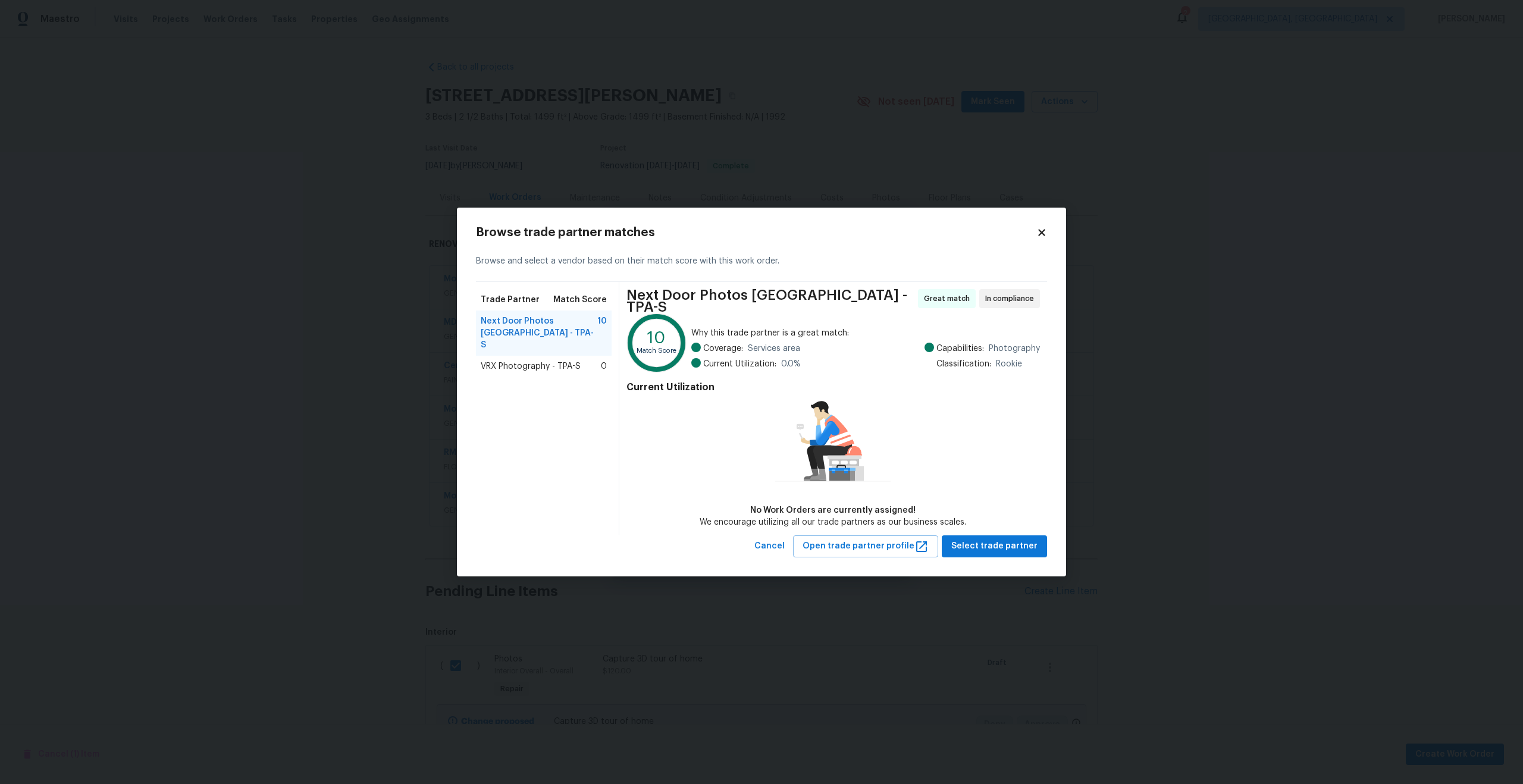
click at [525, 360] on span "VRX Photography - TPA-S" at bounding box center [531, 366] width 100 height 12
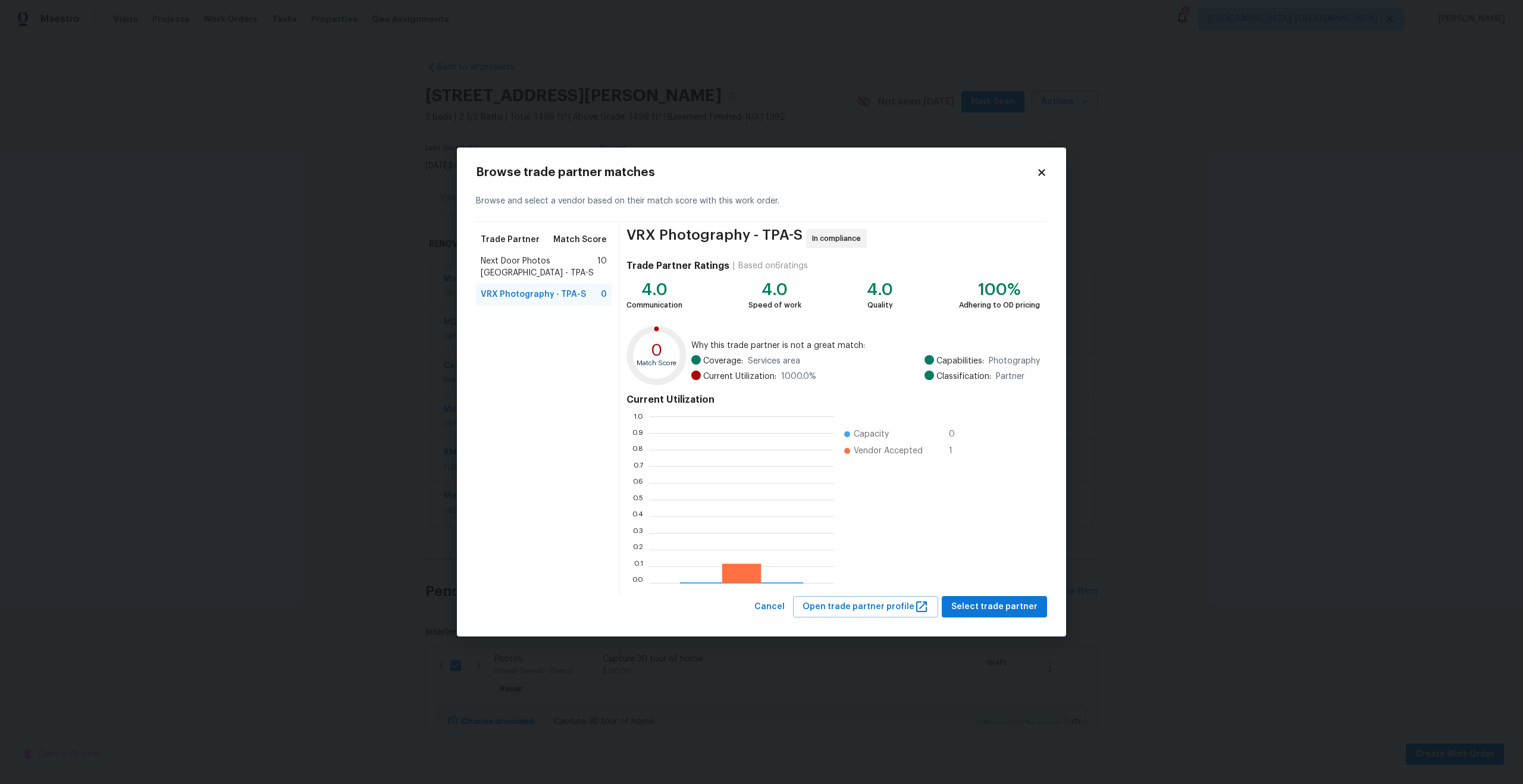
scroll to position [167, 185]
click at [985, 598] on button "Select trade partner" at bounding box center [995, 607] width 105 height 22
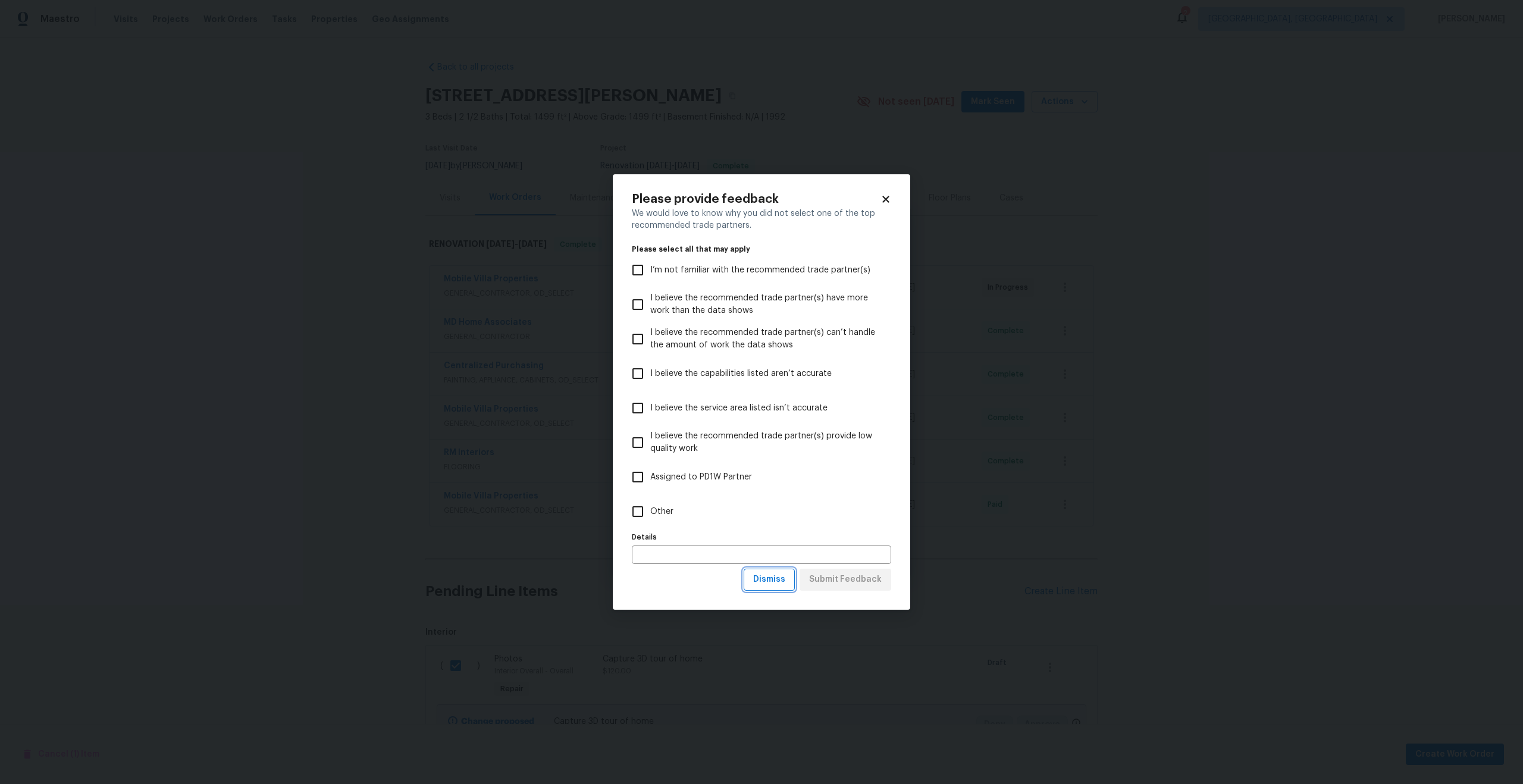
click at [783, 585] on span "Dismiss" at bounding box center [769, 579] width 32 height 15
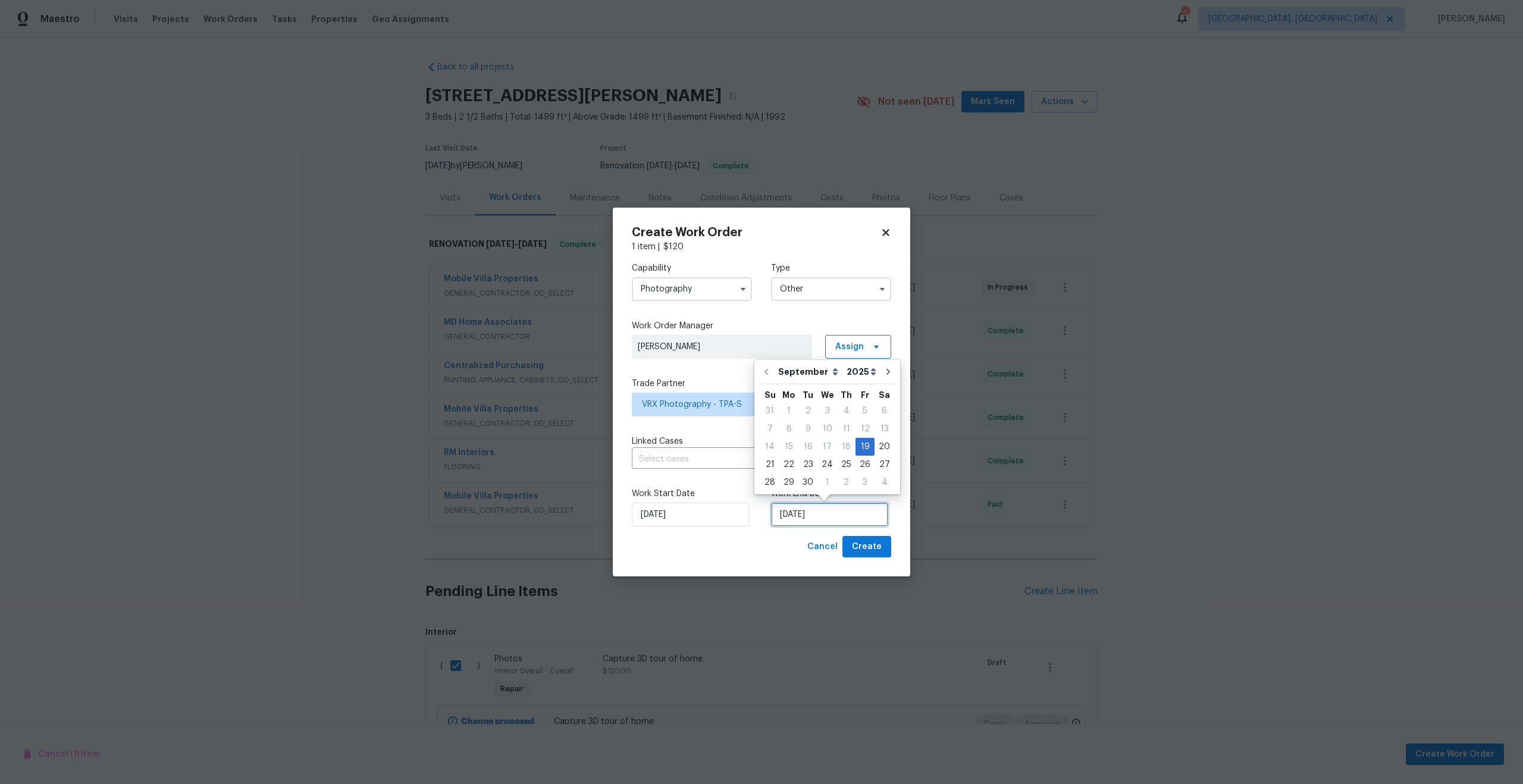
click at [822, 515] on input "19/09/2025" at bounding box center [830, 514] width 117 height 24
click at [878, 448] on div "20" at bounding box center [884, 447] width 20 height 17
type input "20/09/2025"
click at [854, 549] on span "Create" at bounding box center [867, 547] width 30 height 15
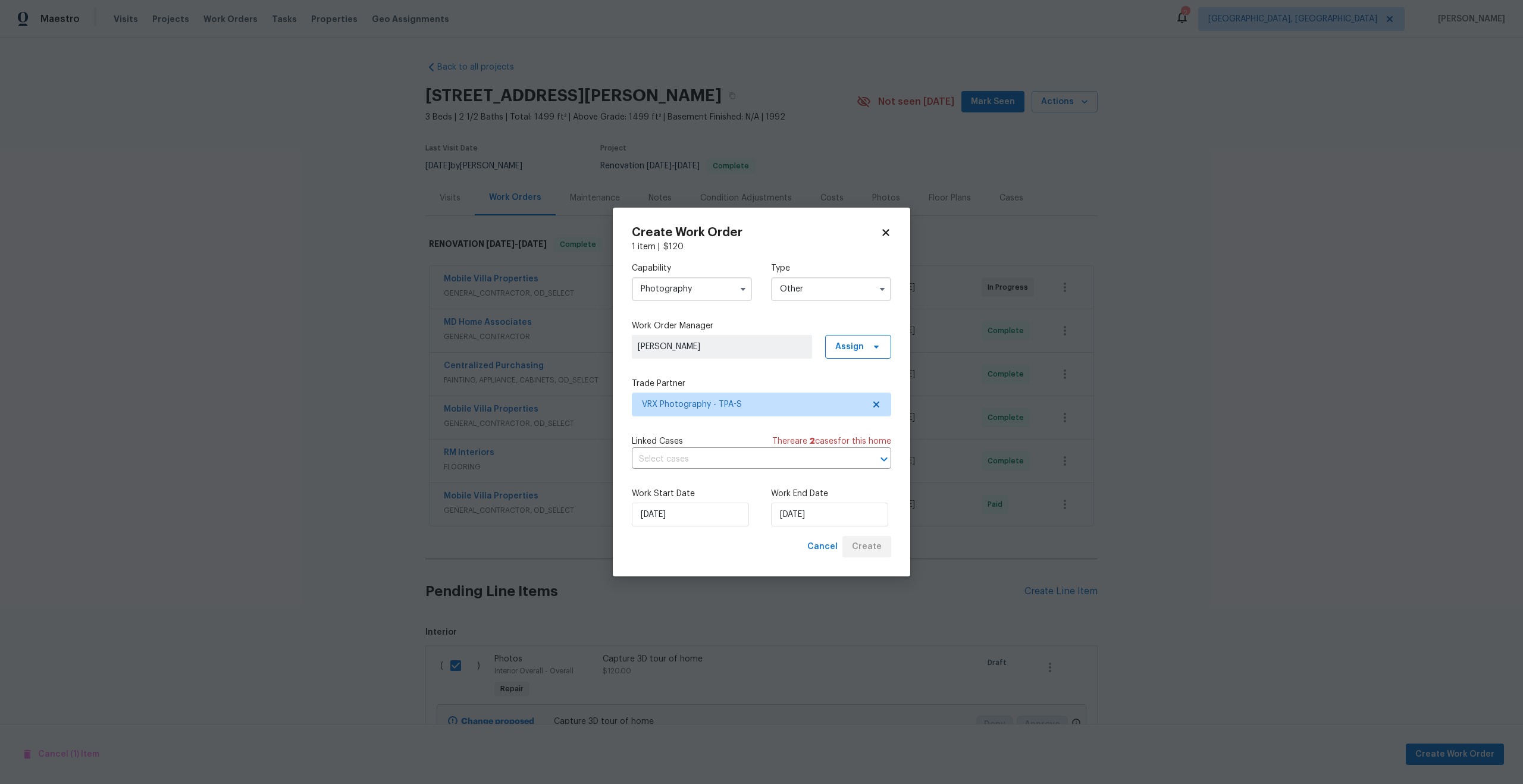
checkbox input "false"
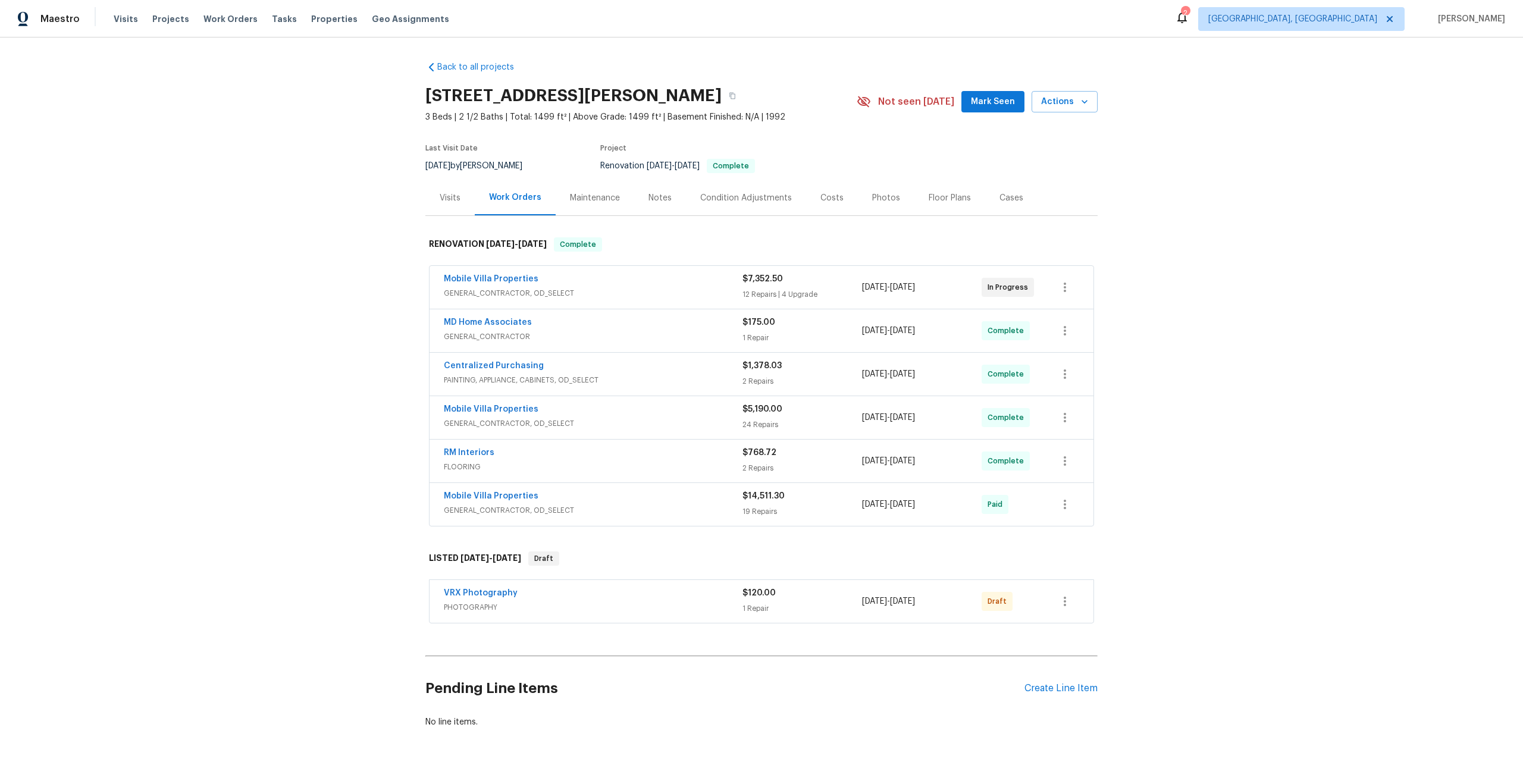
scroll to position [25, 0]
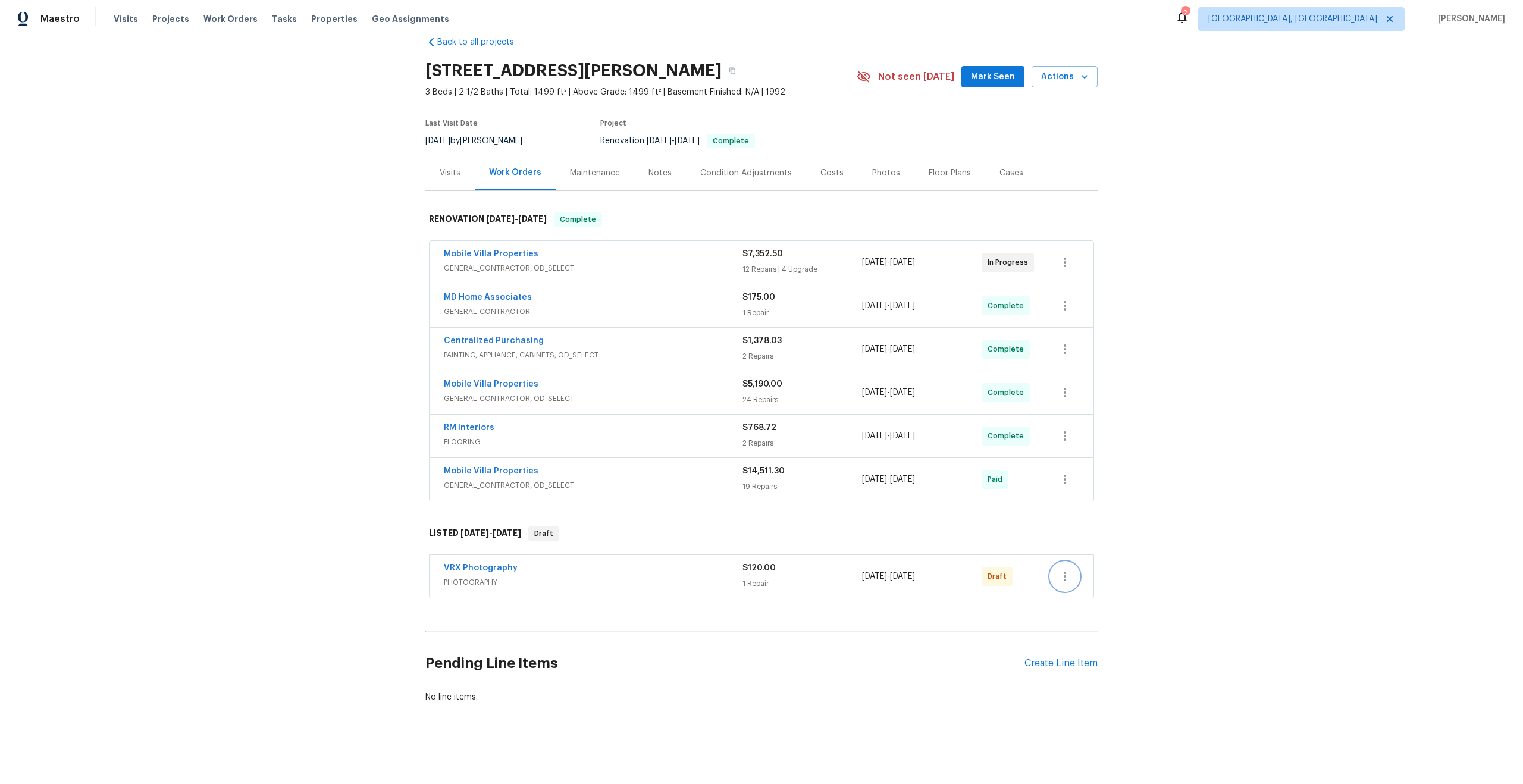
click at [1069, 576] on icon "button" at bounding box center [1065, 576] width 14 height 14
click at [1070, 573] on li "Send to Vendor" at bounding box center [1115, 576] width 129 height 20
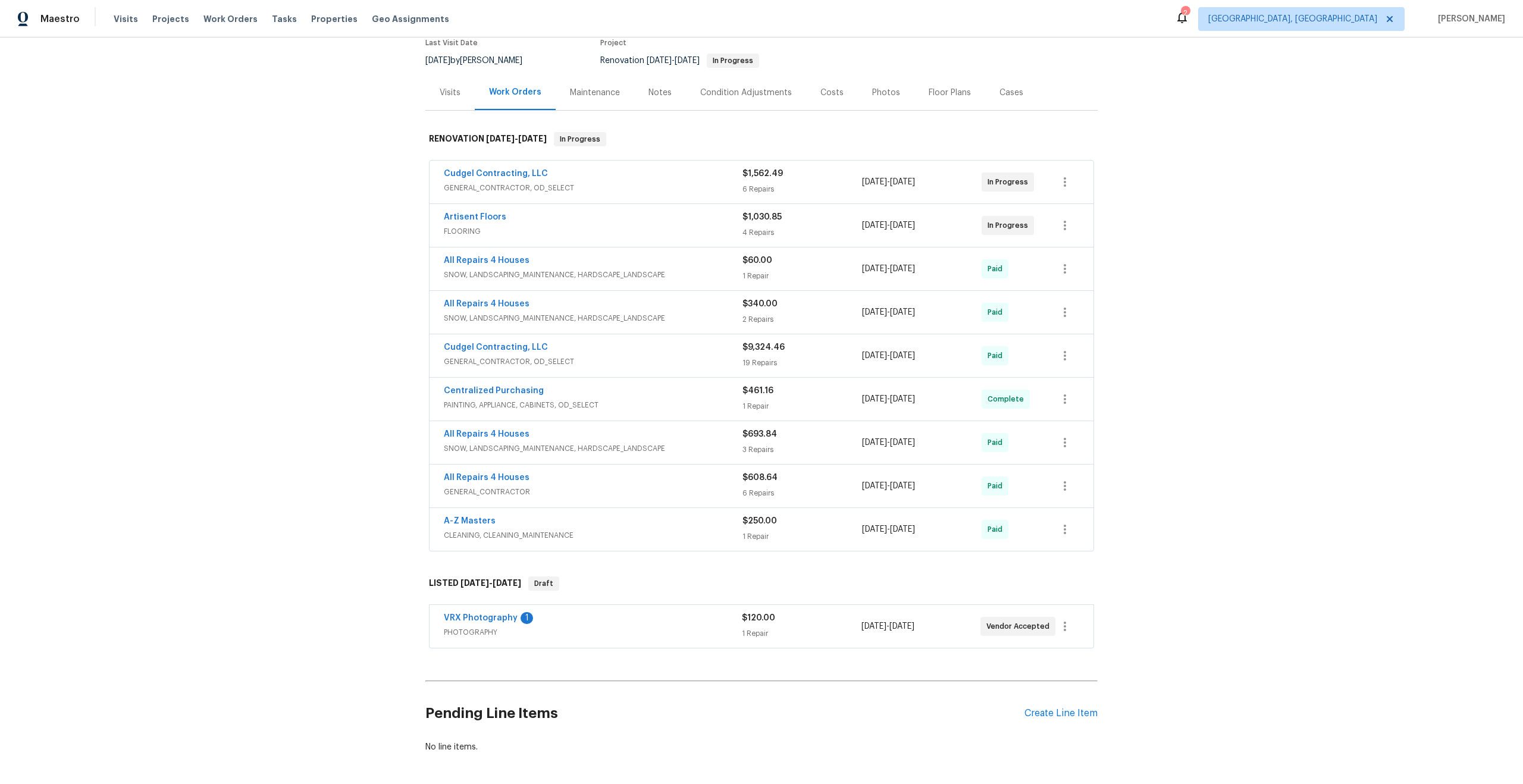
scroll to position [155, 0]
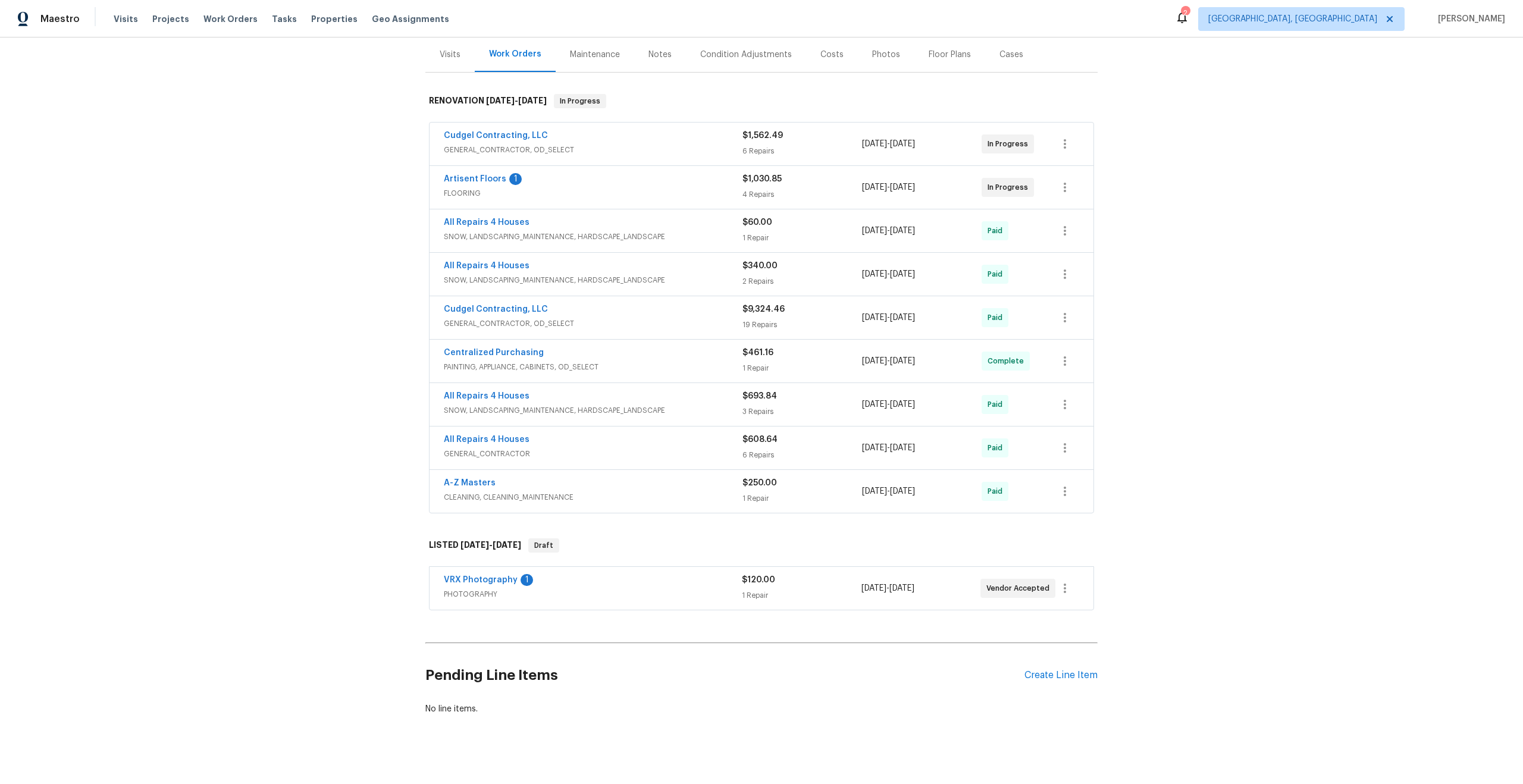
click at [623, 574] on div "VRX Photography 1" at bounding box center [593, 581] width 298 height 14
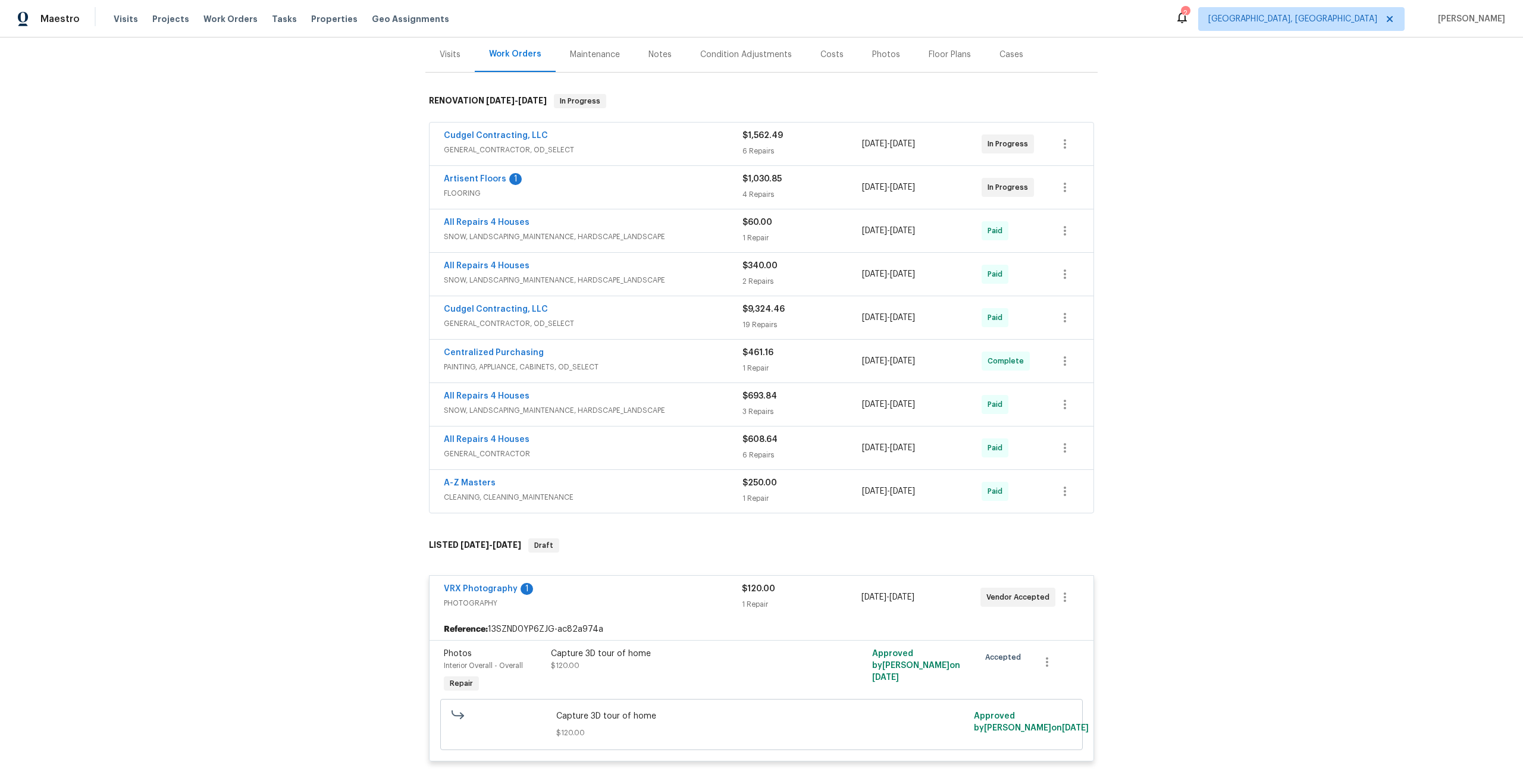
click at [651, 666] on div "Capture 3D tour of home $120.00" at bounding box center [681, 671] width 268 height 55
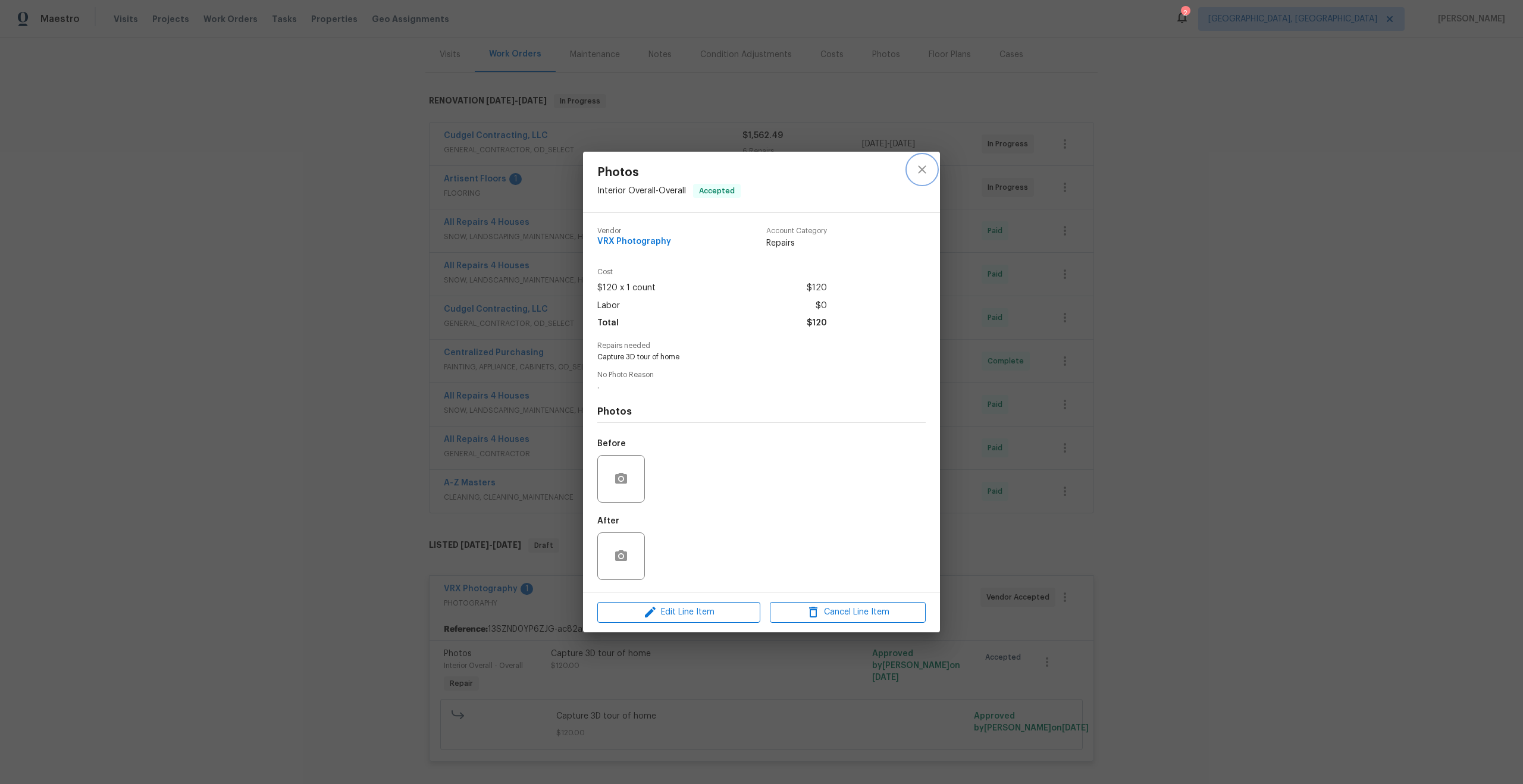
click at [919, 170] on icon "close" at bounding box center [922, 170] width 14 height 14
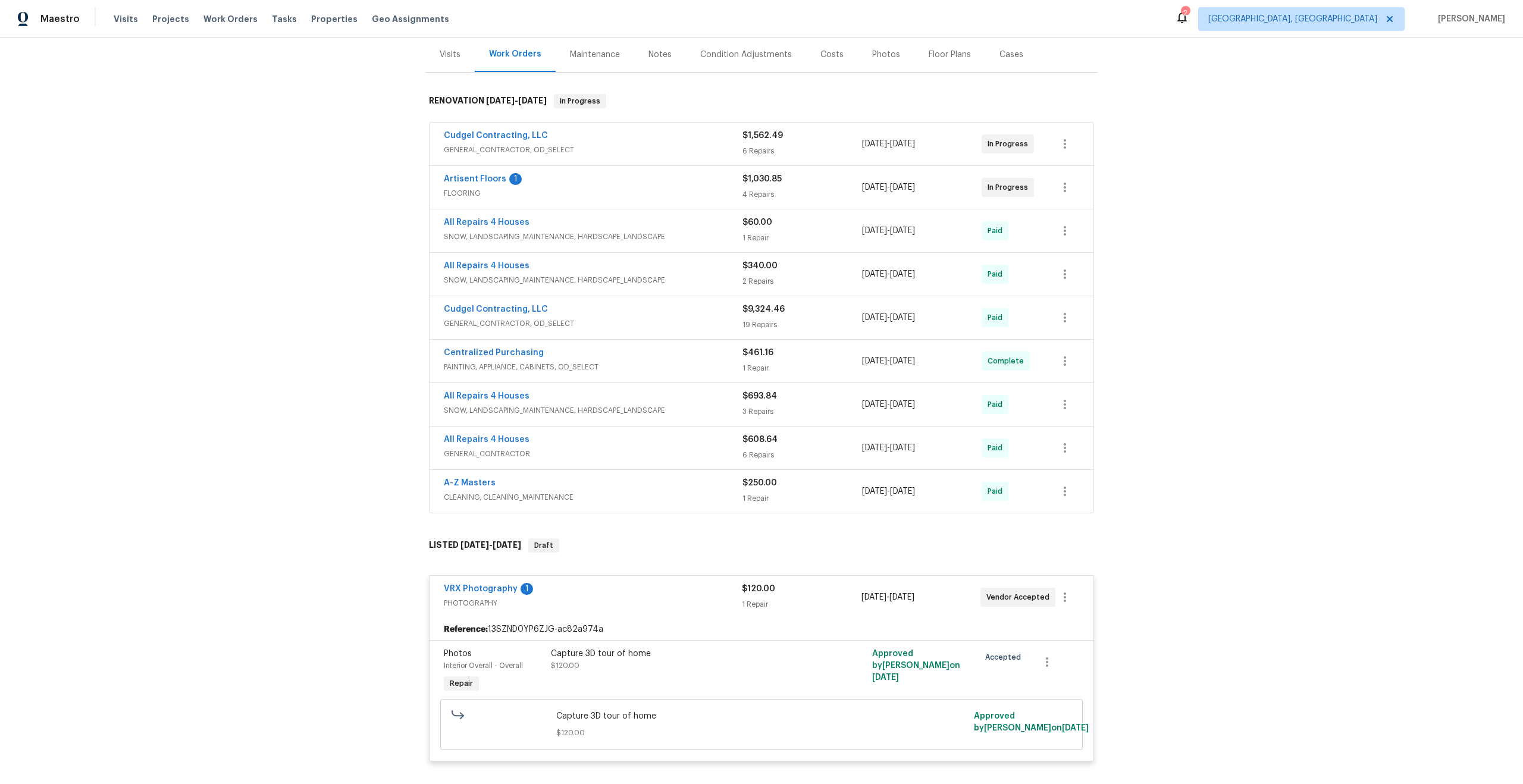
click at [499, 583] on span "VRX Photography" at bounding box center [481, 589] width 74 height 12
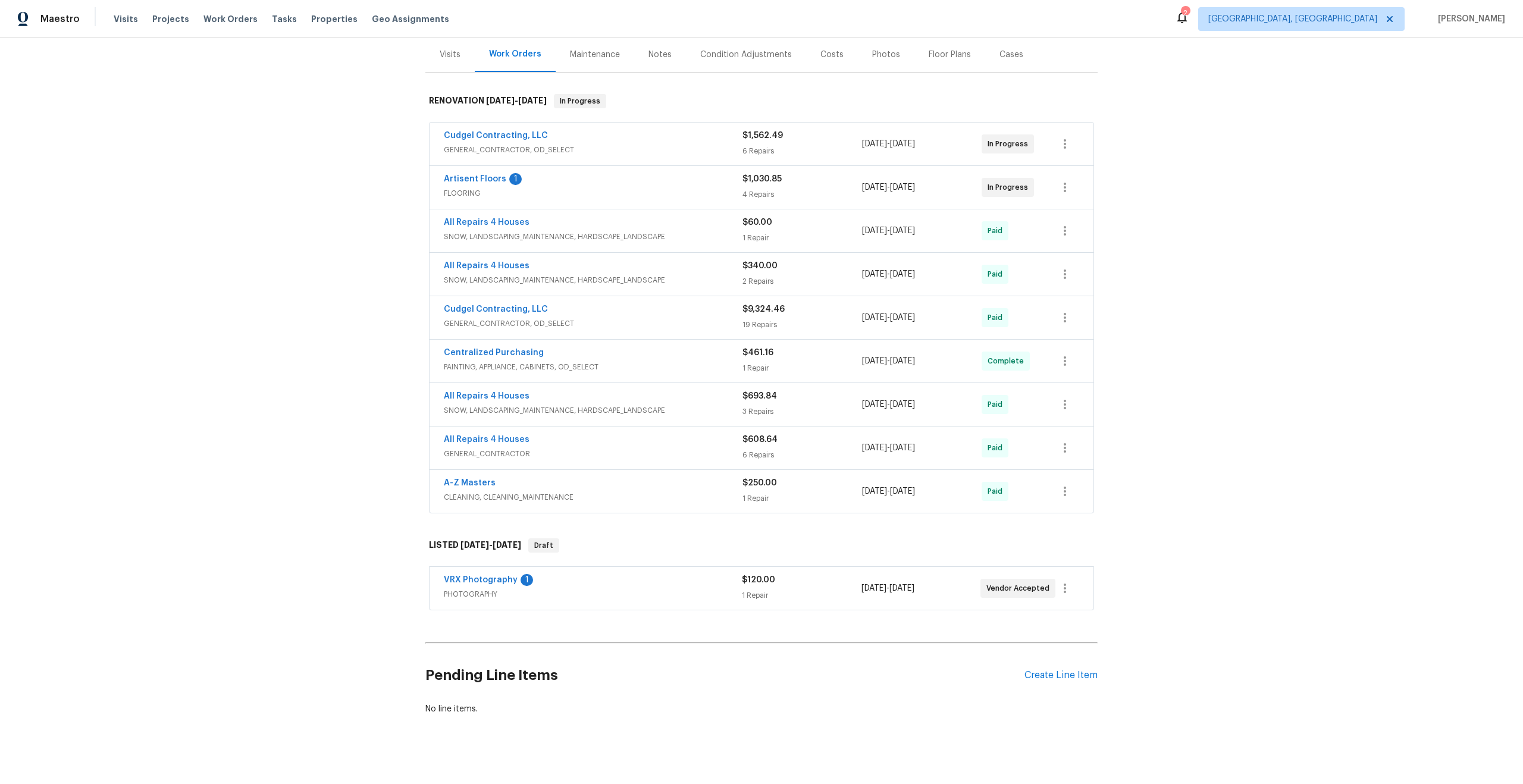
click at [297, 546] on div "Back to all projects 12 Wallach Dr, Fenton, MO 63026 3 Beds | 1 1/2 Baths | Tot…" at bounding box center [762, 410] width 1523 height 747
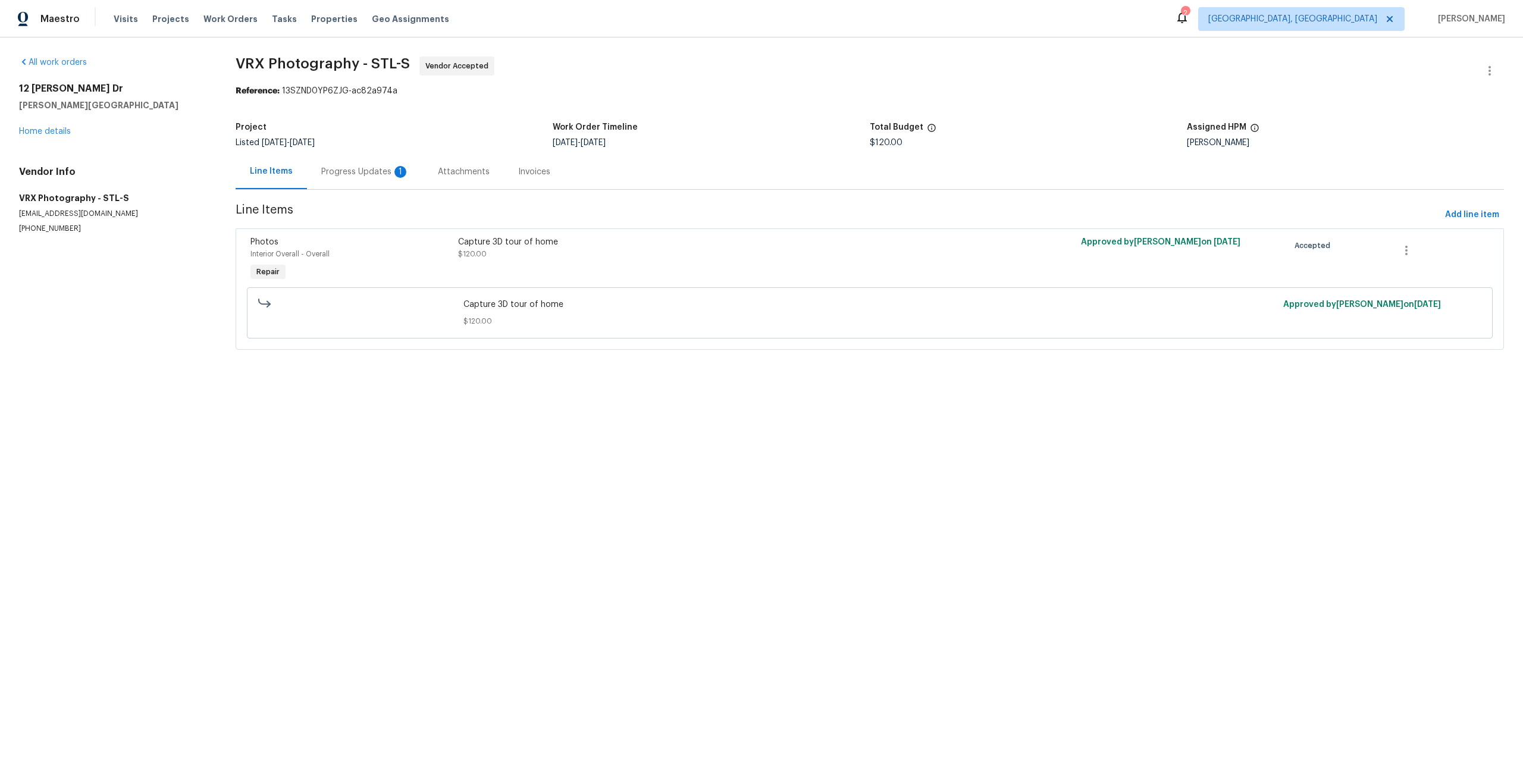
click at [372, 170] on div "Progress Updates 1" at bounding box center [365, 172] width 88 height 12
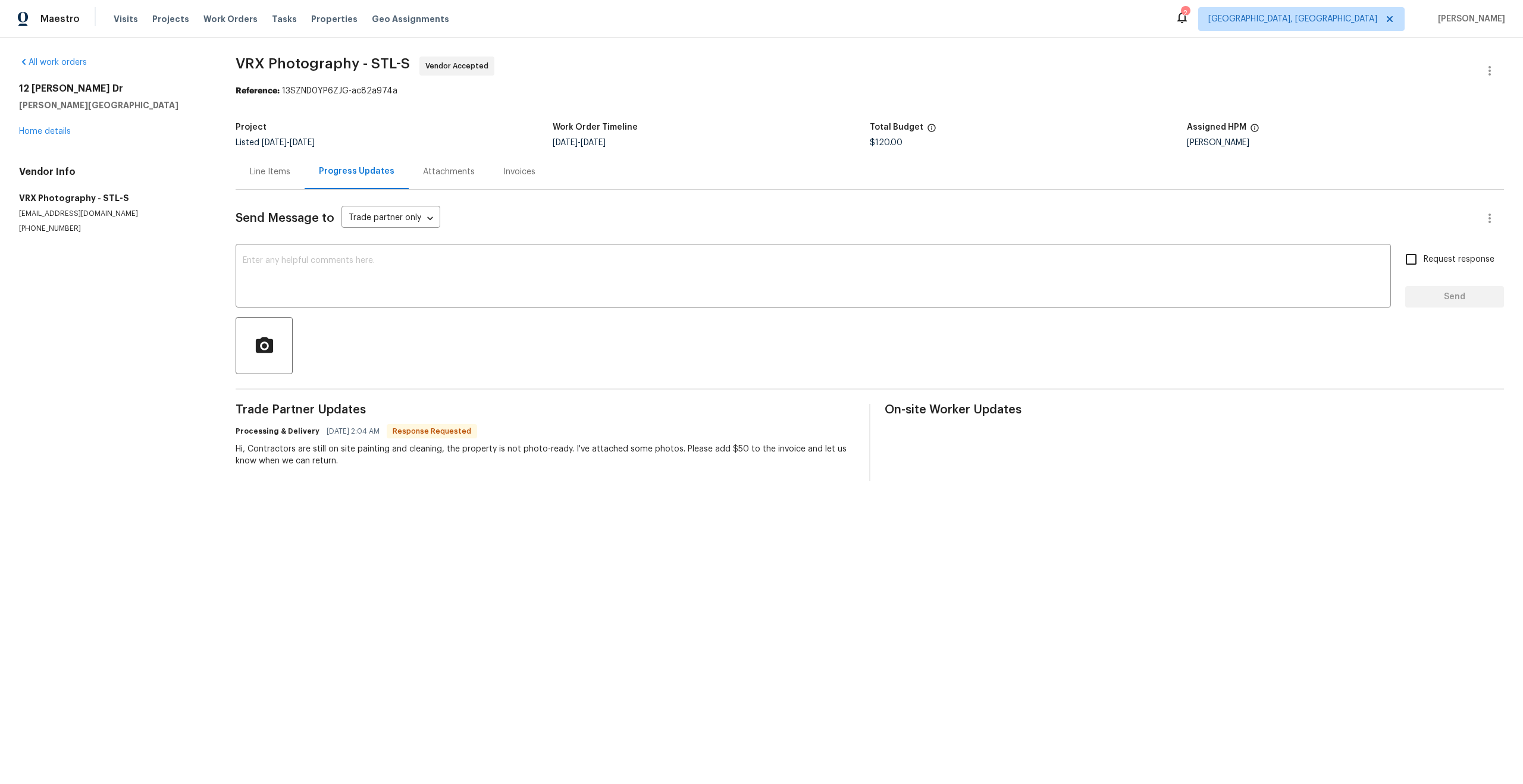
click at [356, 467] on div "Hi, Contractors are still on site painting and cleaning, the property is not ph…" at bounding box center [545, 454] width 620 height 24
click at [450, 500] on html "Maestro Visits Projects Work Orders Tasks Properties Geo Assignments 2 Albuquer…" at bounding box center [762, 250] width 1523 height 500
drag, startPoint x: 248, startPoint y: 450, endPoint x: 566, endPoint y: 448, distance: 318.0
click at [566, 448] on div "Hi, Contractors are still on site painting and cleaning, the property is not ph…" at bounding box center [545, 454] width 620 height 24
copy div "Contractors are still on site painting and cleaning, the property is not photo-…"
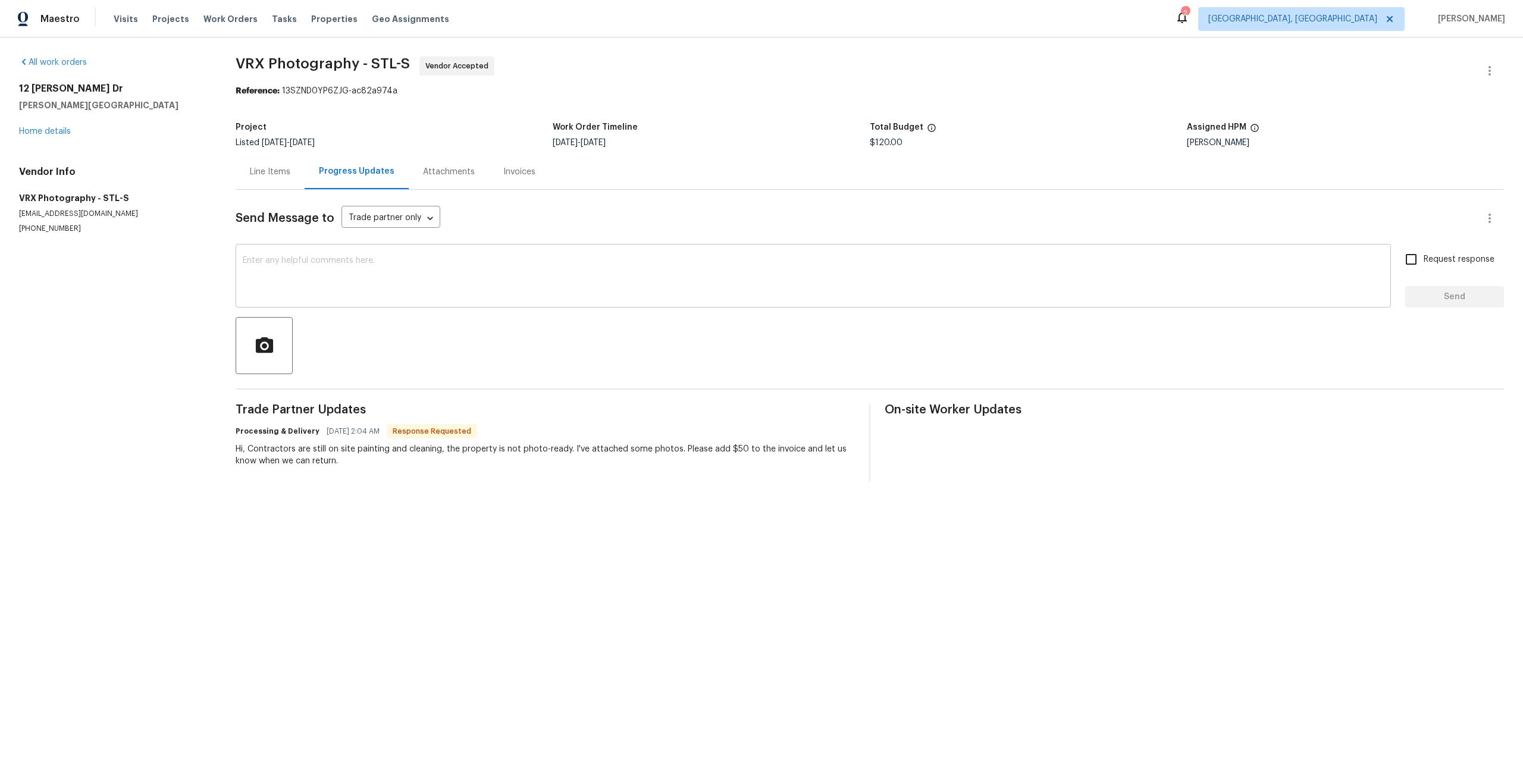
click at [365, 253] on div "x ​" at bounding box center [813, 277] width 1156 height 61
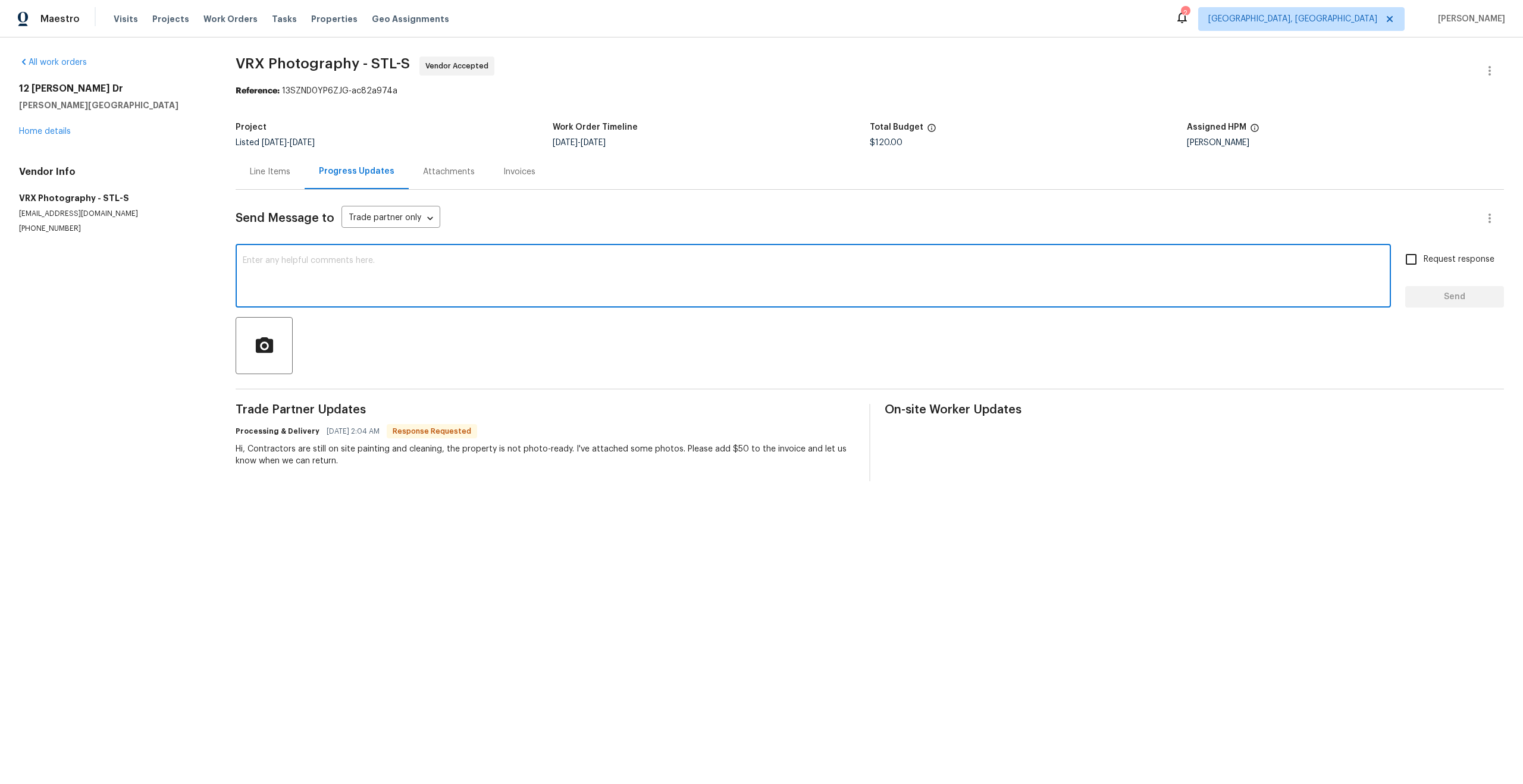
click at [385, 291] on textarea at bounding box center [813, 277] width 1141 height 42
paste textarea "Thanks for the informing us. Please hold this visit until we confirm further."
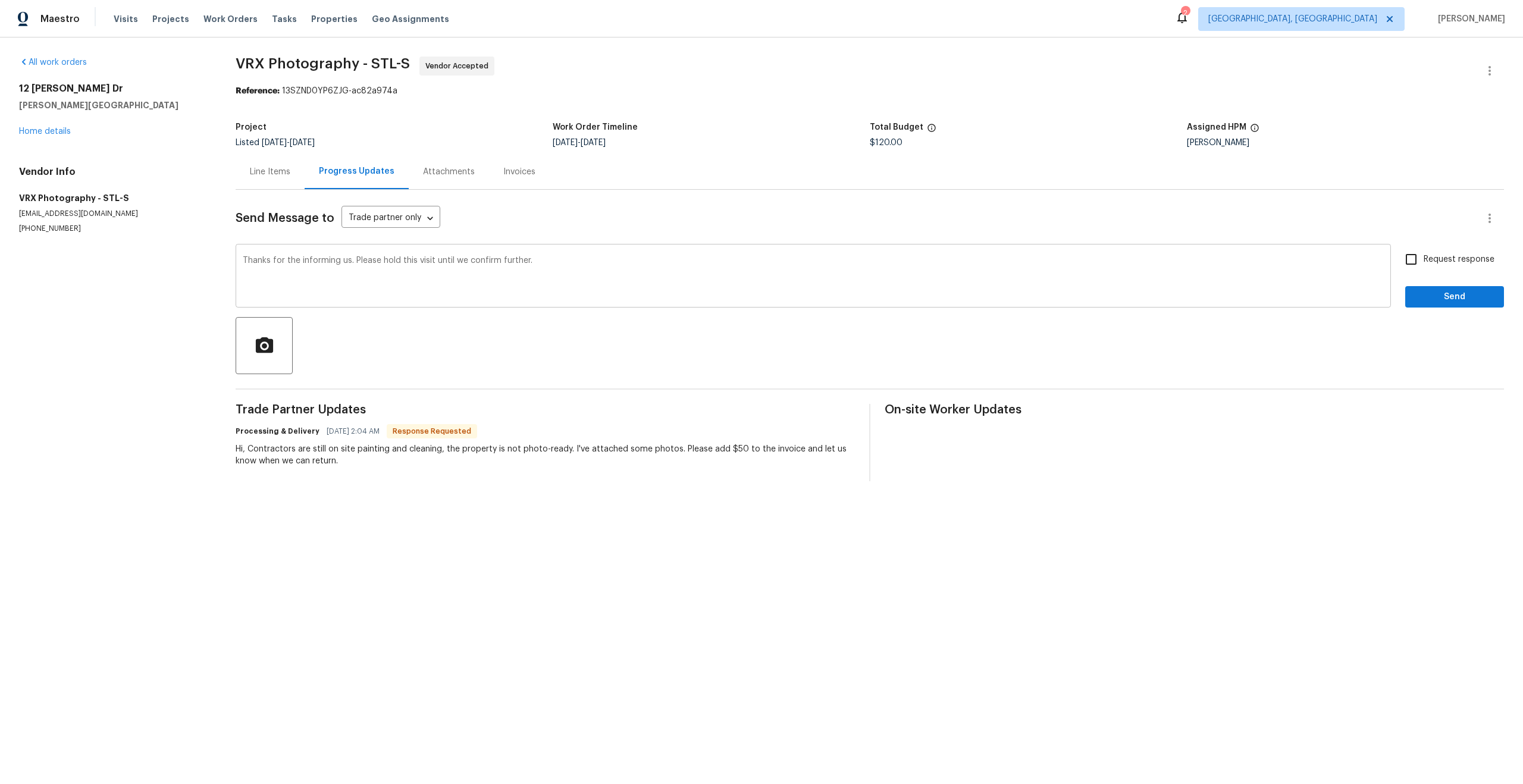
click at [241, 262] on div "Thanks for the informing us. Please hold this visit until we confirm further. x…" at bounding box center [813, 277] width 1156 height 61
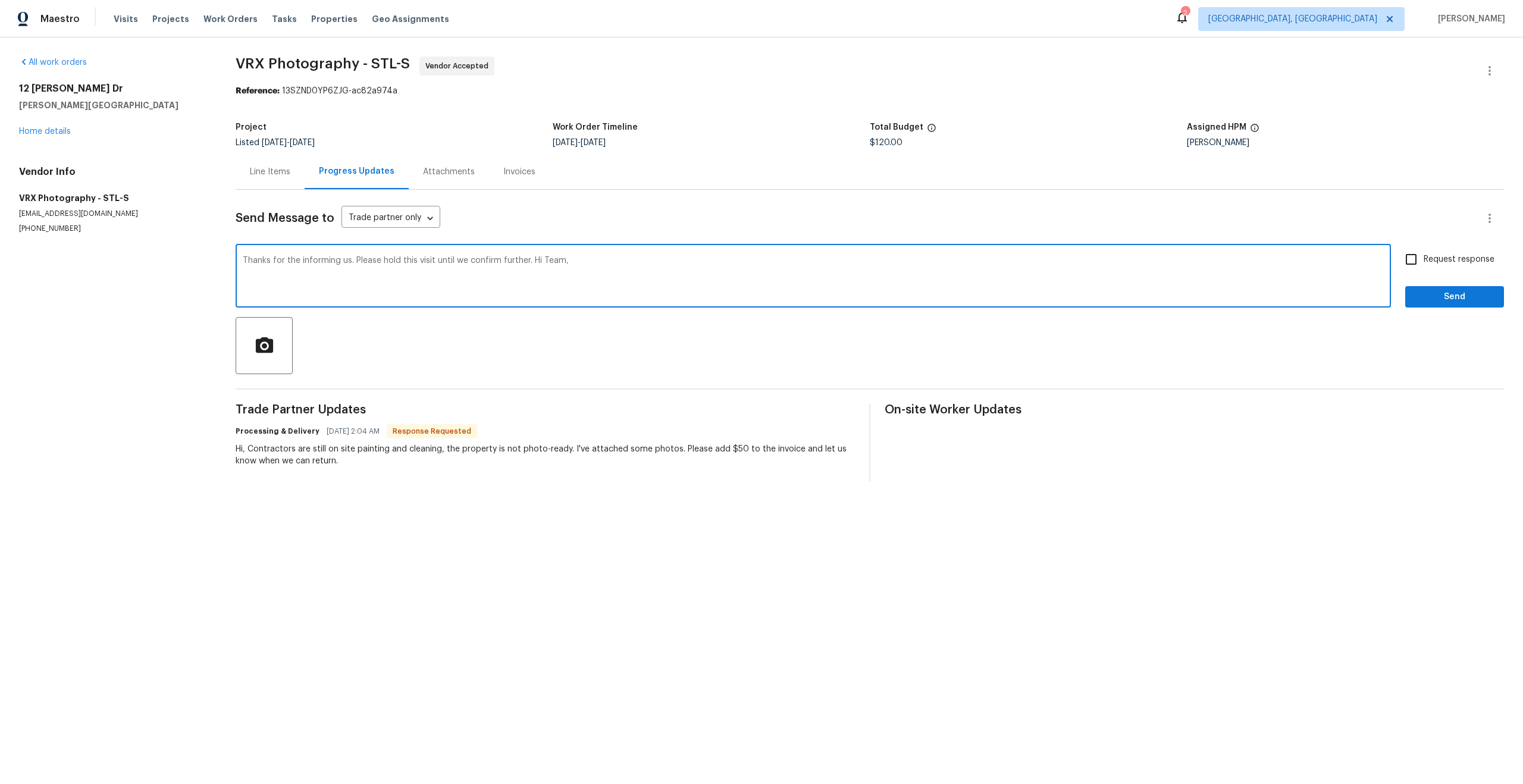
click at [534, 262] on textarea "Thanks for the informing us. Please hold this visit until we confirm further. H…" at bounding box center [813, 277] width 1141 height 42
click at [532, 262] on textarea "Thanks for the informing us. Please hold this visit until we confirm further. H…" at bounding box center [813, 277] width 1141 height 42
click at [243, 261] on textarea "Thanks for the informing us. Please hold this visit until we confirm further." at bounding box center [813, 277] width 1141 height 42
paste textarea "Hi Team,"
type textarea "Hi Team, Thanks for the informing us. Please hold this visit until we confirm f…"
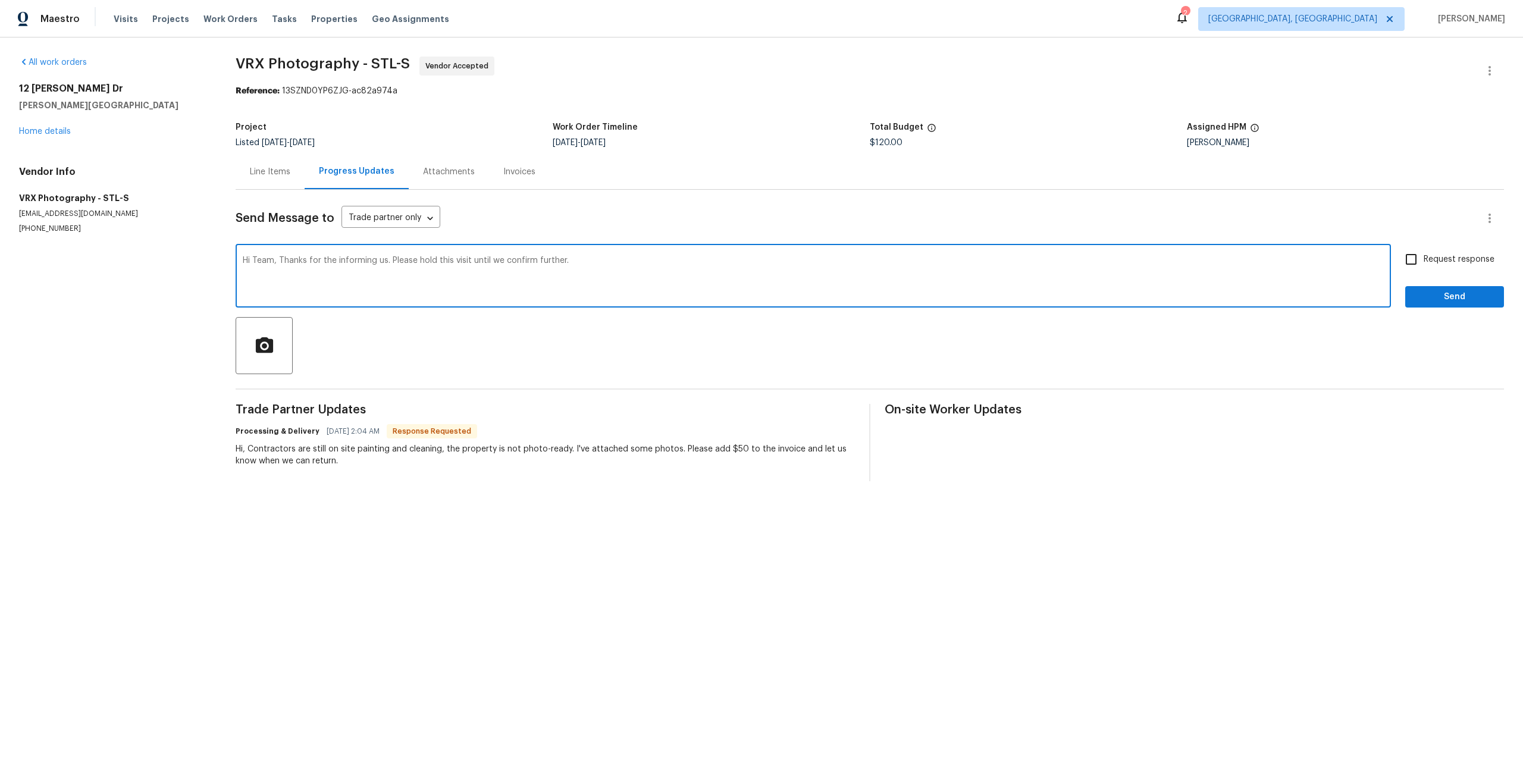
click at [1415, 263] on input "Request response" at bounding box center [1411, 259] width 25 height 25
checkbox input "true"
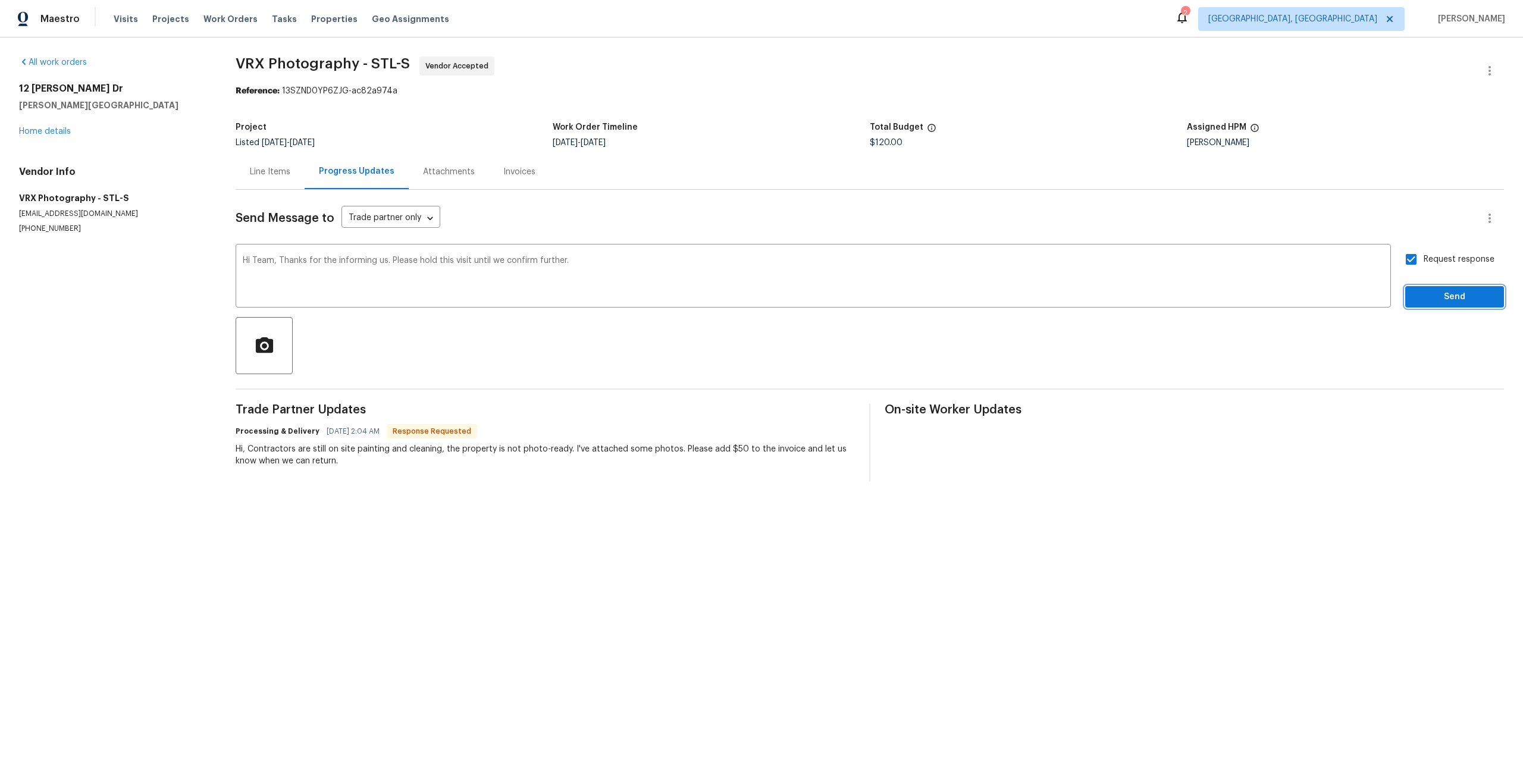
click at [1449, 298] on span "Send" at bounding box center [1455, 297] width 80 height 15
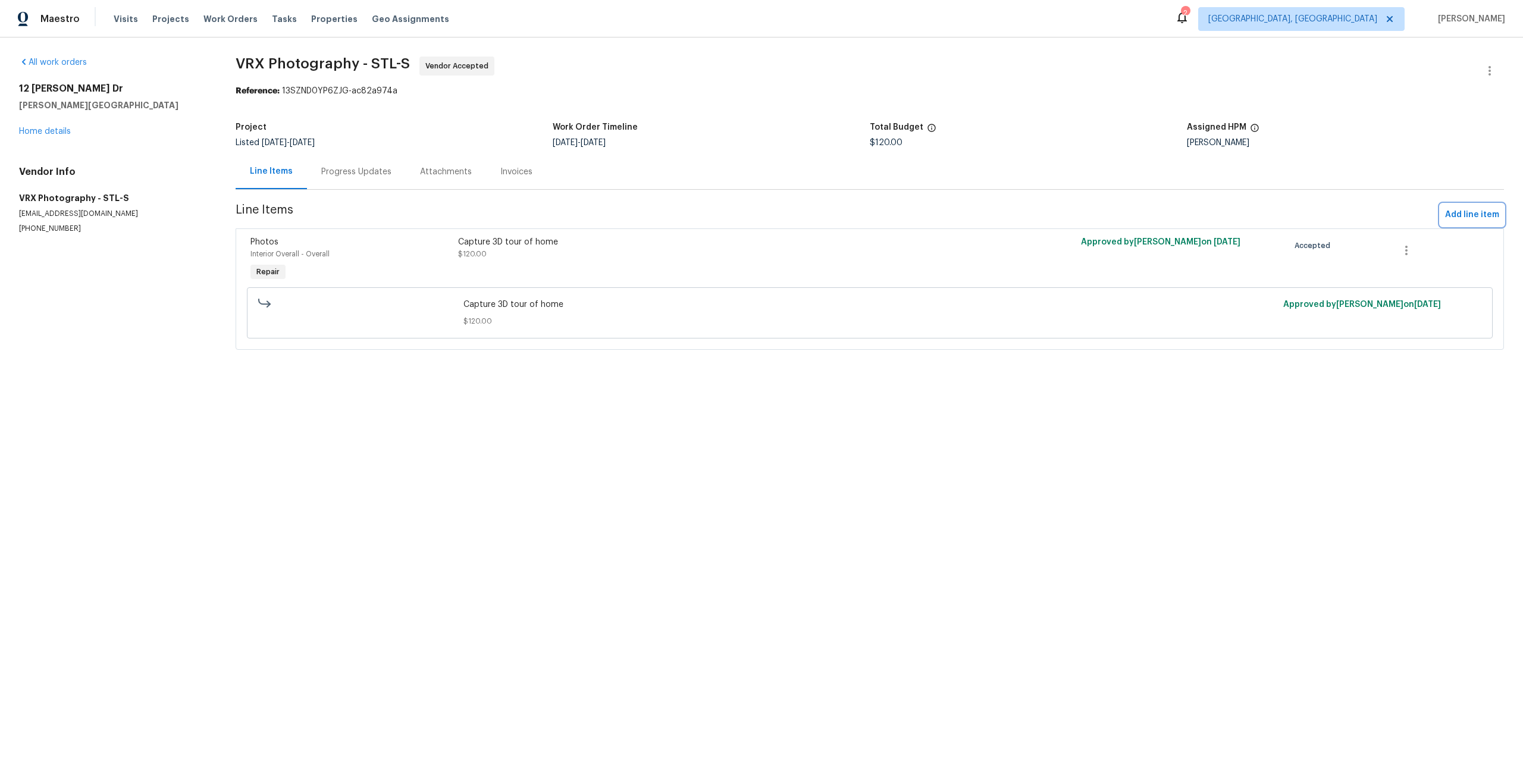
click at [1486, 215] on span "Add line item" at bounding box center [1472, 215] width 54 height 15
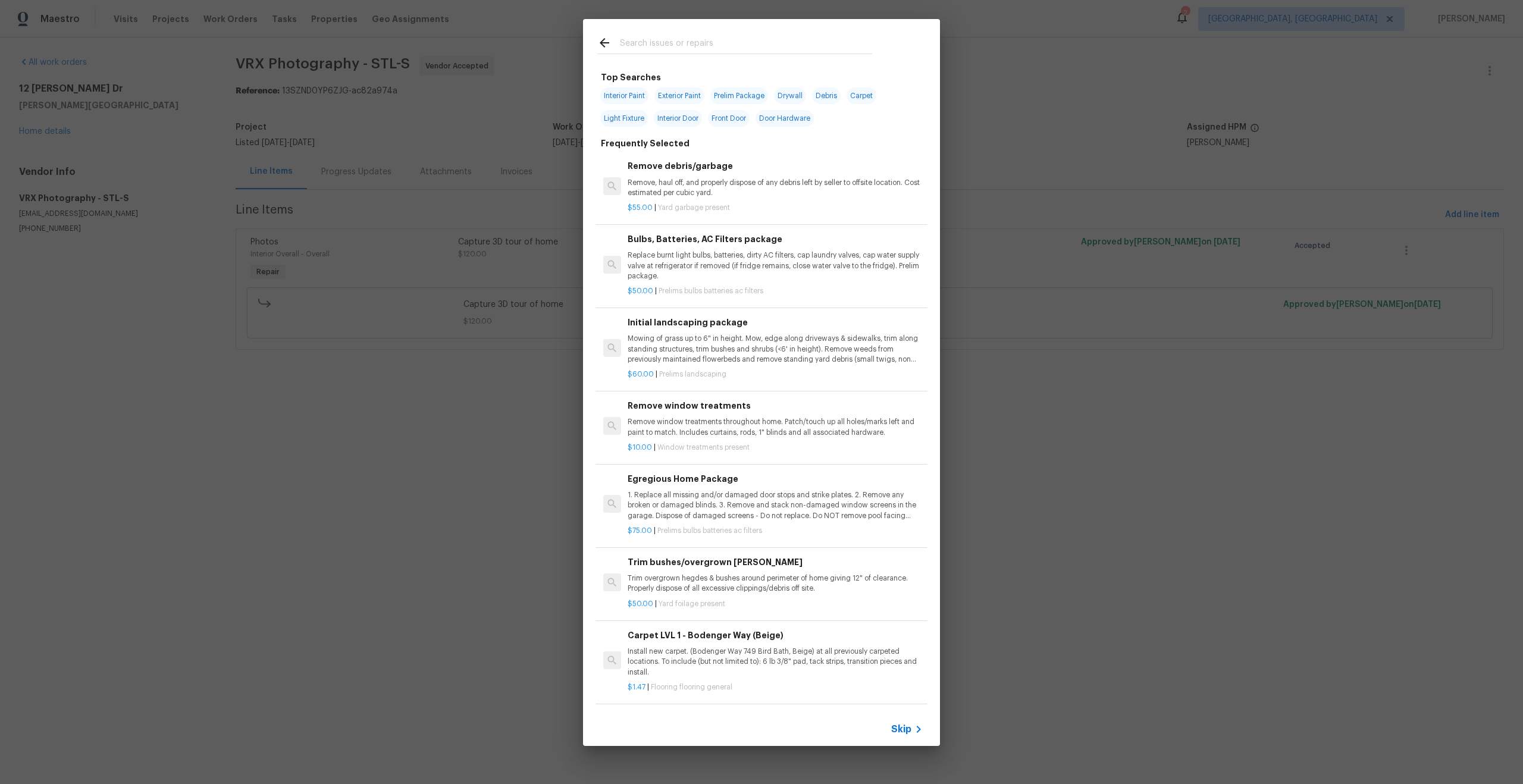
click at [908, 731] on span "Skip" at bounding box center [902, 729] width 21 height 12
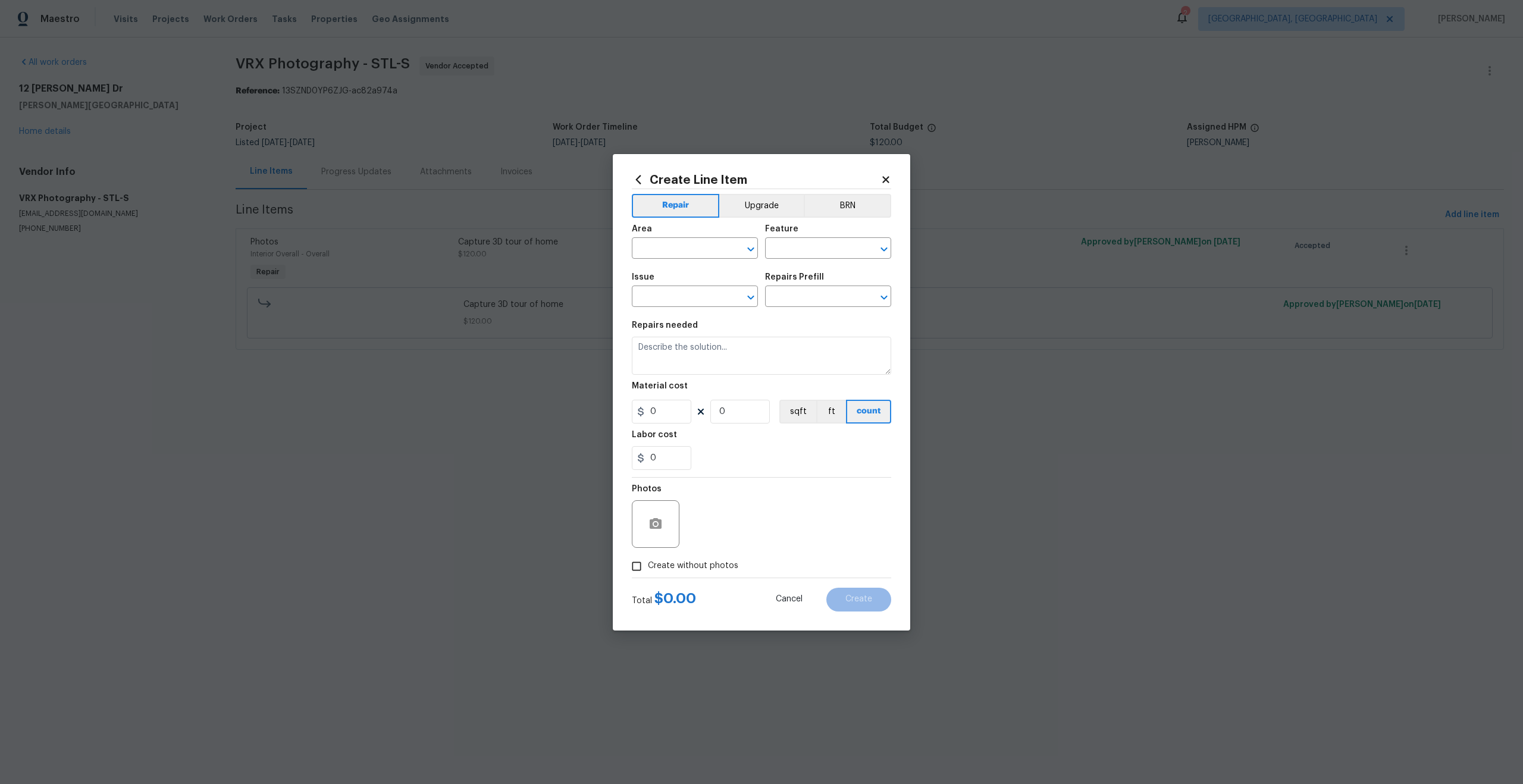
click at [885, 182] on icon at bounding box center [886, 180] width 11 height 11
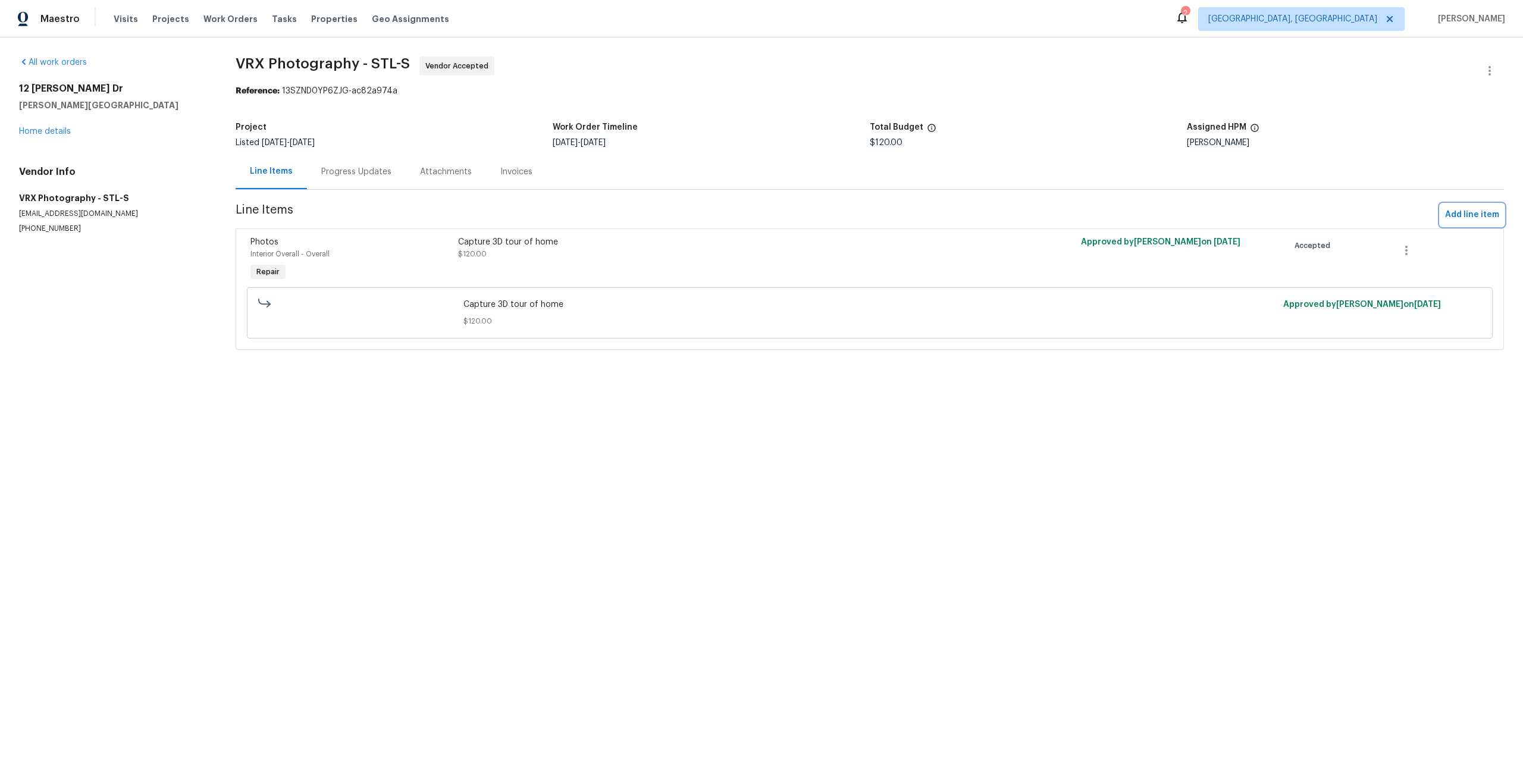
click at [1472, 213] on span "Add line item" at bounding box center [1472, 215] width 54 height 15
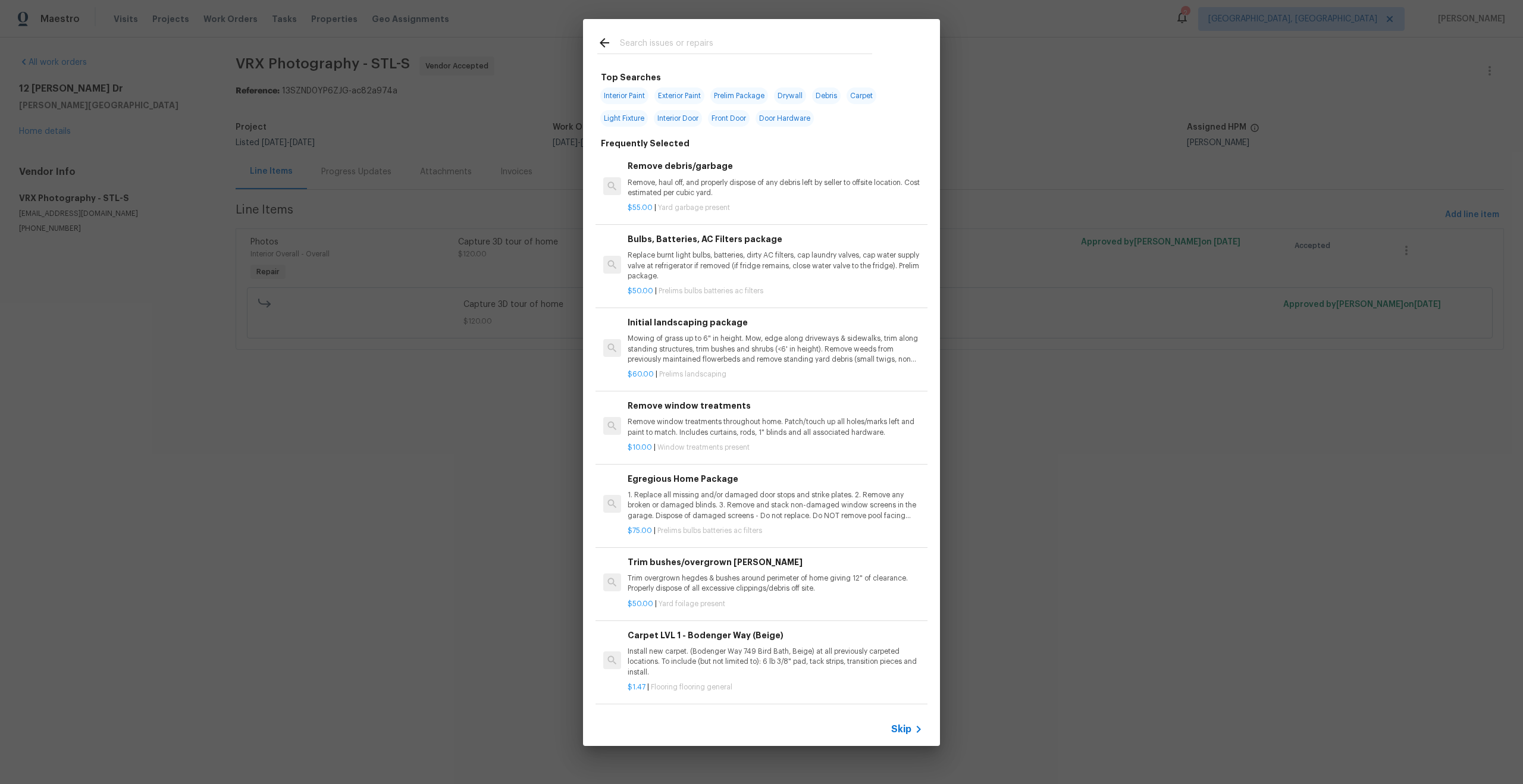
click at [906, 725] on span "Skip" at bounding box center [902, 729] width 21 height 12
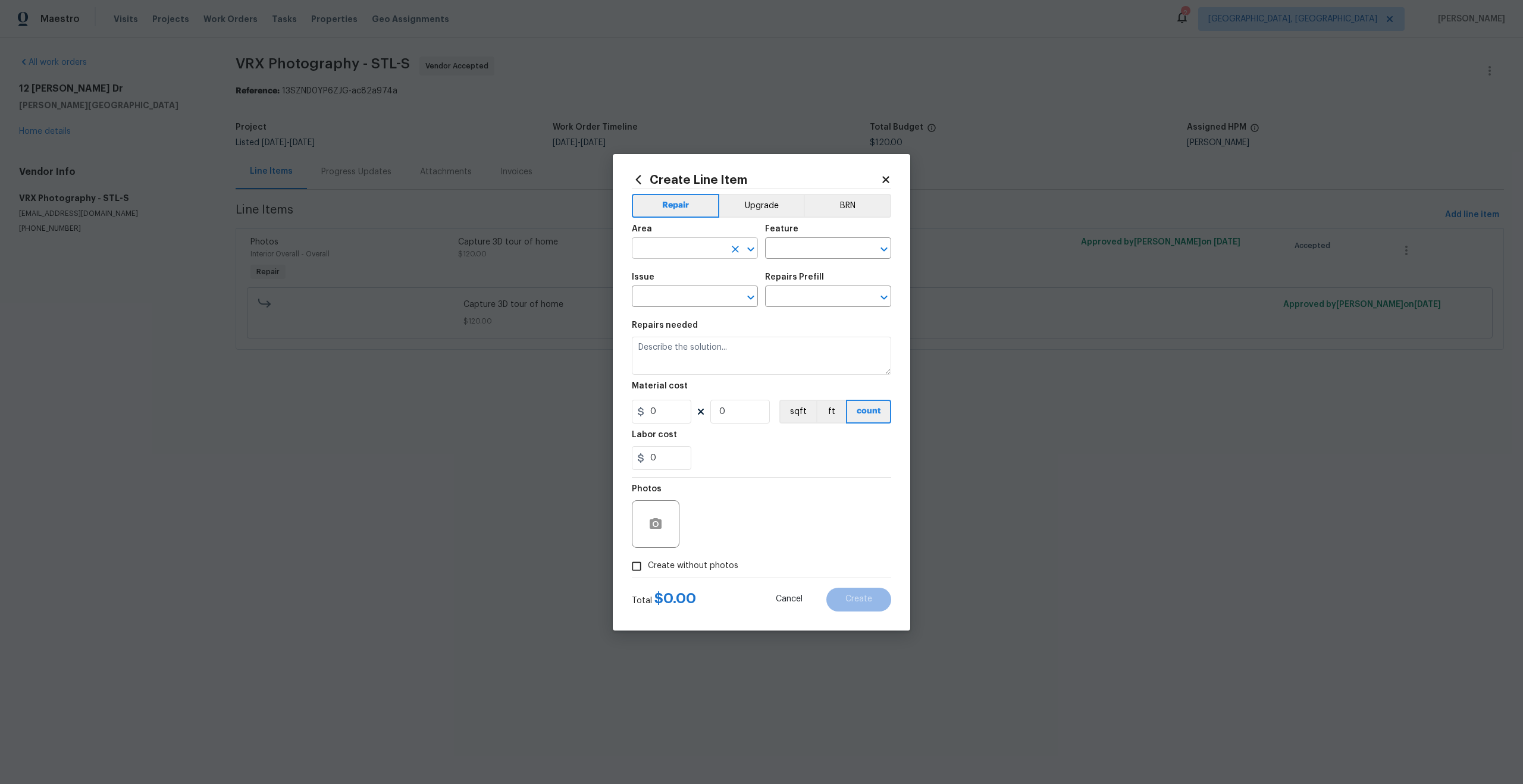
click at [679, 253] on input "text" at bounding box center [678, 249] width 93 height 19
click at [664, 293] on li "Interior Overall" at bounding box center [694, 295] width 126 height 20
type input "Interior Overall"
click at [800, 255] on input "text" at bounding box center [812, 249] width 93 height 19
click at [800, 304] on li "Overall" at bounding box center [828, 304] width 126 height 20
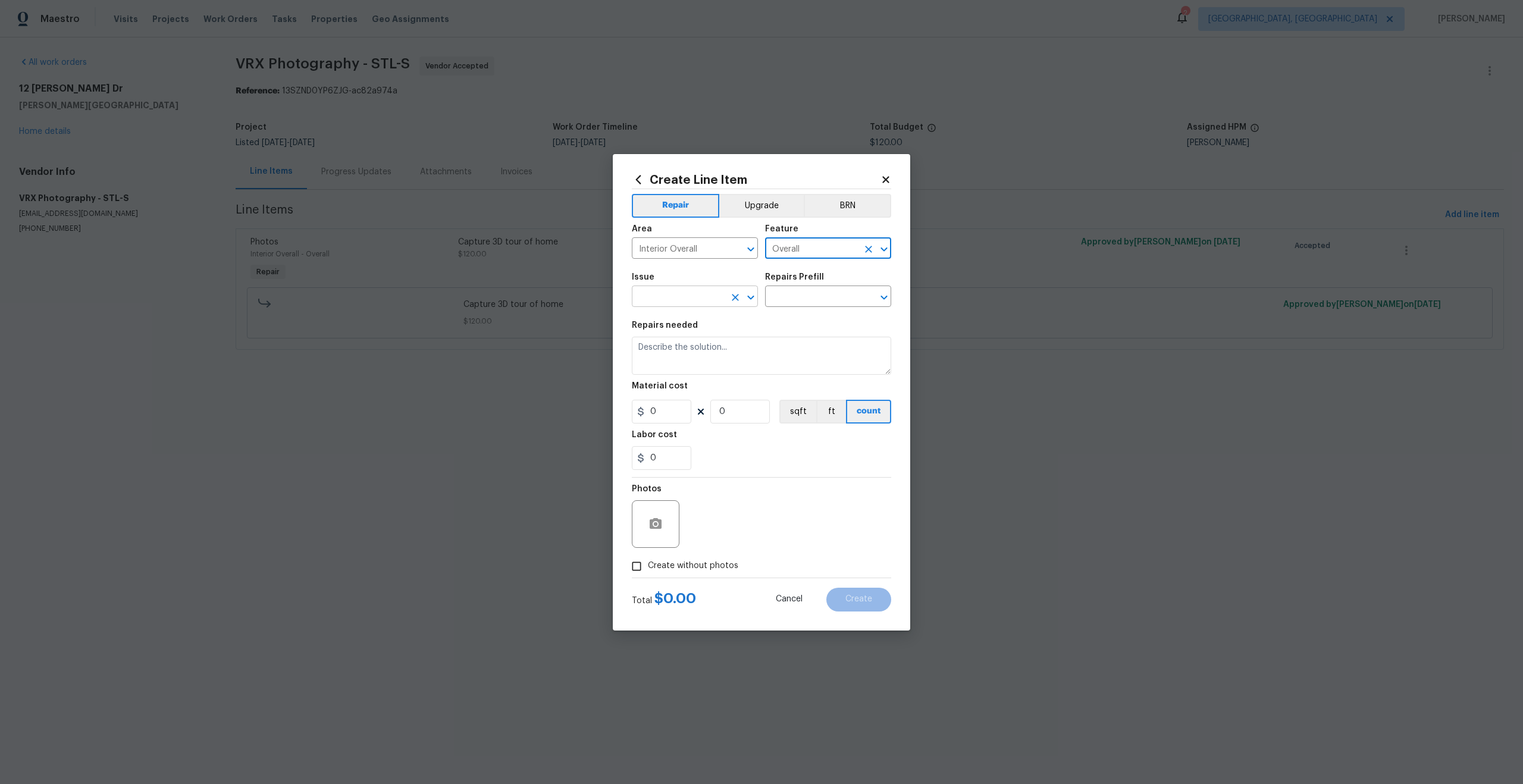
type input "Overall"
click at [665, 302] on input "text" at bounding box center [678, 298] width 93 height 19
click at [661, 344] on li "Photos" at bounding box center [694, 352] width 126 height 20
type input "Photos"
click at [795, 297] on input "text" at bounding box center [812, 298] width 93 height 19
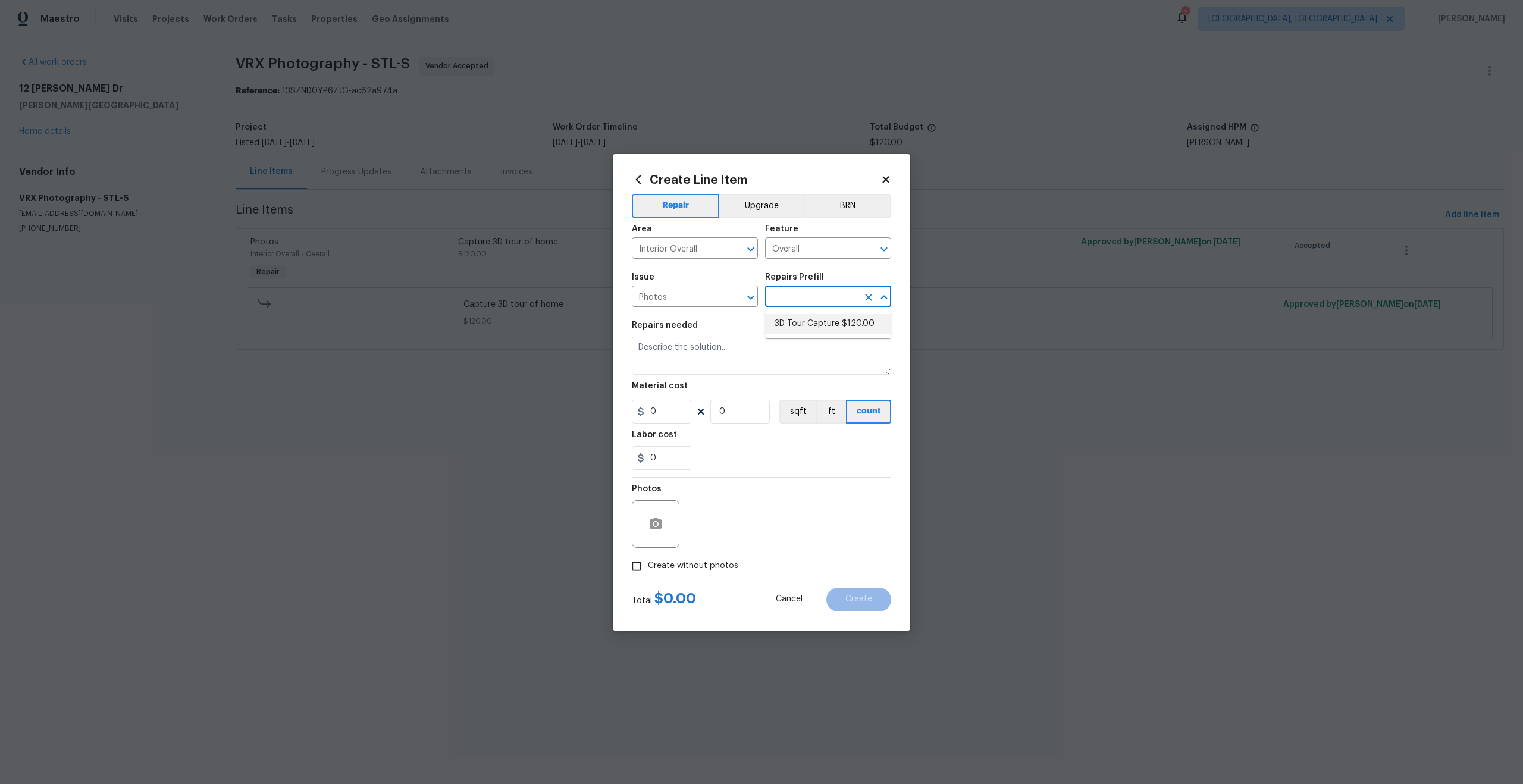
click at [795, 327] on li "3D Tour Capture $120.00" at bounding box center [828, 323] width 126 height 20
type input "3D Tour Capture $120.00"
type textarea "Capture 3D tour of home"
type input "1"
type input "120"
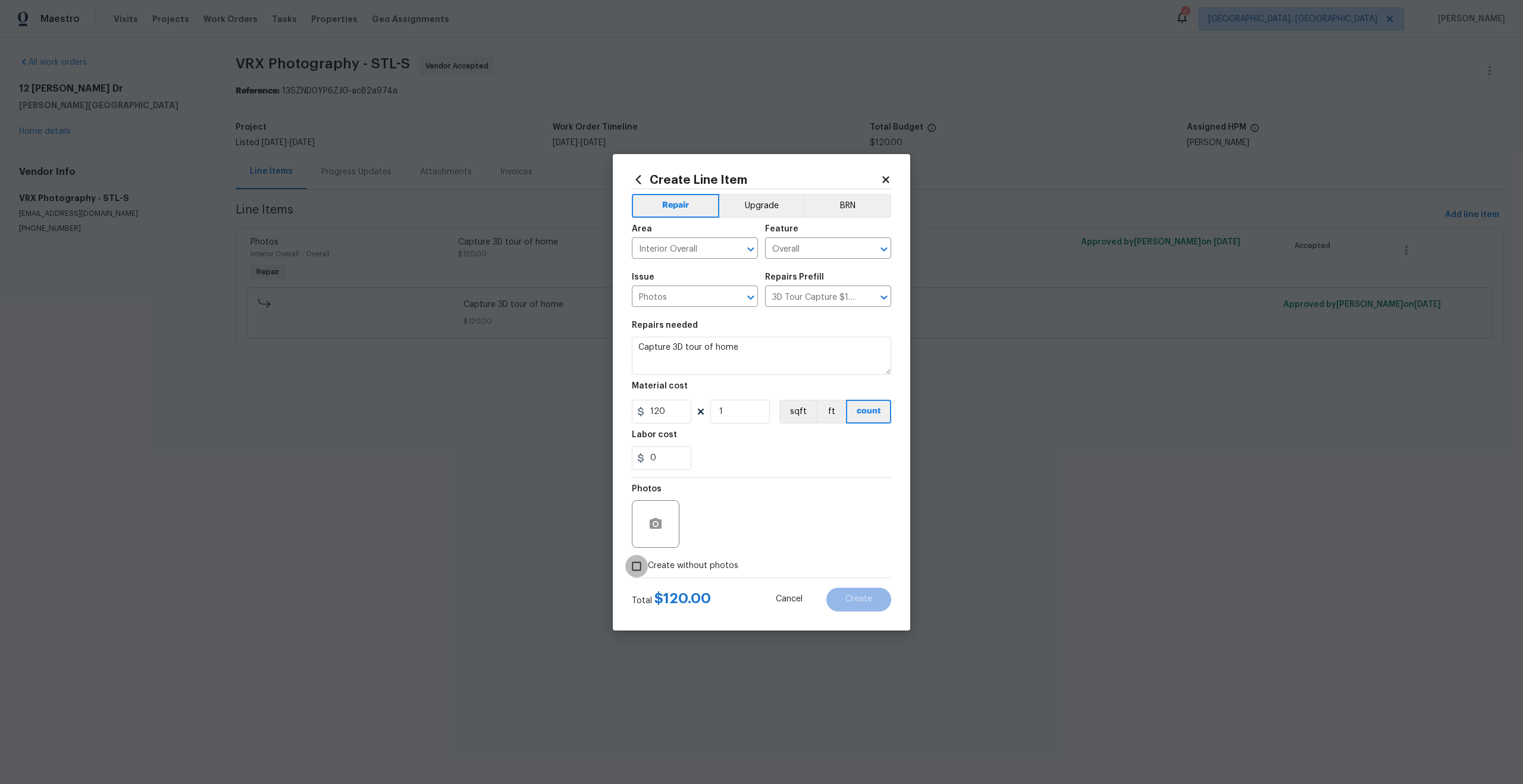
click at [636, 566] on input "Create without photos" at bounding box center [636, 566] width 22 height 22
checkbox input "true"
click at [738, 533] on textarea at bounding box center [790, 524] width 202 height 48
type textarea "."
drag, startPoint x: 668, startPoint y: 413, endPoint x: 620, endPoint y: 410, distance: 48.1
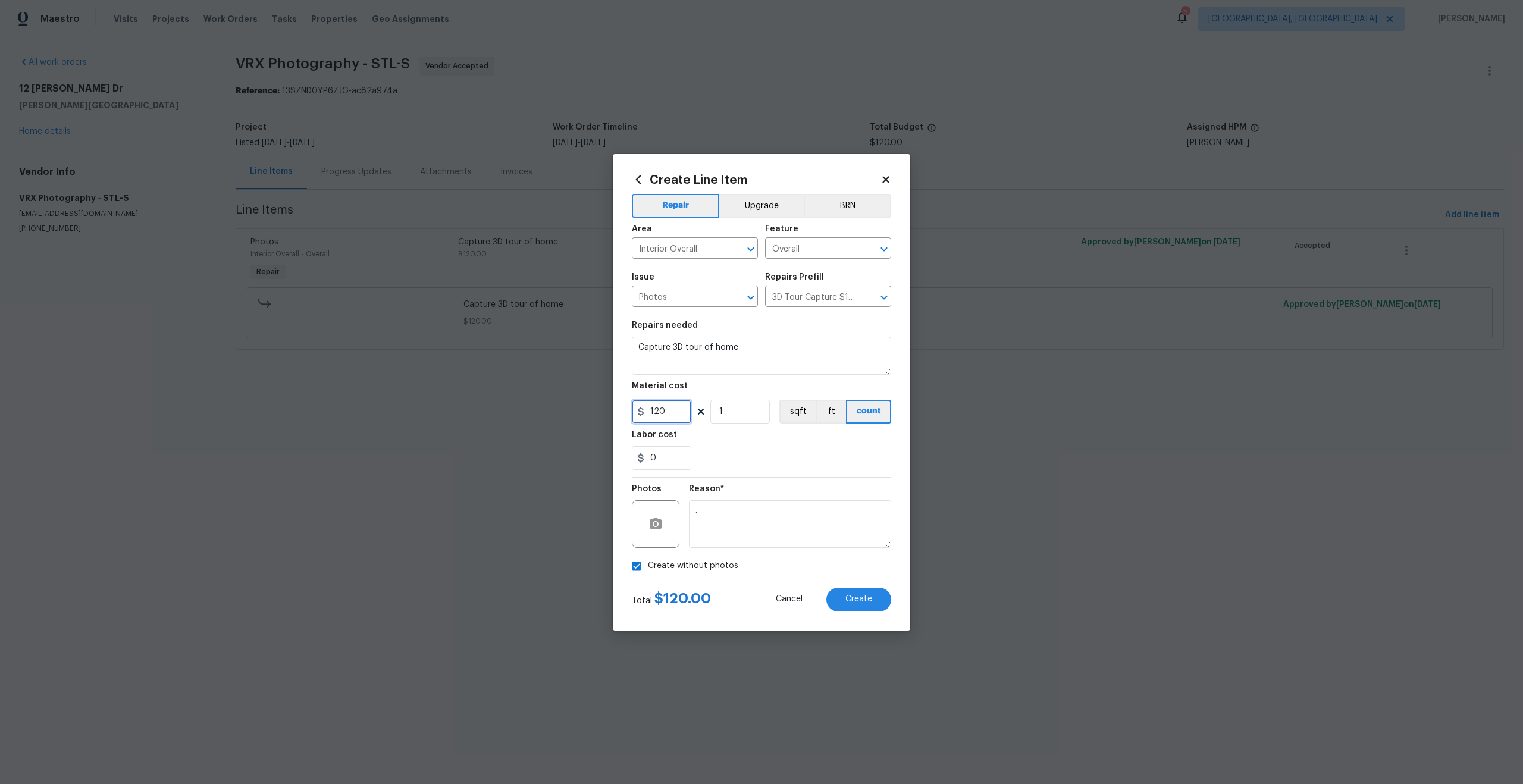
click at [620, 410] on div "Create Line Item Repair Upgrade BRN Area Interior Overall ​ Feature Overall ​ I…" at bounding box center [762, 392] width 298 height 476
type input "50"
click at [847, 601] on span "Create" at bounding box center [859, 599] width 27 height 9
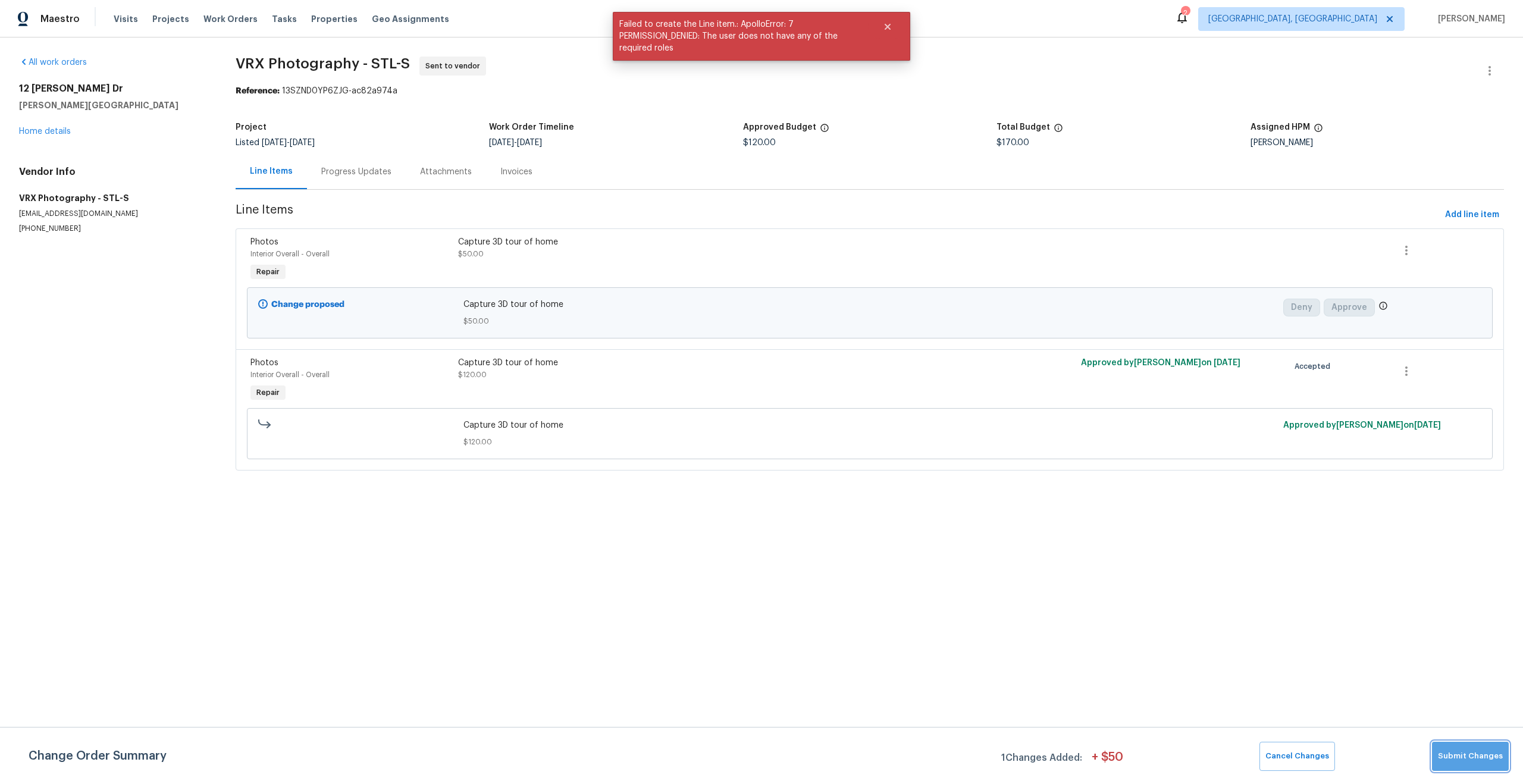
click at [1479, 760] on span "Submit Changes" at bounding box center [1470, 756] width 65 height 14
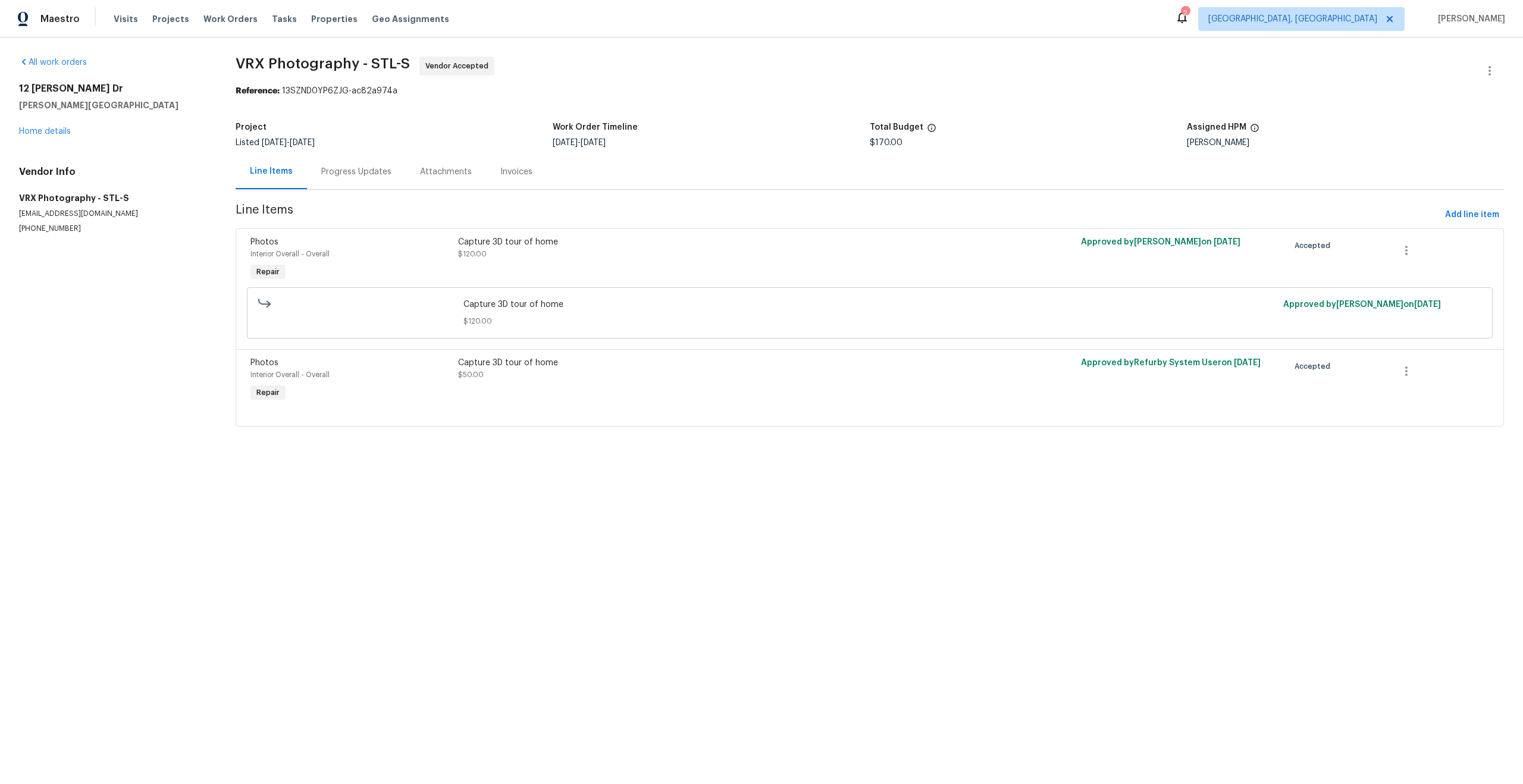
click at [1039, 387] on div at bounding box center [1025, 380] width 103 height 55
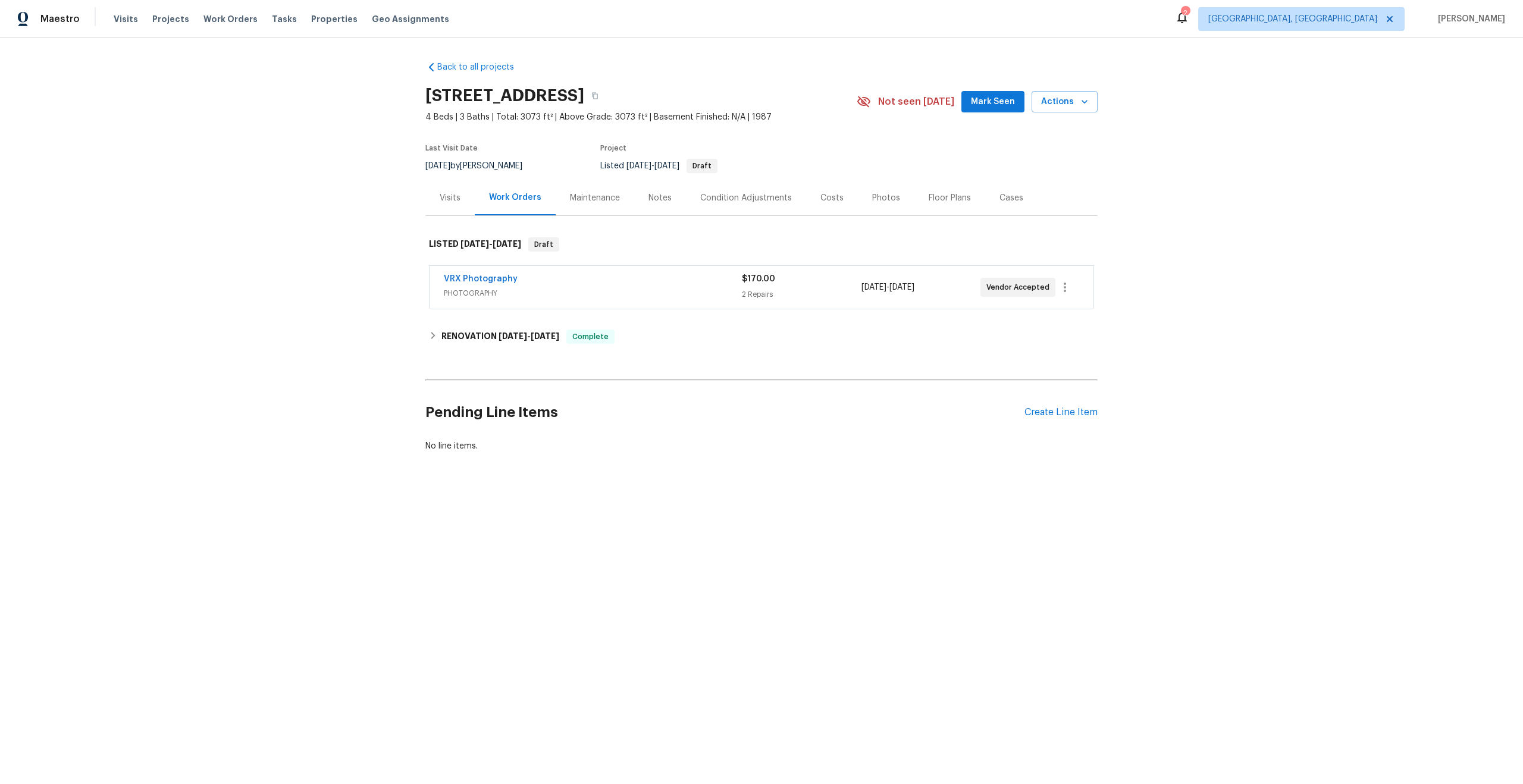
click at [643, 291] on span "PHOTOGRAPHY" at bounding box center [593, 293] width 298 height 12
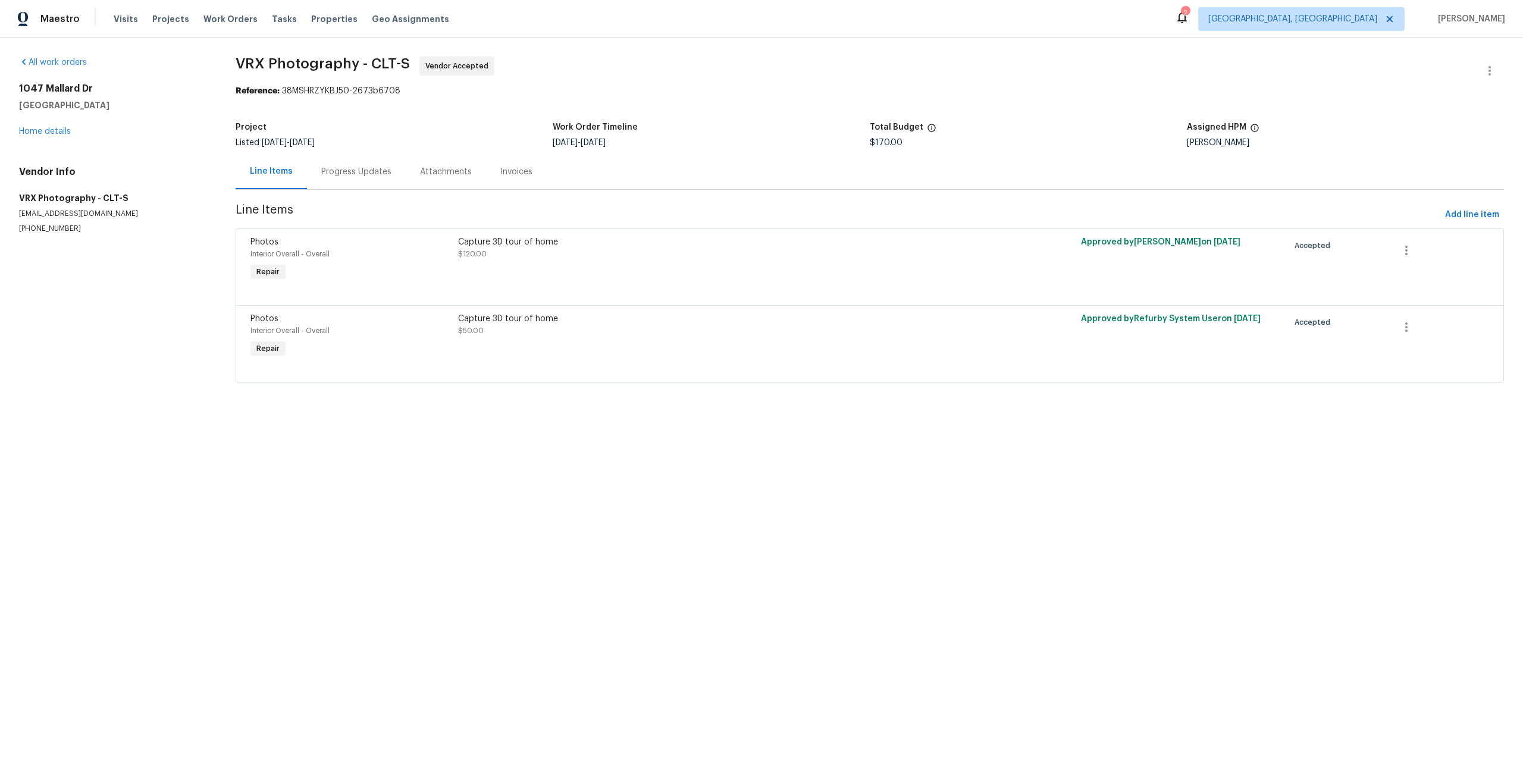
click at [358, 177] on div "Progress Updates" at bounding box center [356, 172] width 70 height 12
click at [352, 170] on div "Progress Updates" at bounding box center [356, 172] width 70 height 12
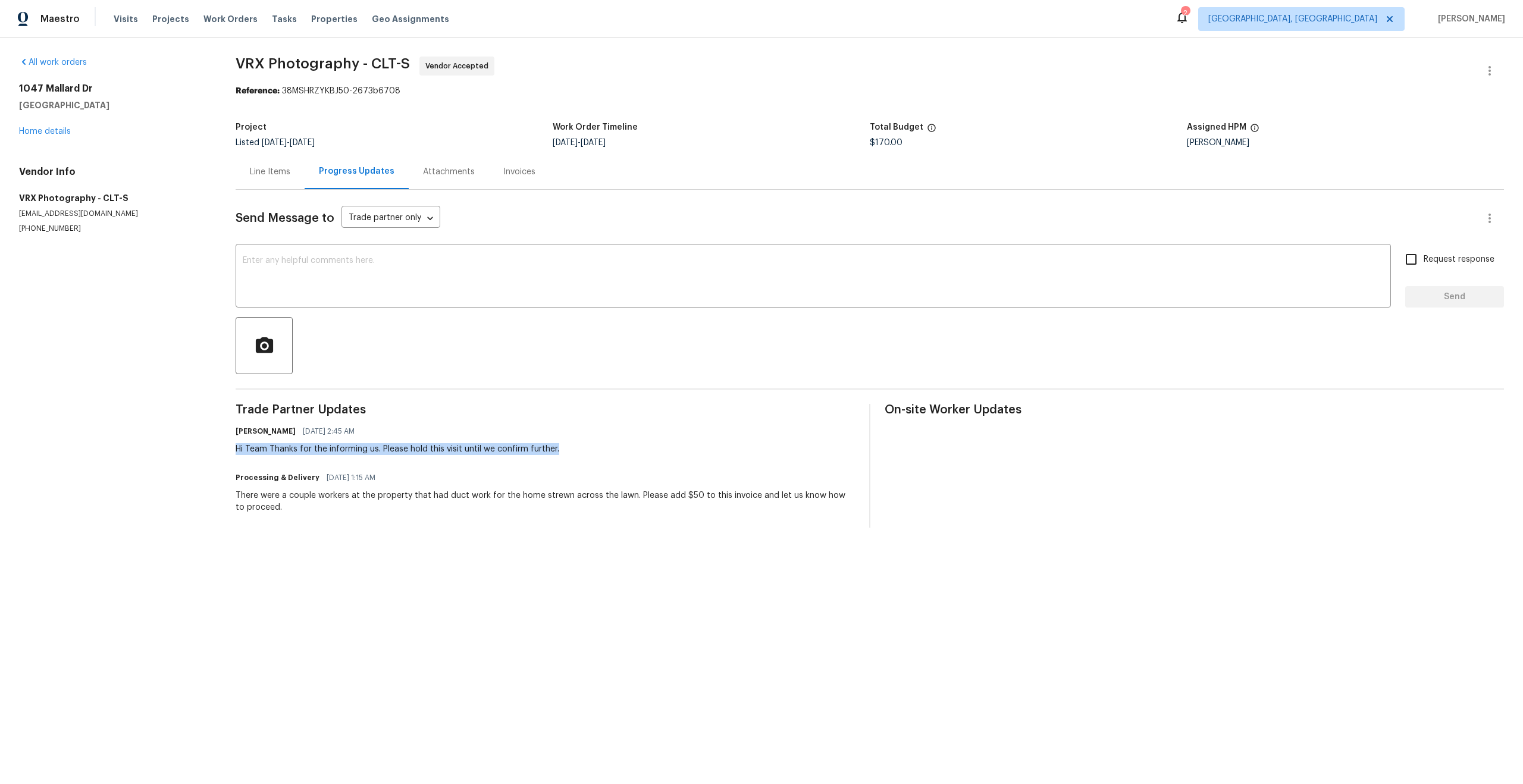
drag, startPoint x: 554, startPoint y: 450, endPoint x: 225, endPoint y: 450, distance: 329.0
click at [225, 450] on div "All work orders [STREET_ADDRESS] Home details Vendor Info VRX Photography - CLT…" at bounding box center [762, 292] width 1523 height 509
copy div "Hi Team Thanks for the informing us. Please hold this visit until we confirm fu…"
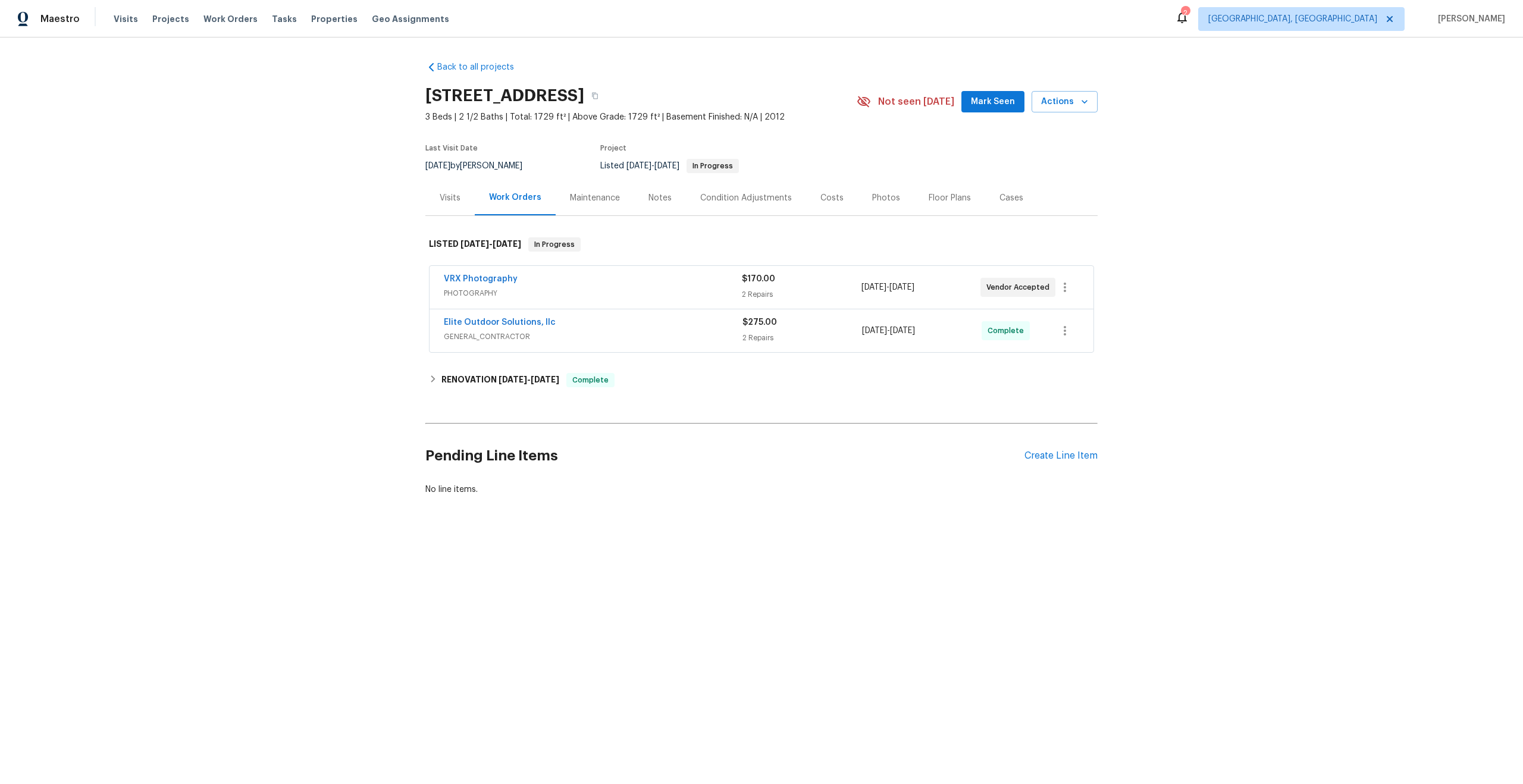
click at [644, 302] on div "VRX Photography PHOTOGRAPHY" at bounding box center [593, 287] width 298 height 28
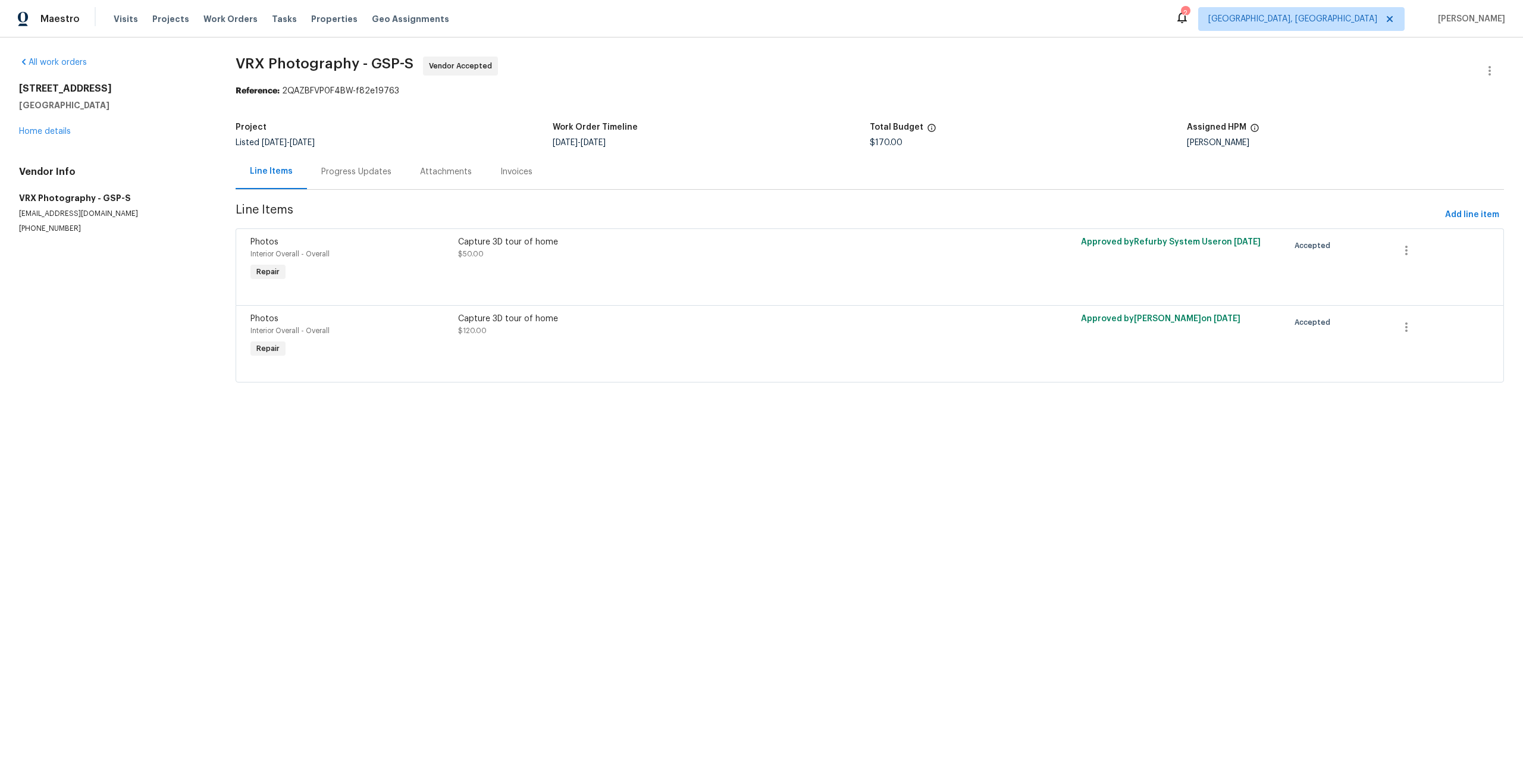
click at [353, 174] on div "Progress Updates" at bounding box center [356, 172] width 70 height 12
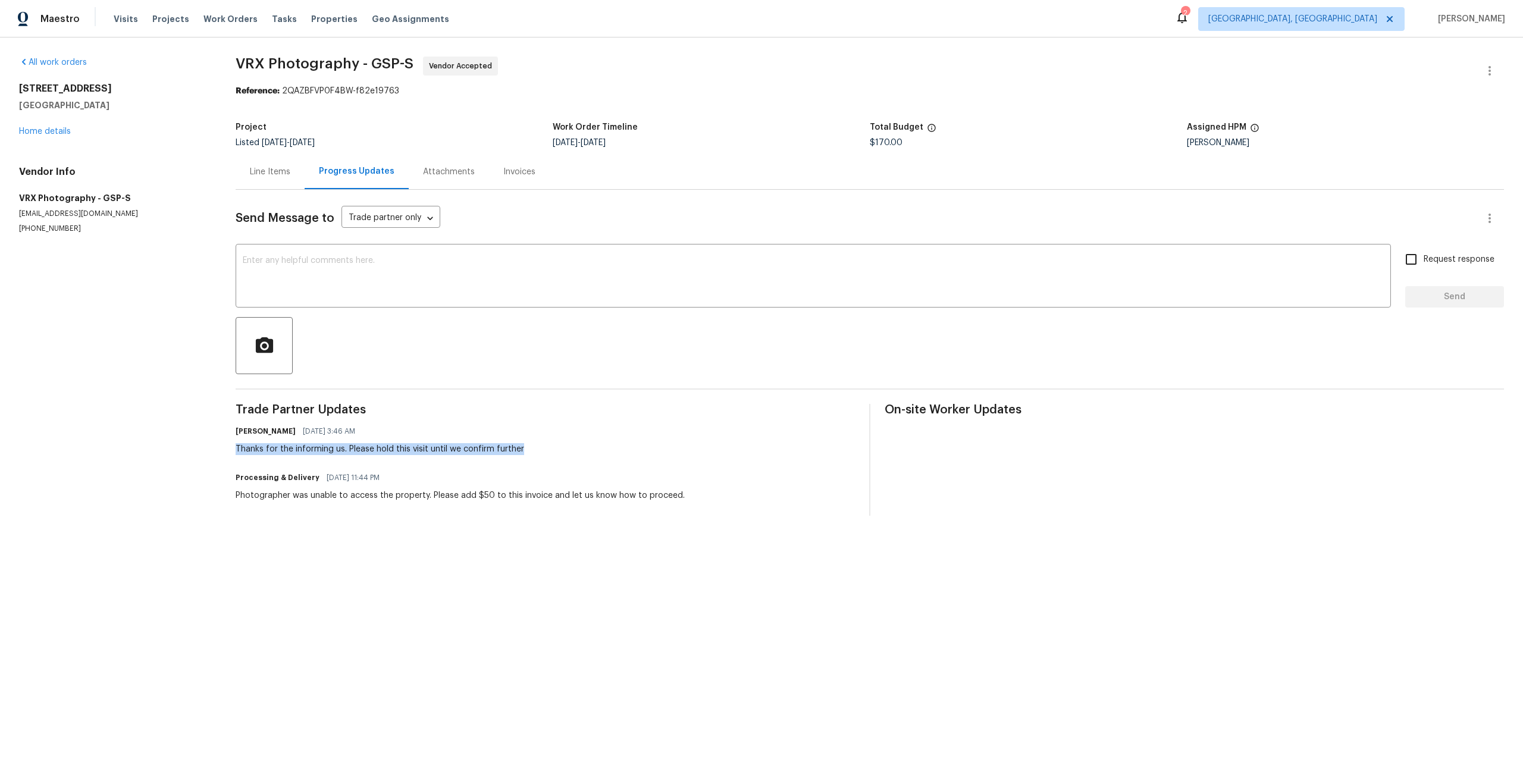
drag, startPoint x: 524, startPoint y: 450, endPoint x: 231, endPoint y: 447, distance: 293.0
click at [231, 447] on div "All work orders [STREET_ADDRESS] Home details Vendor Info VRX Photography - GSP…" at bounding box center [762, 286] width 1523 height 497
copy div "Thanks for the informing us. Please hold this visit until we confirm further"
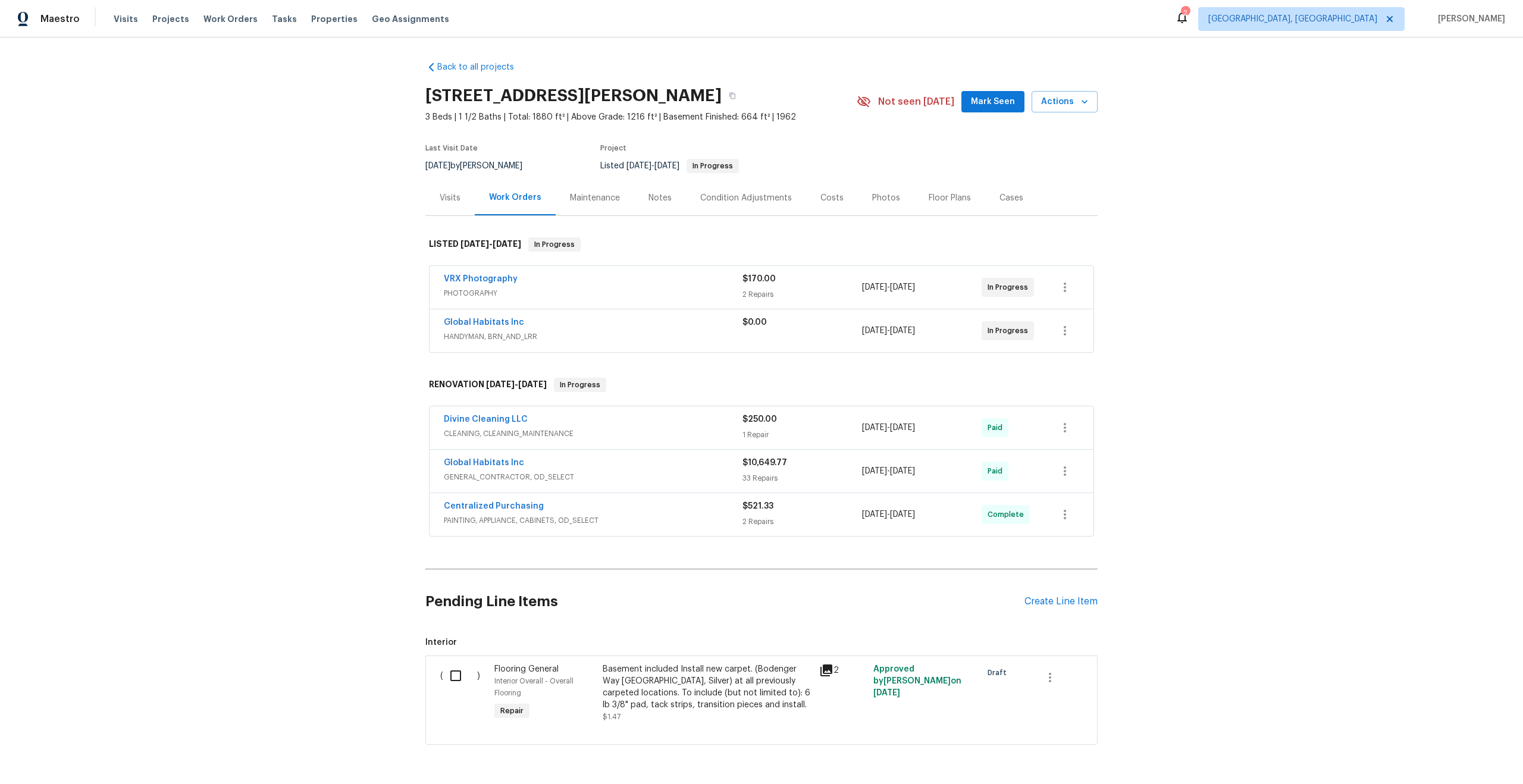
click at [615, 298] on span "PHOTOGRAPHY" at bounding box center [593, 293] width 299 height 12
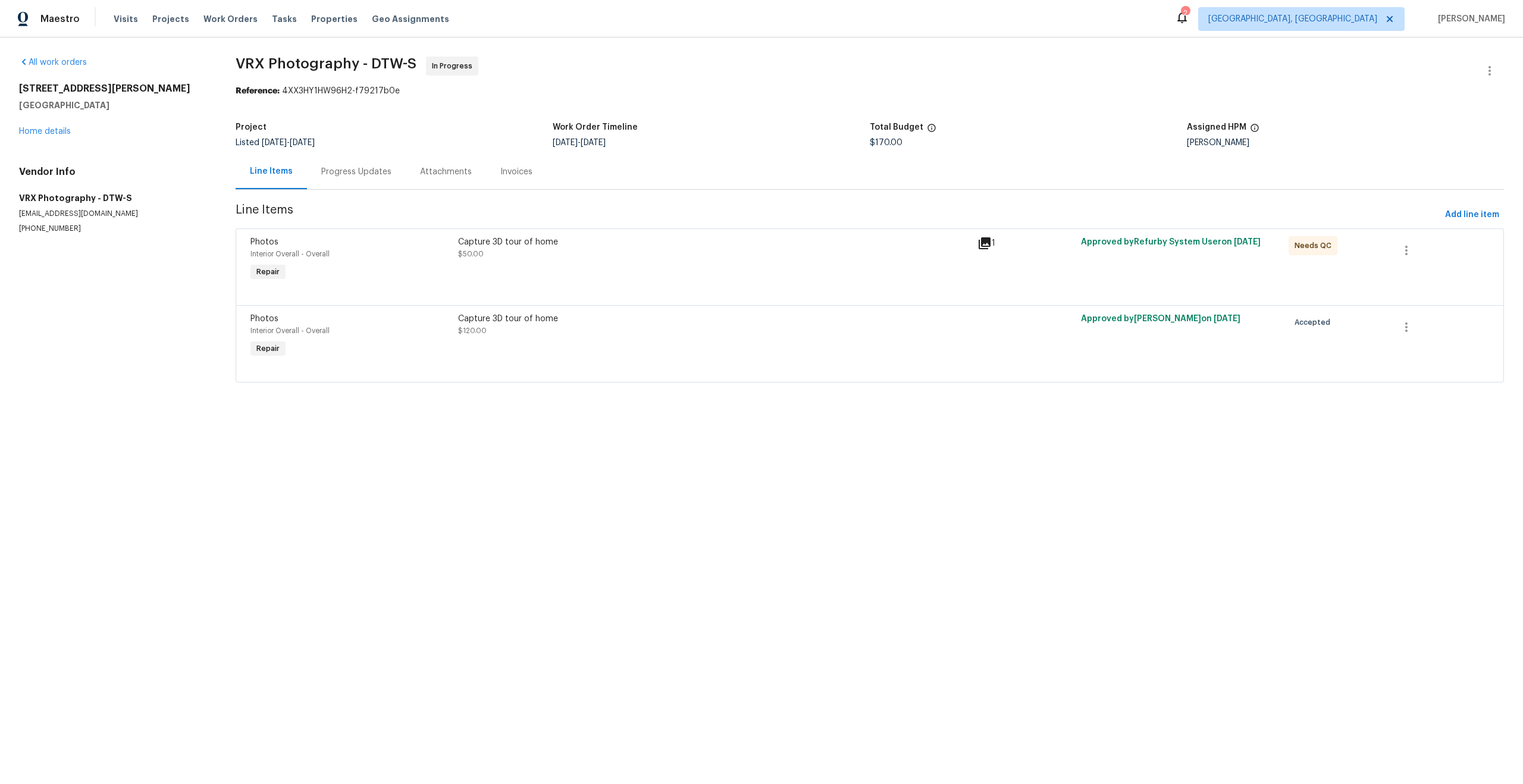
click at [374, 170] on div "Progress Updates" at bounding box center [356, 172] width 70 height 12
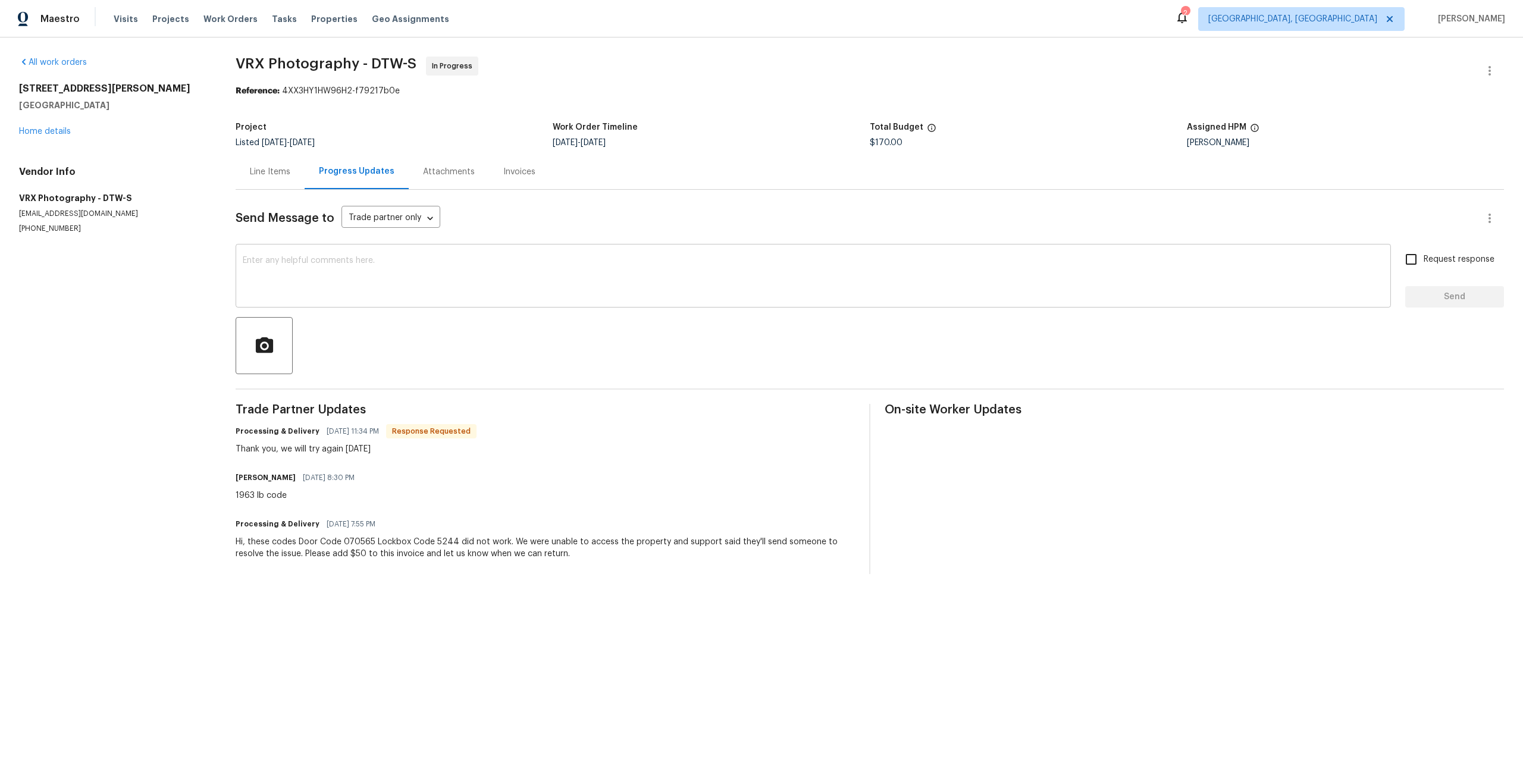
click at [383, 288] on textarea at bounding box center [813, 277] width 1141 height 42
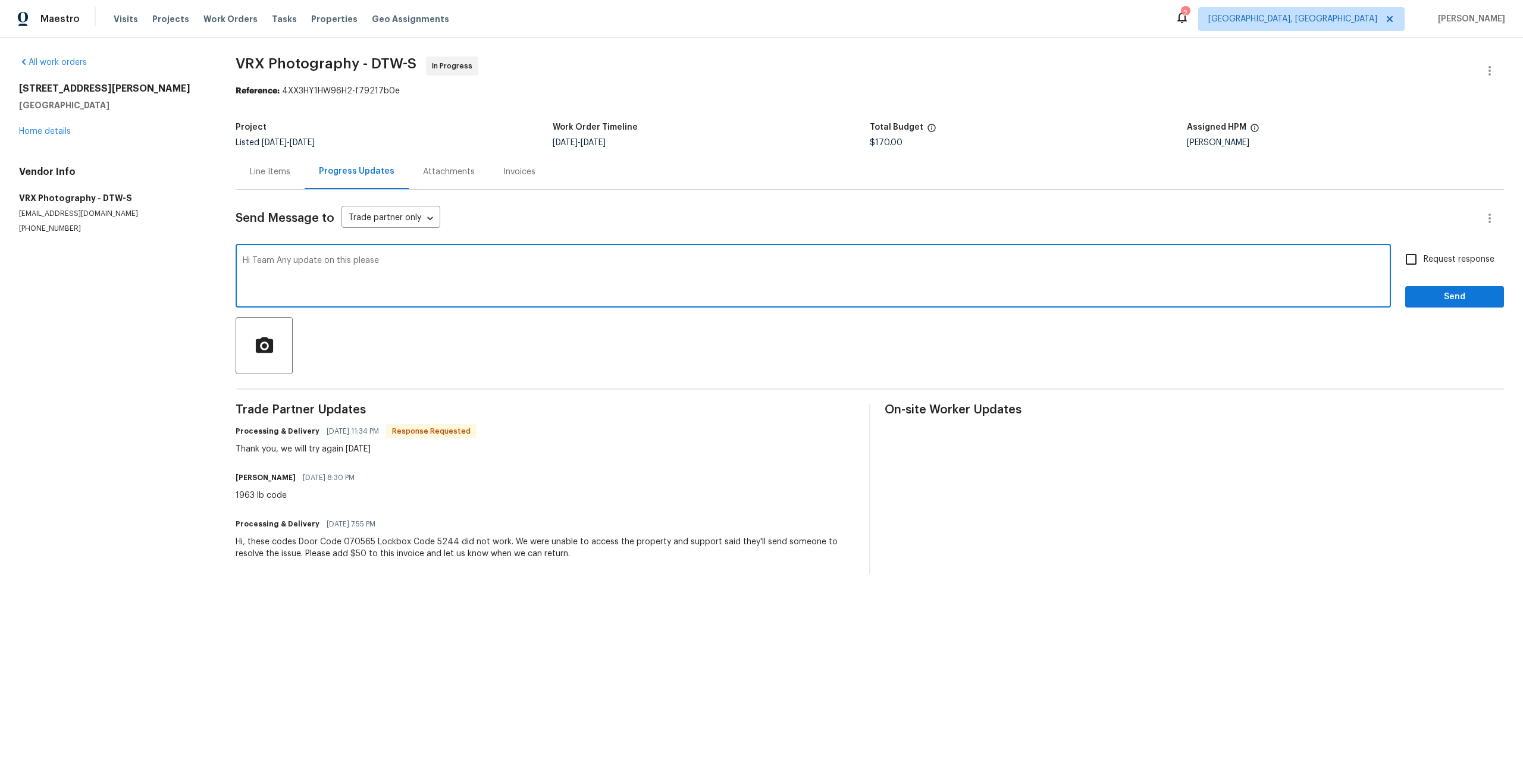
type textarea "Hi Team Any update on this please"
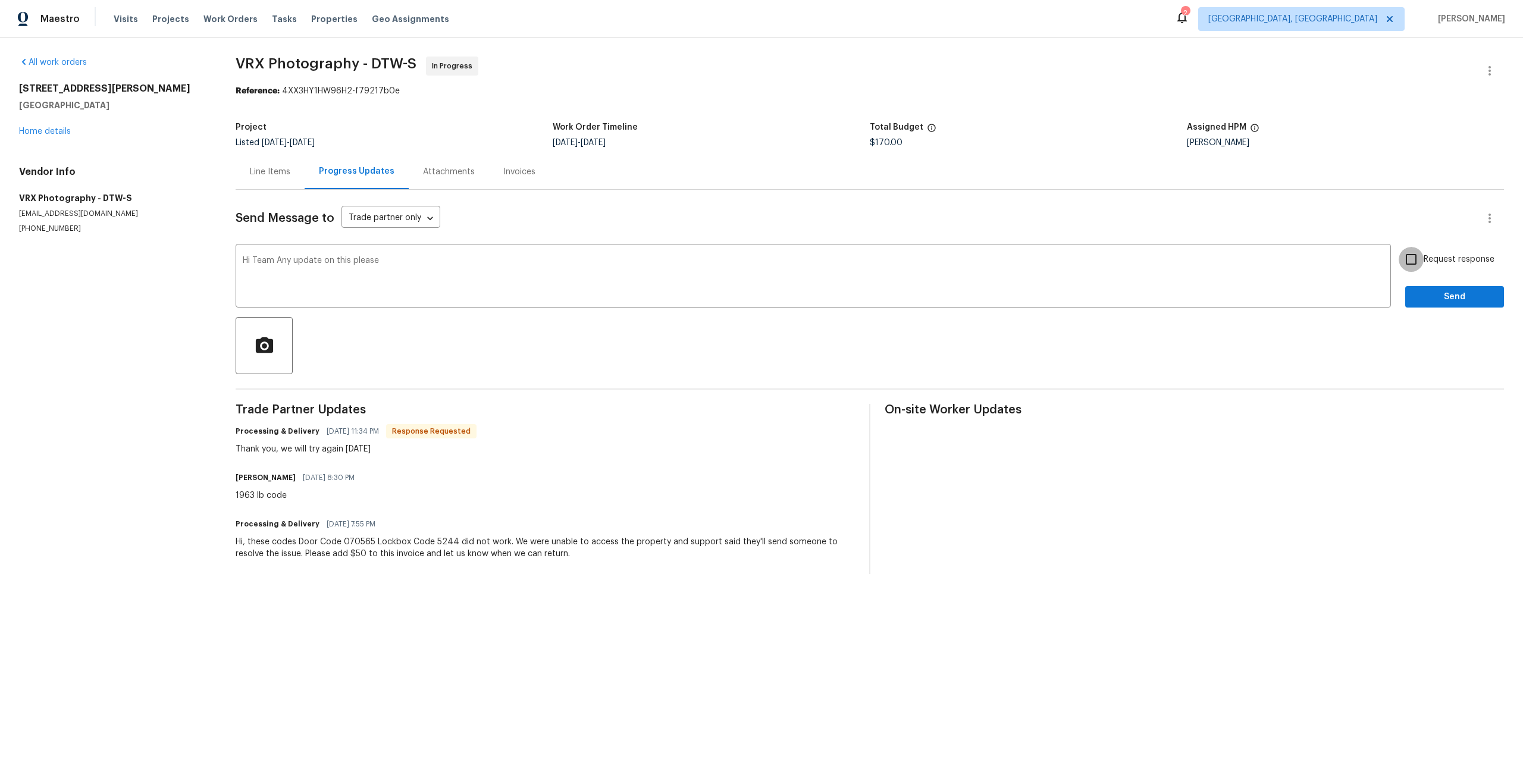
click at [1409, 264] on input "Request response" at bounding box center [1411, 259] width 25 height 25
checkbox input "true"
click at [1430, 284] on div "Request response Send" at bounding box center [1455, 277] width 99 height 61
click at [1436, 292] on span "Send" at bounding box center [1455, 297] width 80 height 15
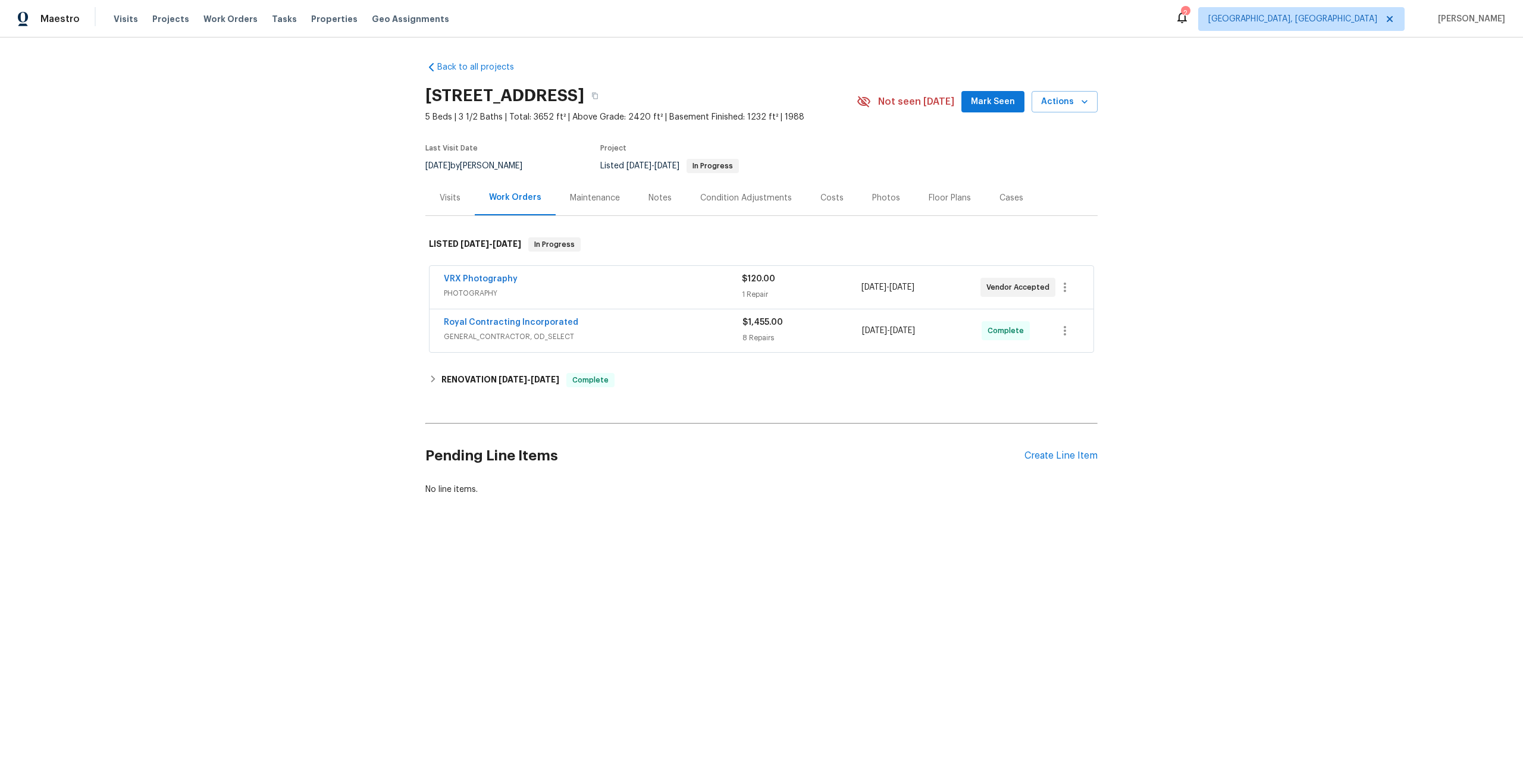
click at [603, 279] on div "VRX Photography" at bounding box center [593, 280] width 298 height 14
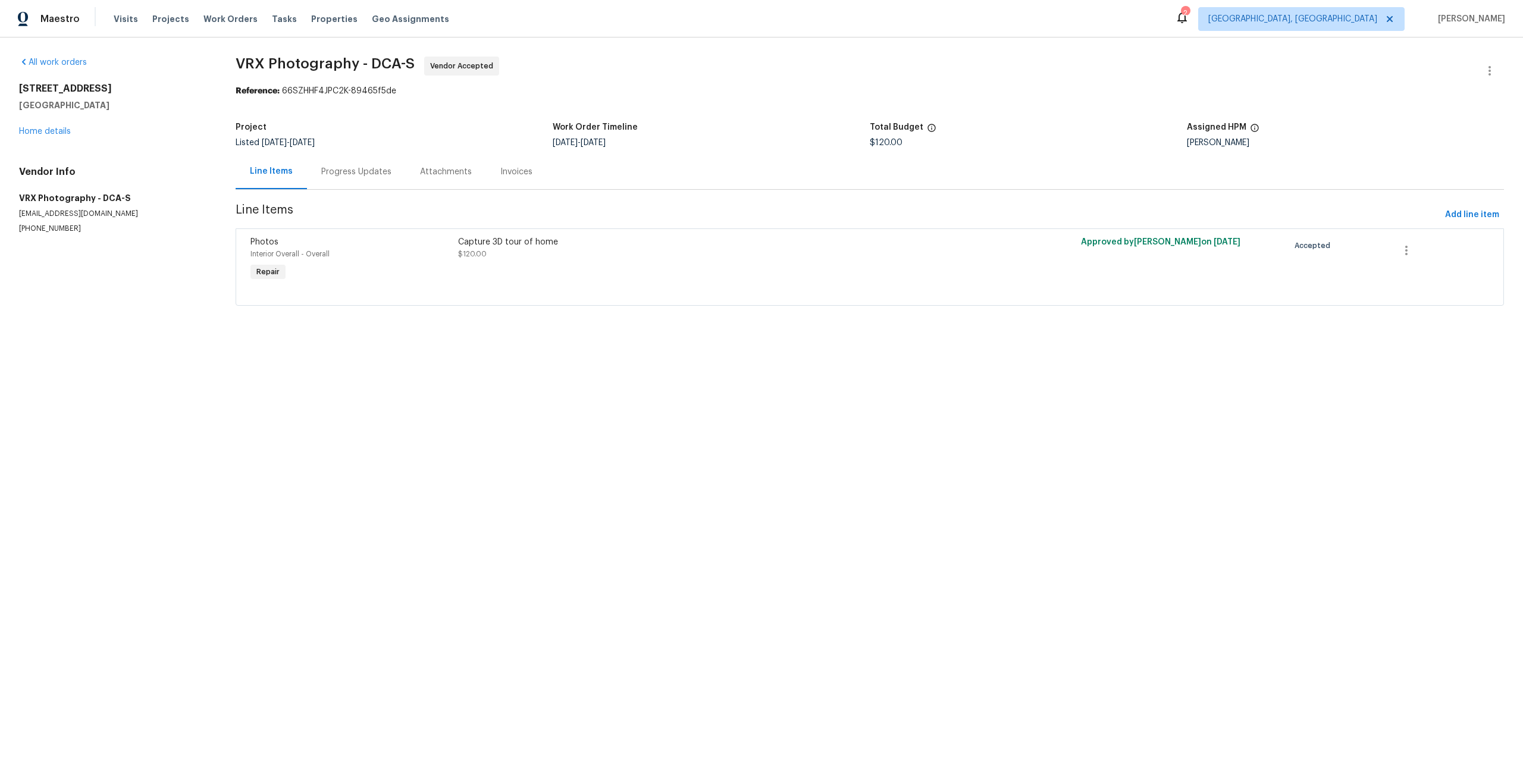
click at [370, 170] on div "Progress Updates" at bounding box center [356, 172] width 70 height 12
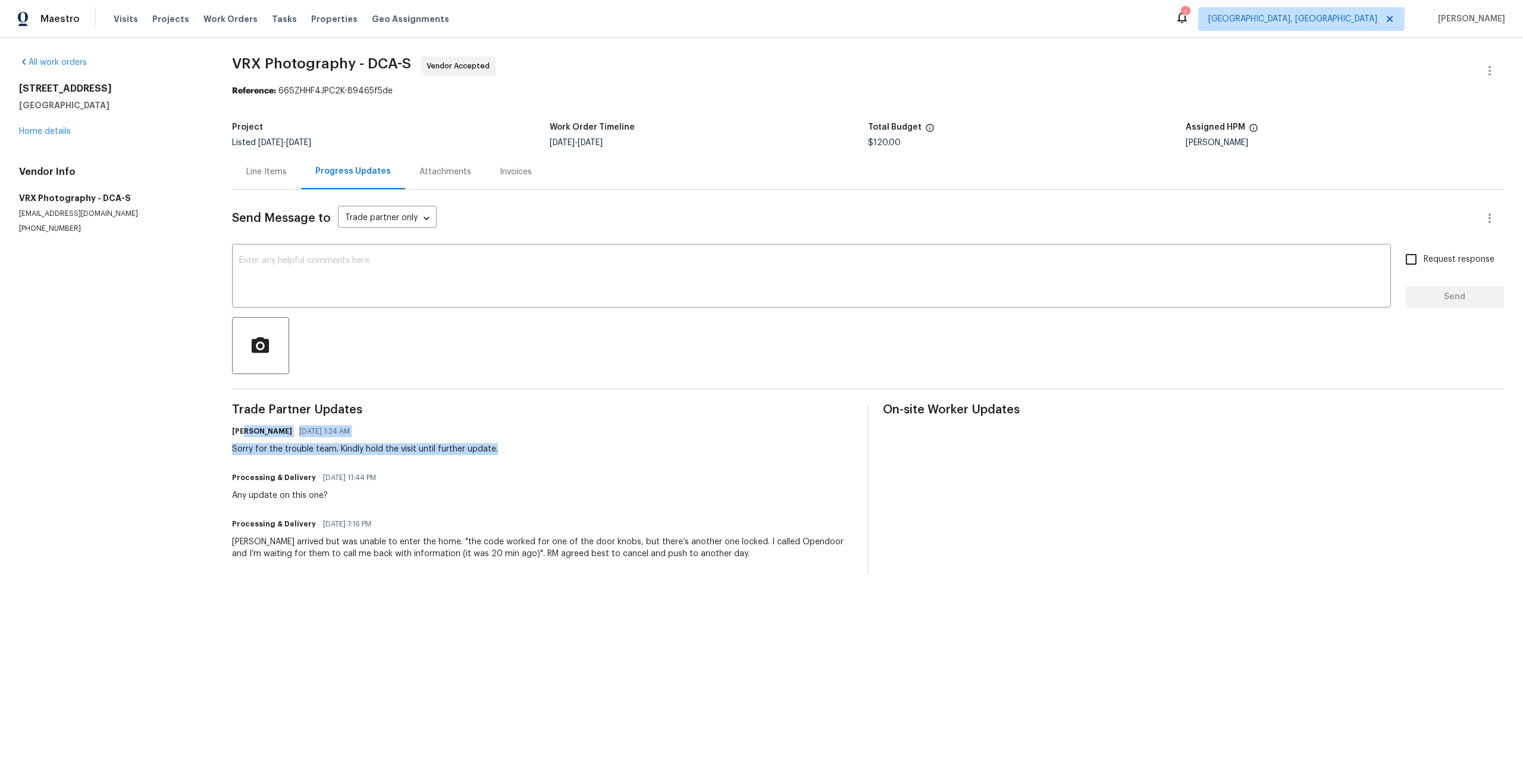
drag, startPoint x: 503, startPoint y: 448, endPoint x: 249, endPoint y: 436, distance: 254.3
click at [249, 436] on div "[PERSON_NAME] [DATE] 1:24 AM Sorry for the trouble team. Kindly hold the visit …" at bounding box center [542, 439] width 621 height 32
